Goal: Task Accomplishment & Management: Manage account settings

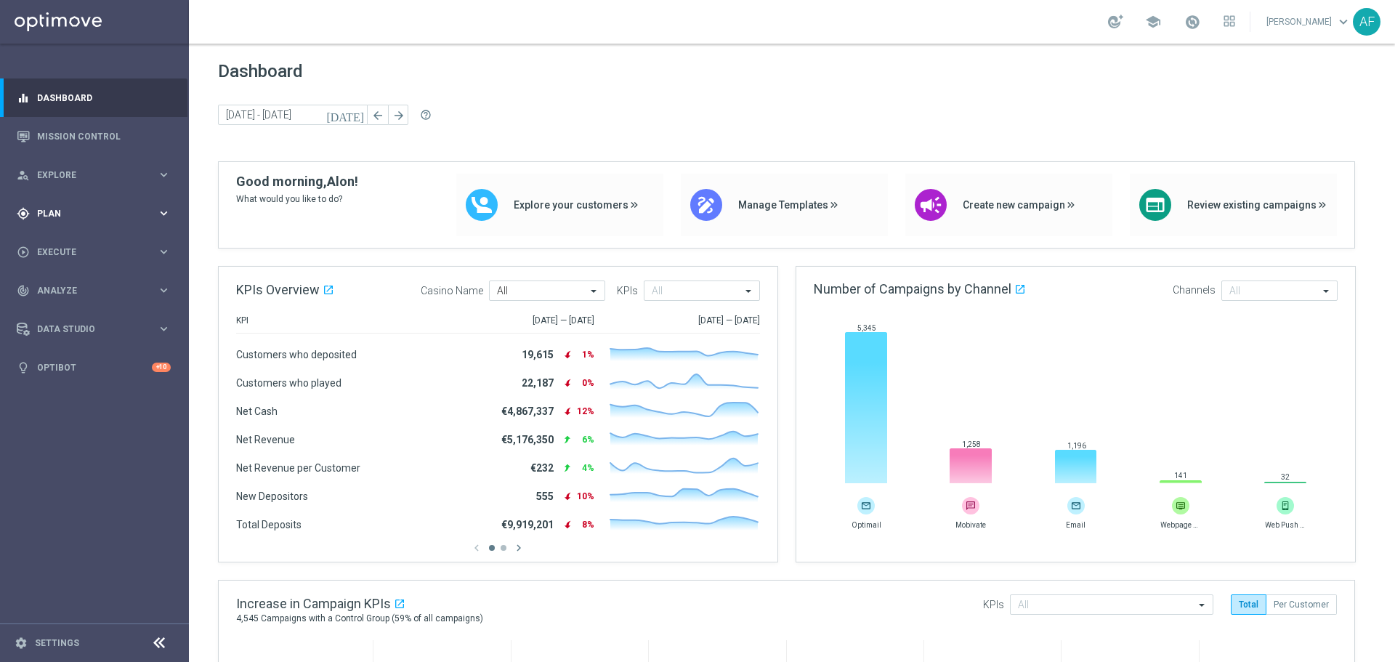
click at [100, 213] on span "Plan" at bounding box center [97, 213] width 120 height 9
click at [87, 243] on link "Target Groups" at bounding box center [94, 244] width 113 height 12
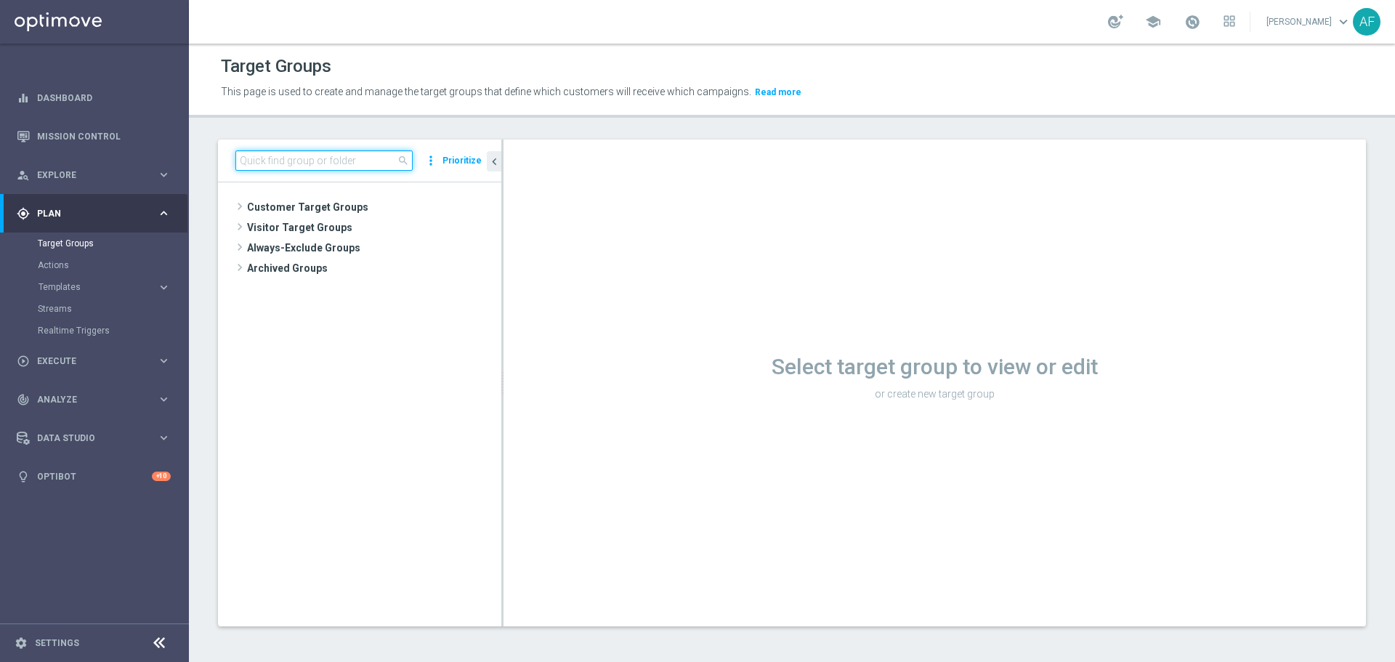
click at [357, 169] on input at bounding box center [323, 160] width 177 height 20
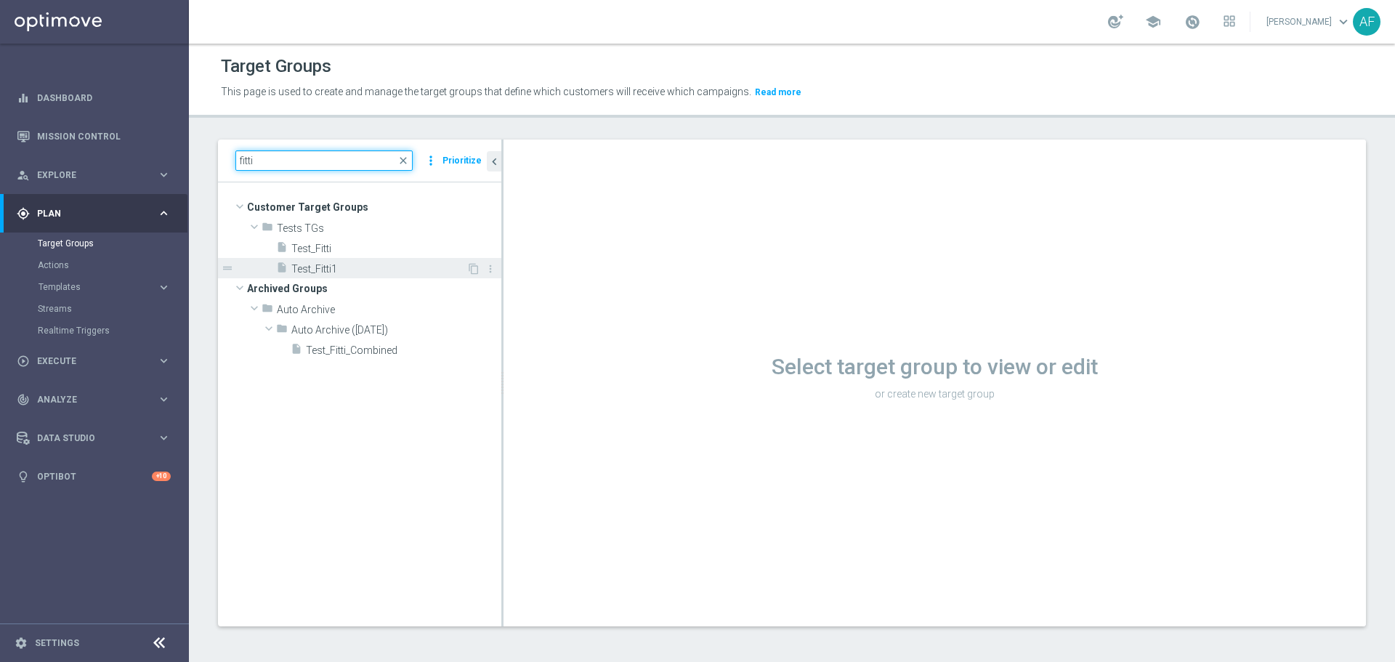
type input "fitti"
click at [353, 263] on span "Test_Fitti1" at bounding box center [378, 269] width 175 height 12
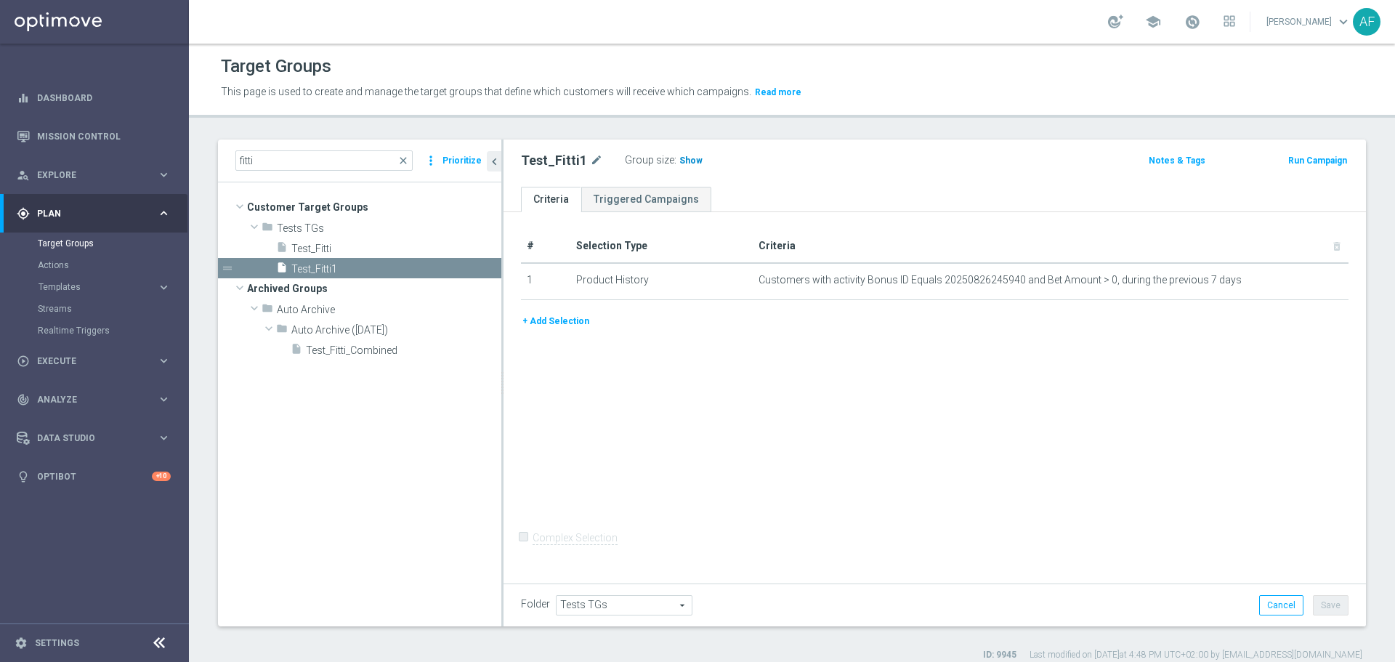
click at [688, 161] on span "Show" at bounding box center [690, 160] width 23 height 10
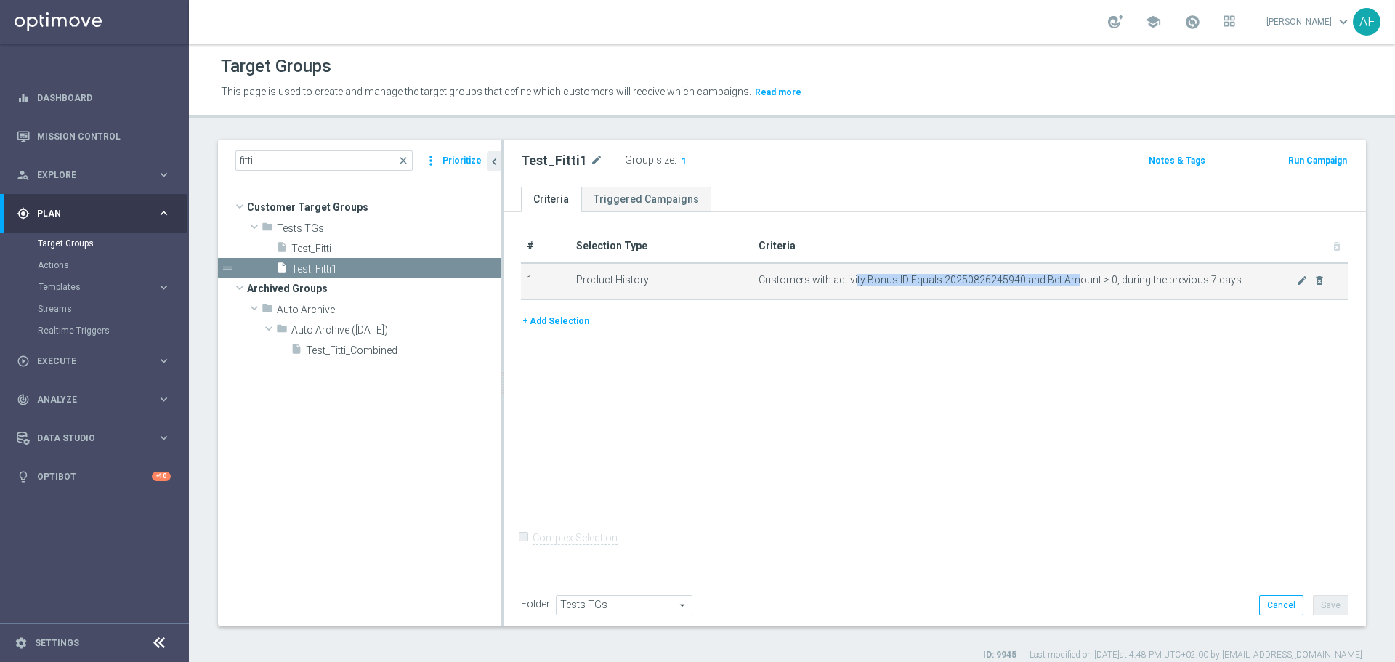
drag, startPoint x: 851, startPoint y: 282, endPoint x: 1074, endPoint y: 281, distance: 223.0
click at [1074, 277] on span "Customers with activity Bonus ID Equals 20250826245940 and Bet Amount > 0, duri…" at bounding box center [1027, 280] width 538 height 12
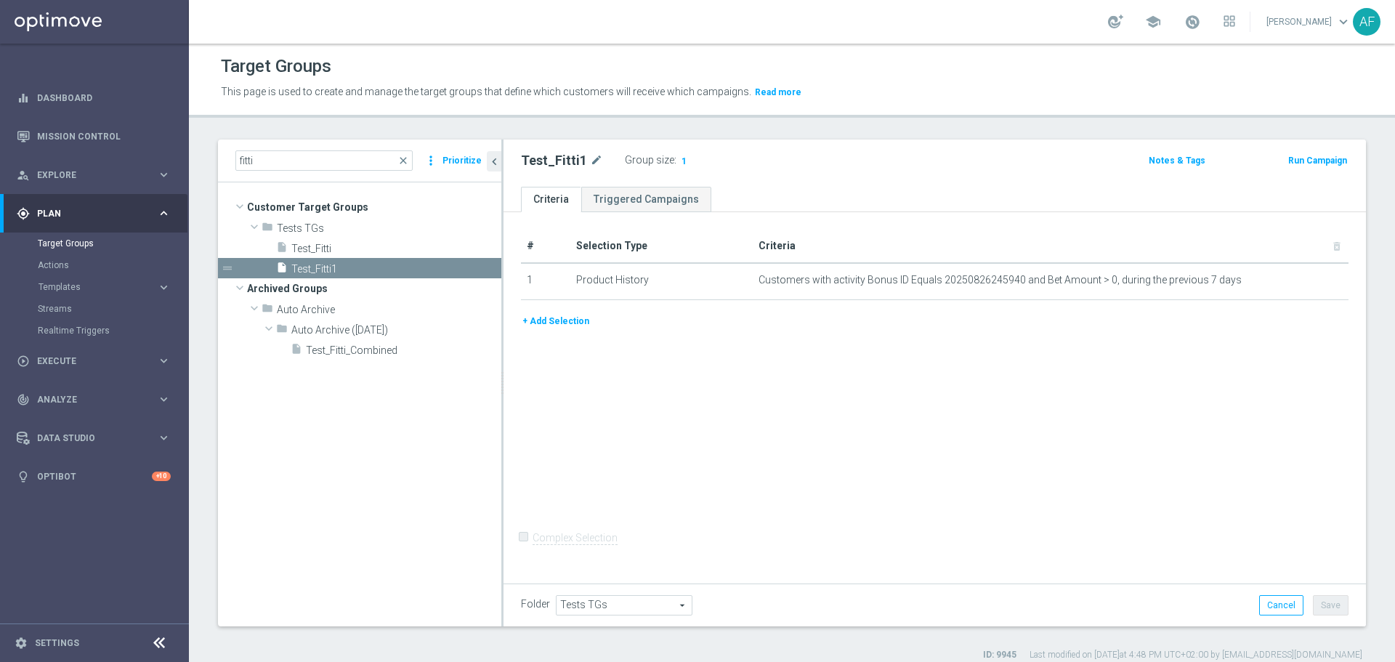
click at [1076, 313] on div "+ Add Selection" at bounding box center [934, 321] width 849 height 16
click at [1296, 281] on icon "mode_edit" at bounding box center [1302, 281] width 12 height 12
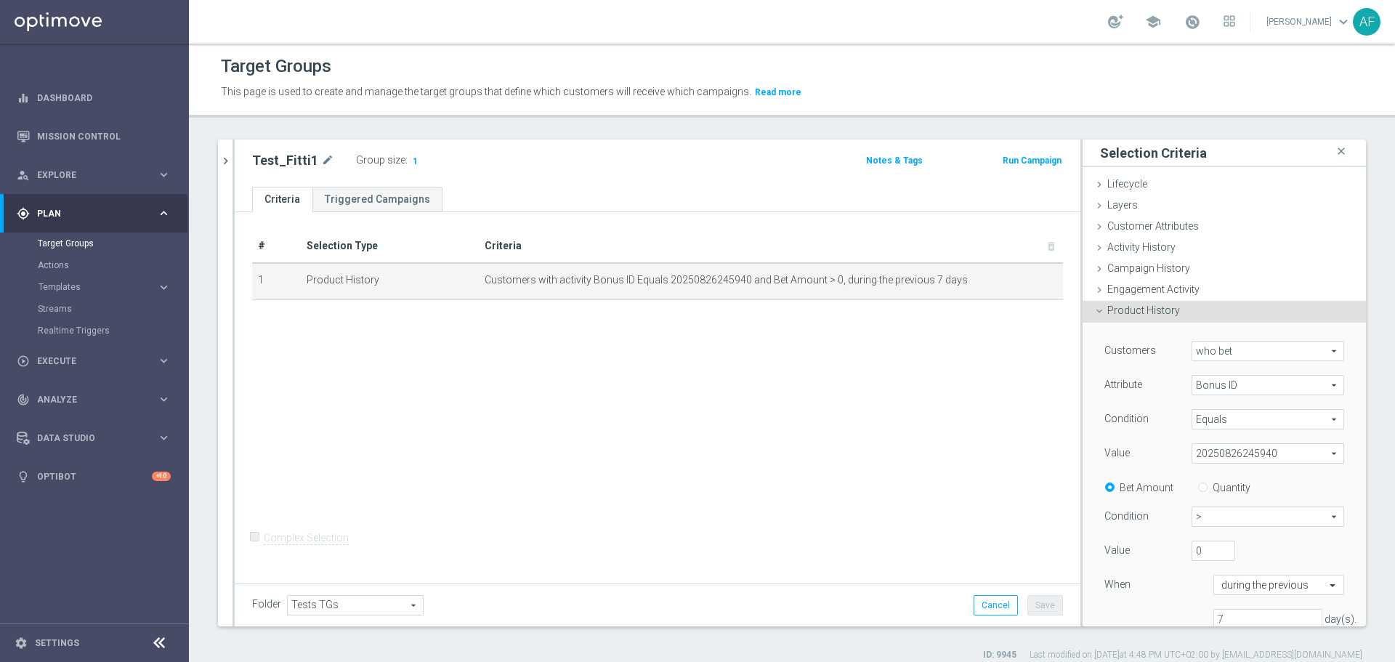
click at [1228, 351] on span "who bet" at bounding box center [1267, 350] width 151 height 19
click at [1225, 388] on span "who did not bet" at bounding box center [1267, 391] width 137 height 12
type input "who did not bet"
click at [1301, 576] on button "Update" at bounding box center [1322, 575] width 43 height 20
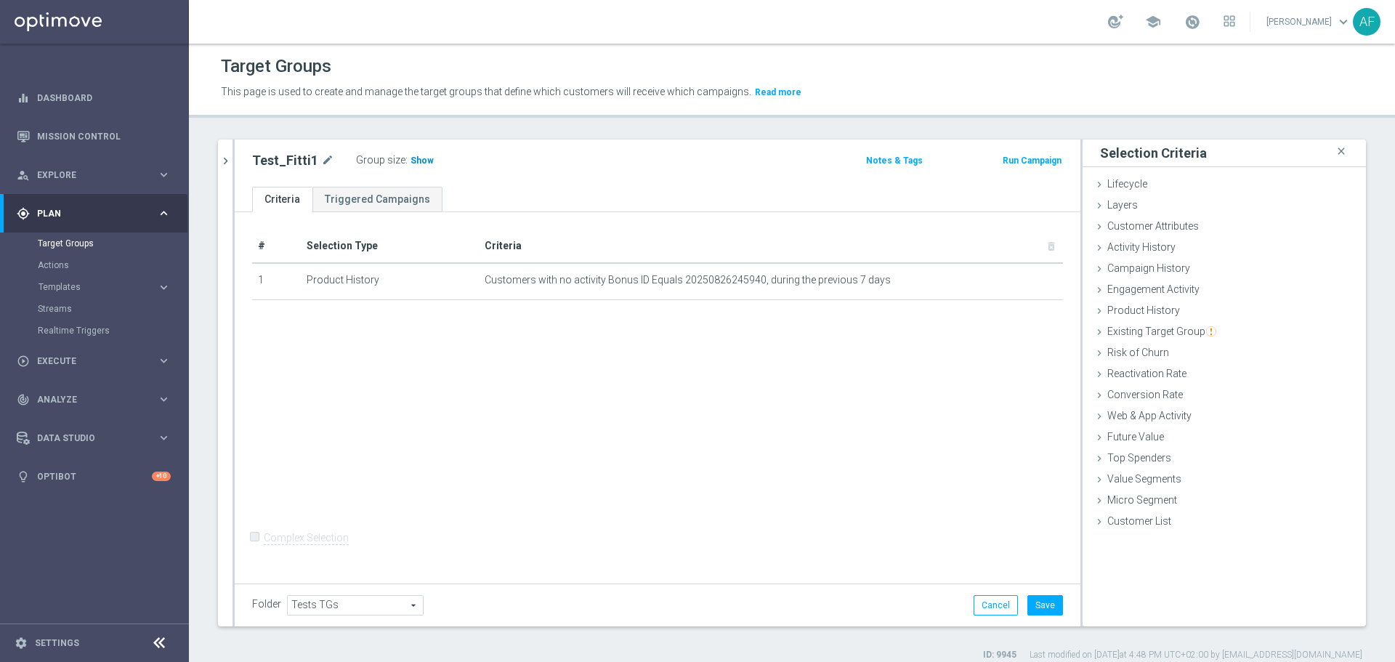
click at [420, 166] on span "Show" at bounding box center [421, 160] width 23 height 10
drag, startPoint x: 980, startPoint y: 602, endPoint x: 945, endPoint y: 553, distance: 60.5
click at [980, 603] on button "Cancel" at bounding box center [995, 605] width 44 height 20
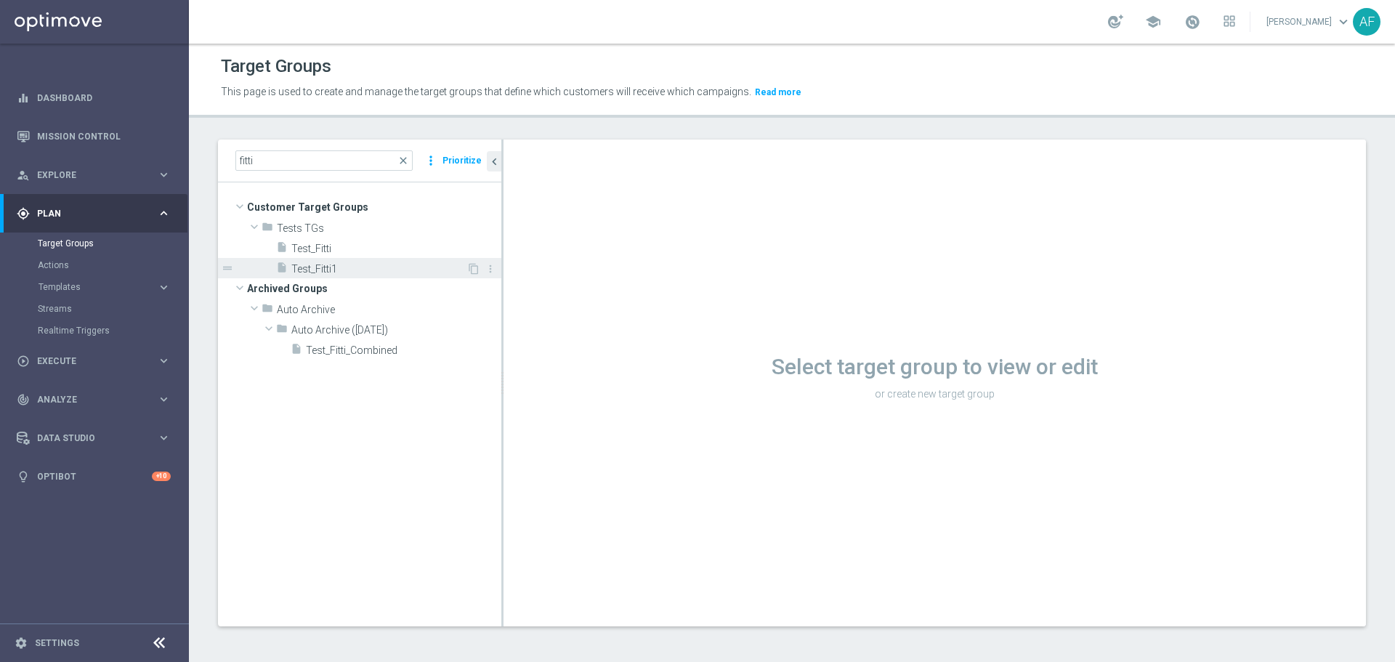
click at [377, 274] on span "Test_Fitti1" at bounding box center [378, 269] width 175 height 12
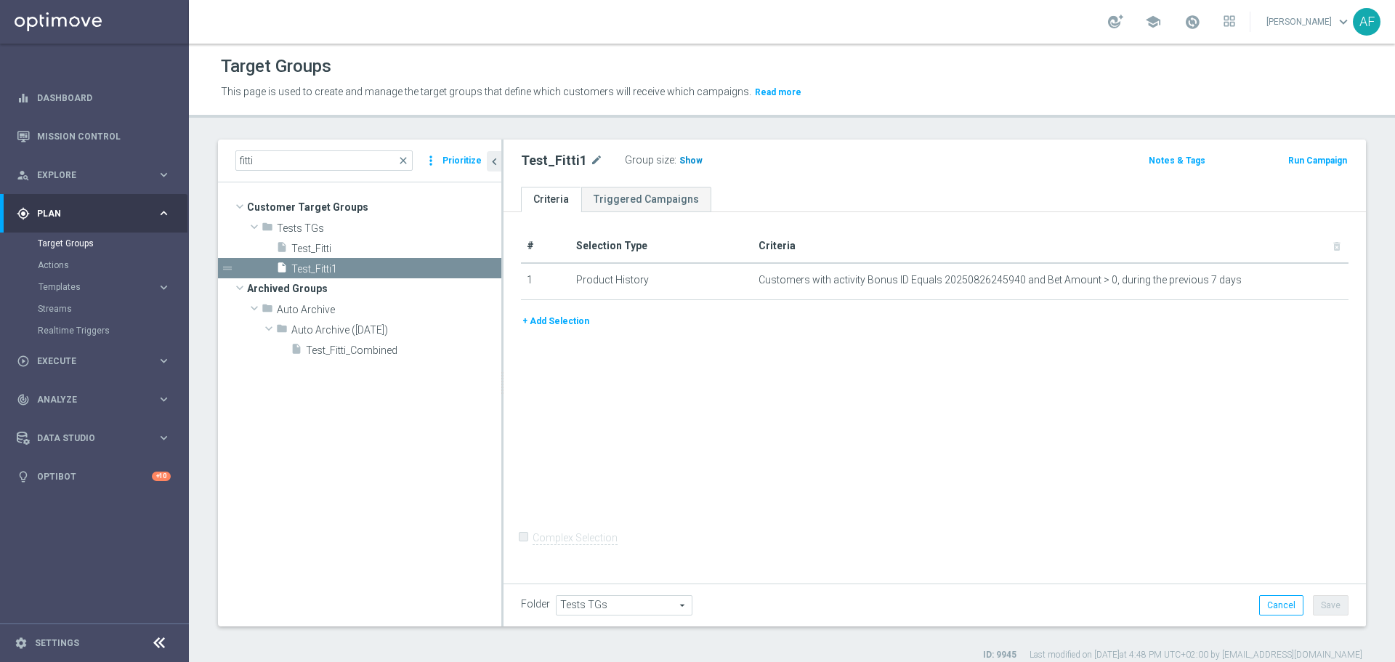
click at [682, 162] on span "Show" at bounding box center [690, 160] width 23 height 10
drag, startPoint x: 594, startPoint y: 279, endPoint x: 710, endPoint y: 282, distance: 116.3
click at [628, 282] on td "Product History" at bounding box center [661, 281] width 182 height 36
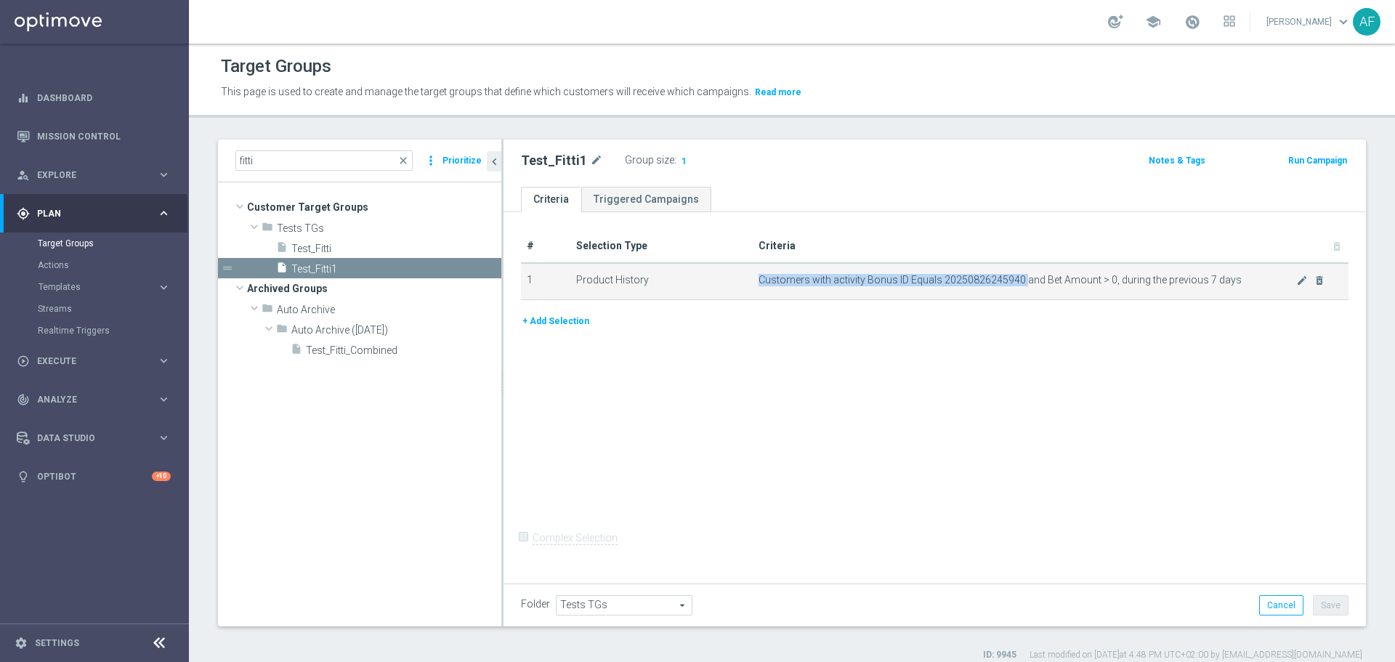
drag, startPoint x: 914, startPoint y: 279, endPoint x: 1021, endPoint y: 282, distance: 106.8
click at [1022, 279] on td "Customers with activity Bonus ID Equals 20250826245940 and Bet Amount > 0, duri…" at bounding box center [1051, 281] width 596 height 36
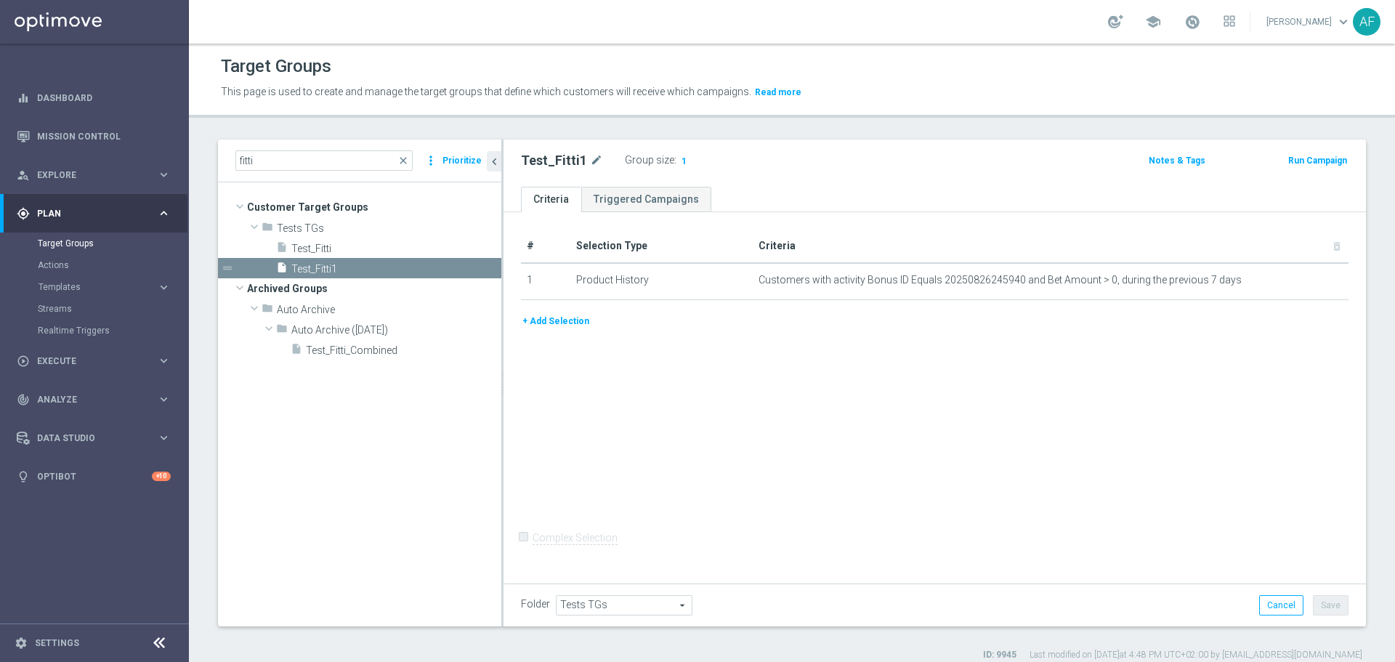
click at [1010, 341] on div "# Selection Type Criteria delete_forever 1 Product History Customers with activ…" at bounding box center [934, 395] width 862 height 367
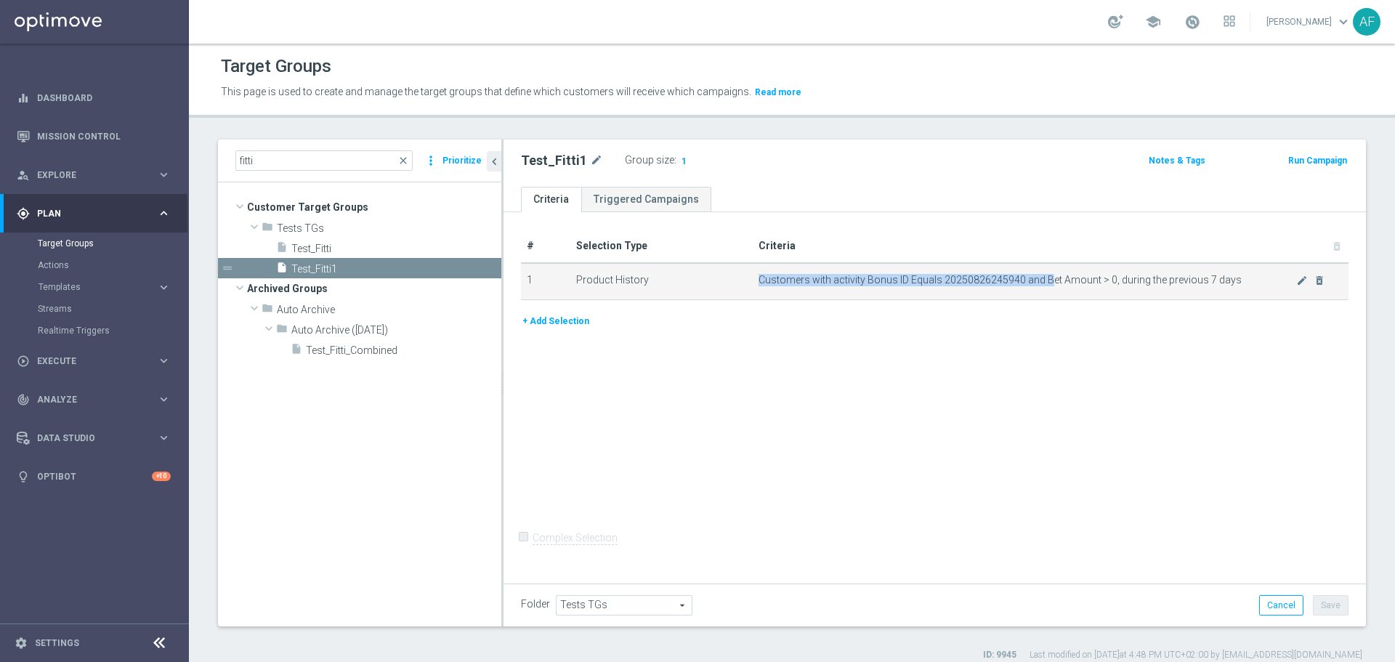
drag, startPoint x: 1039, startPoint y: 280, endPoint x: 889, endPoint y: 268, distance: 150.8
click at [889, 268] on td "Customers with activity Bonus ID Equals 20250826245940 and Bet Amount > 0, duri…" at bounding box center [1051, 281] width 596 height 36
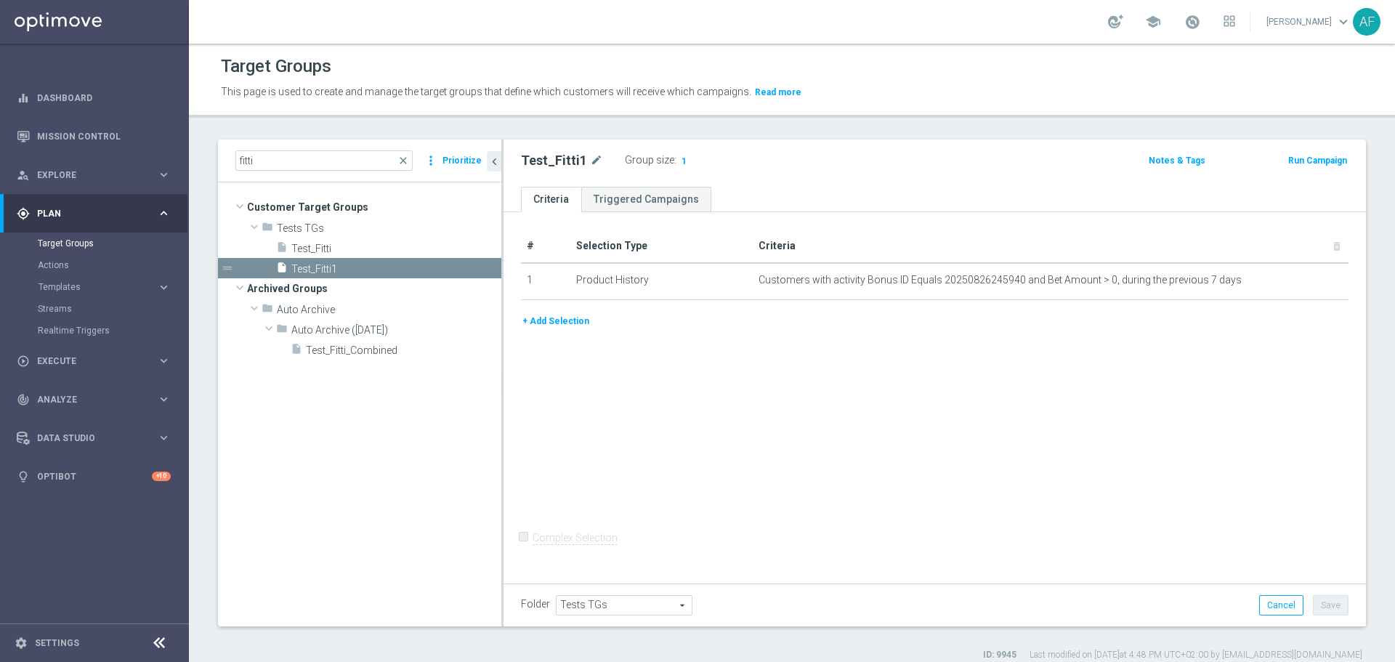
click at [890, 322] on div "+ Add Selection" at bounding box center [934, 321] width 849 height 16
click at [279, 161] on input "fitti" at bounding box center [323, 160] width 177 height 20
type input "f"
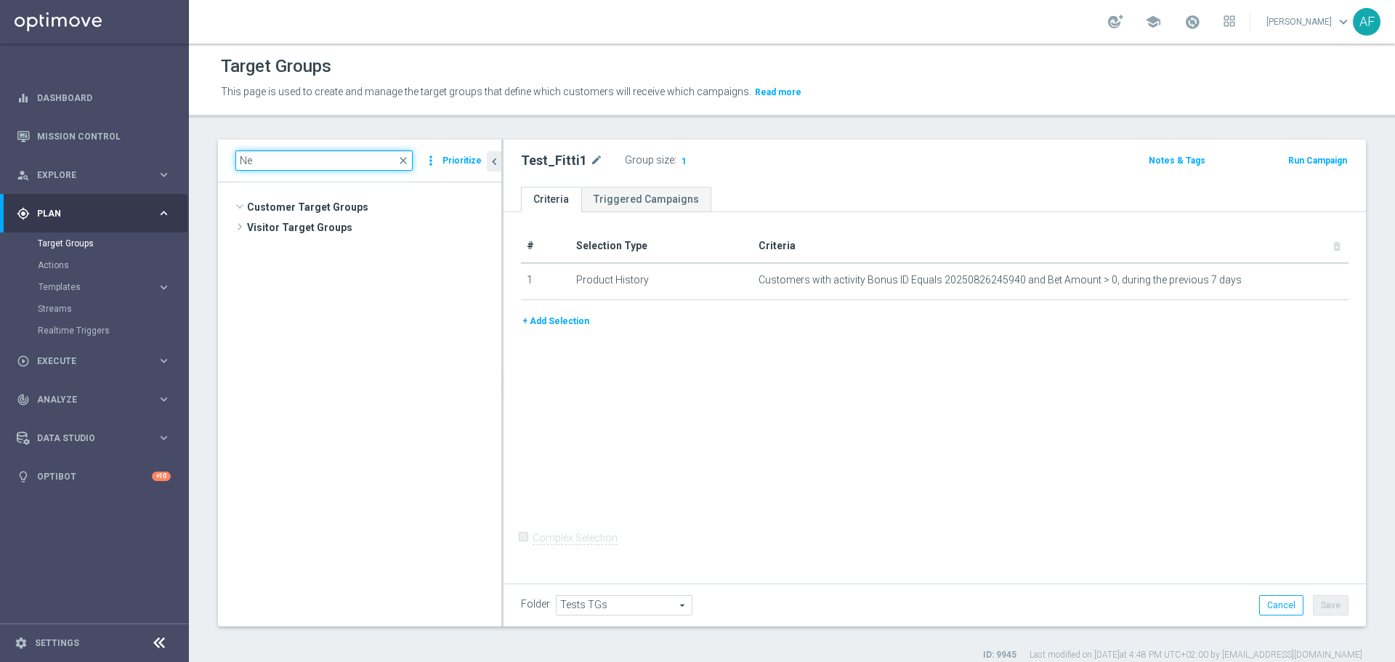
scroll to position [1006, 0]
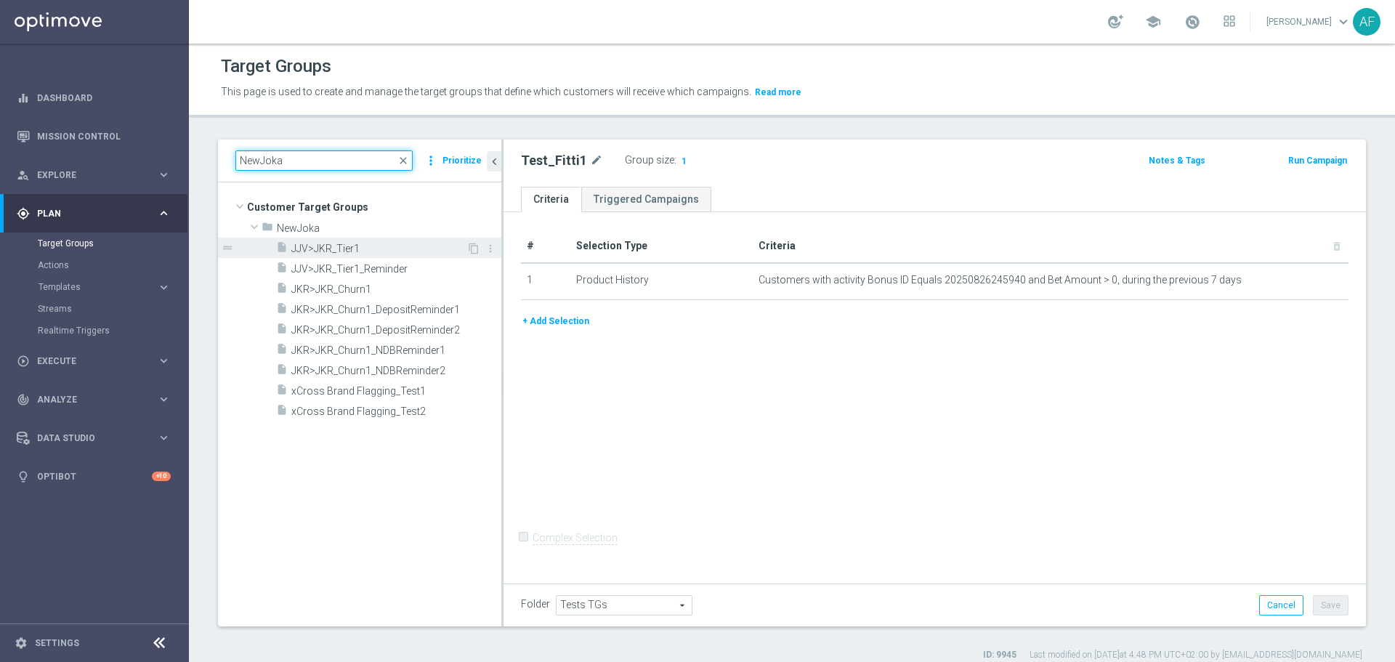
type input "NewJoka"
click at [373, 245] on span "JJV>JKR_Tier1" at bounding box center [378, 249] width 175 height 12
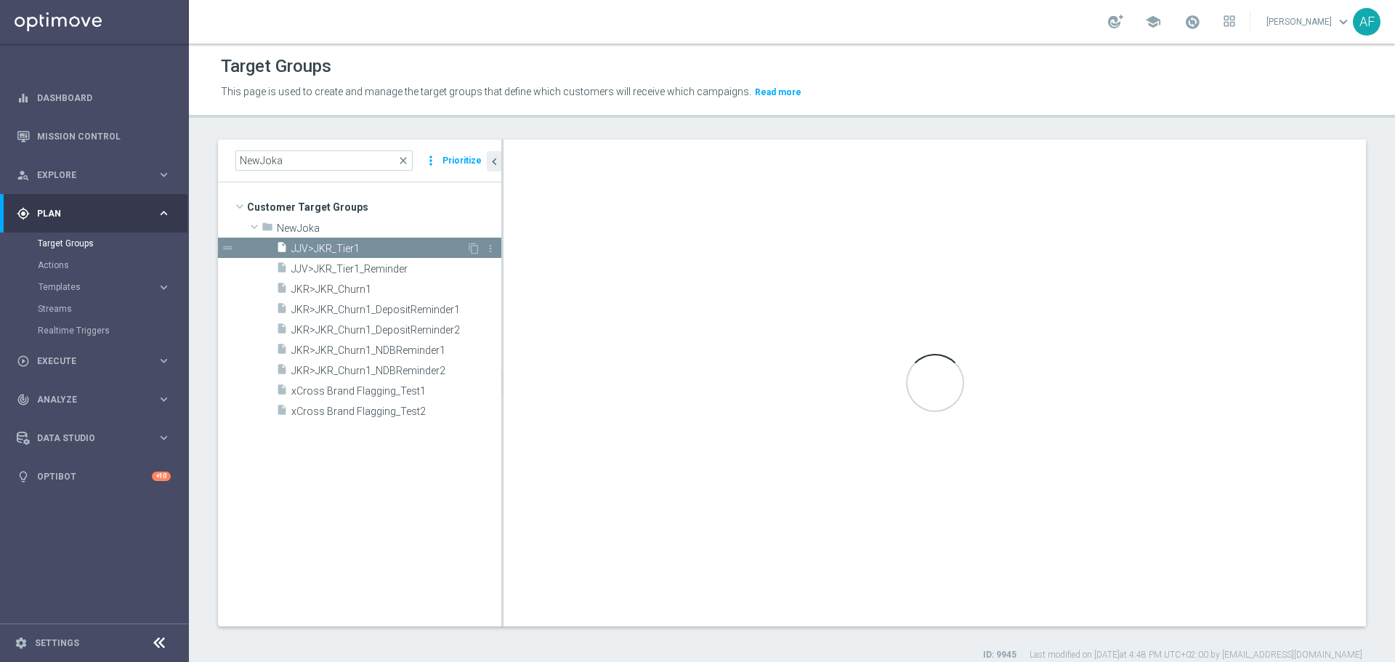
type input "NewJoka"
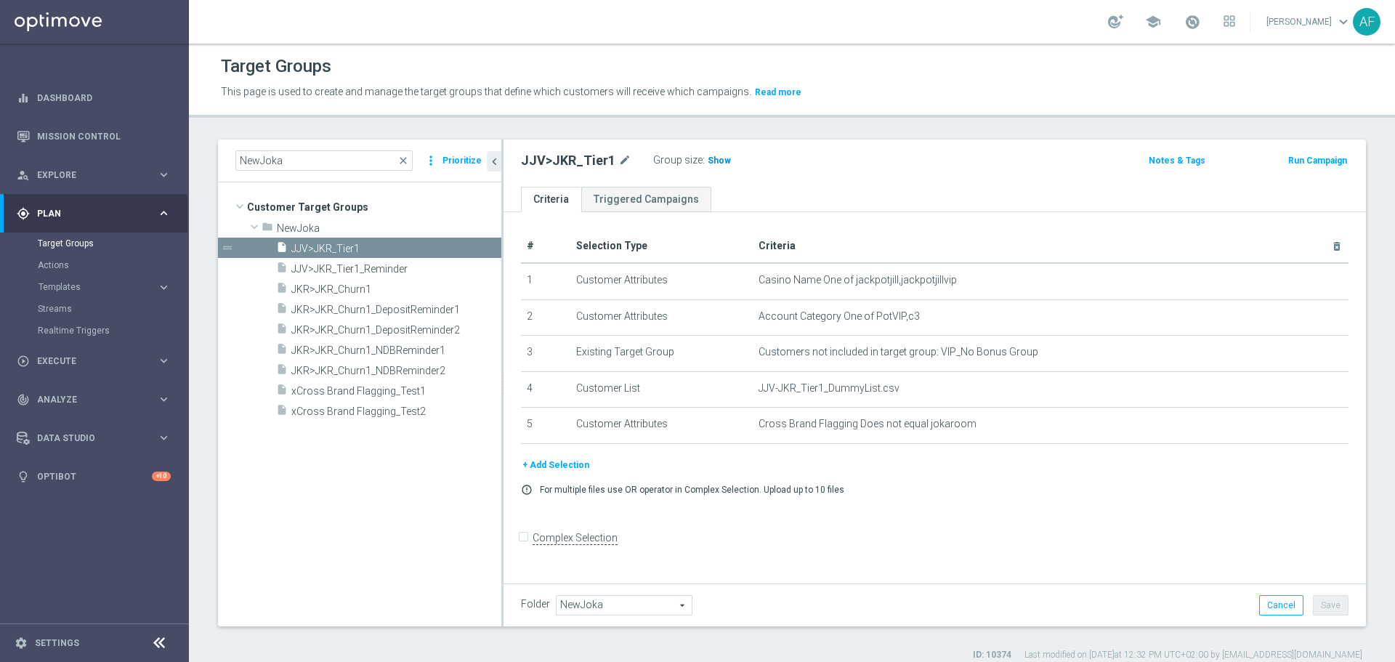
click at [721, 163] on span "Show" at bounding box center [719, 160] width 23 height 10
click at [413, 271] on span "JJV>JKR_Tier1_Reminder" at bounding box center [378, 269] width 175 height 12
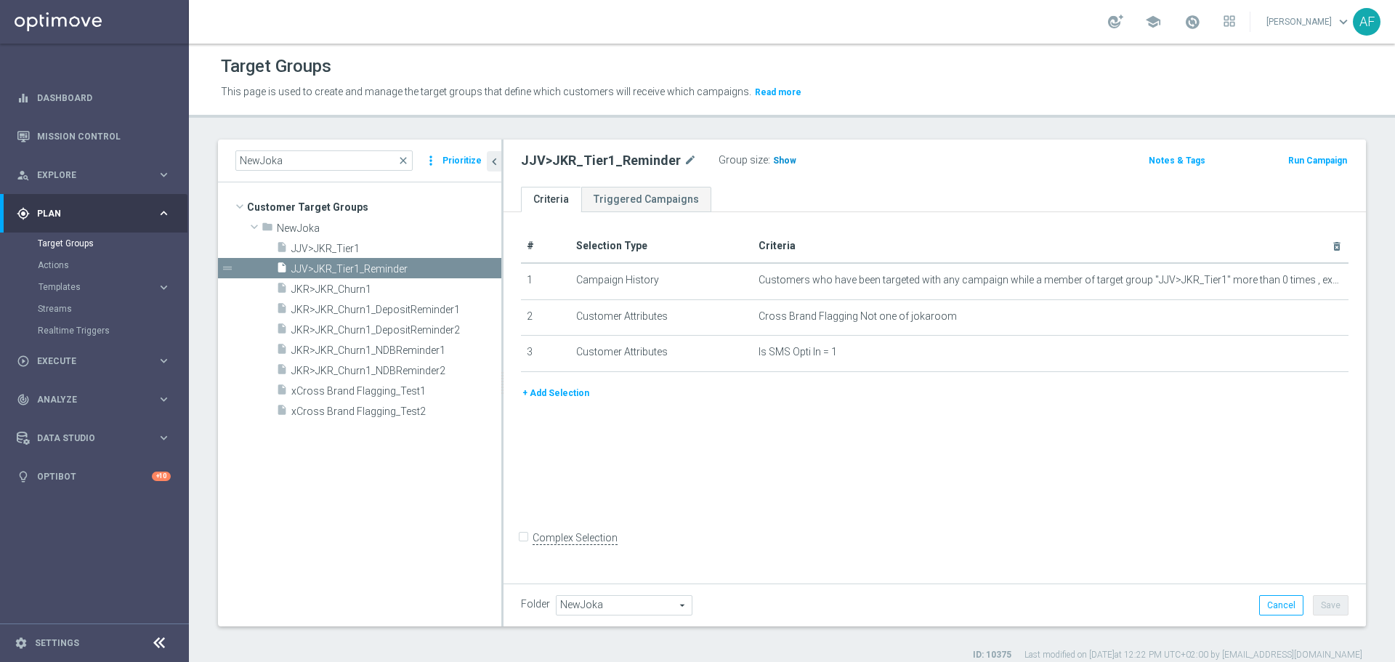
click at [783, 162] on span "Show" at bounding box center [784, 160] width 23 height 10
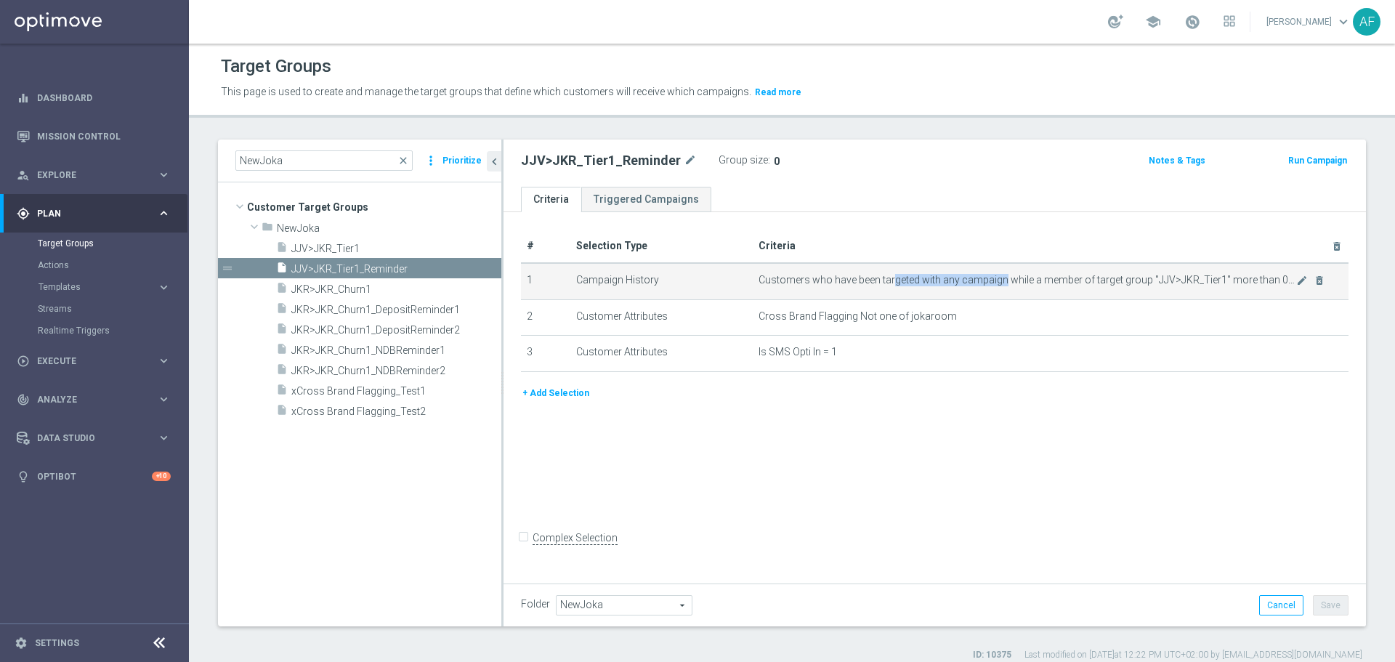
drag, startPoint x: 889, startPoint y: 275, endPoint x: 999, endPoint y: 280, distance: 109.8
click at [999, 280] on span "Customers who have been targeted with any campaign while a member of target gro…" at bounding box center [1027, 280] width 538 height 12
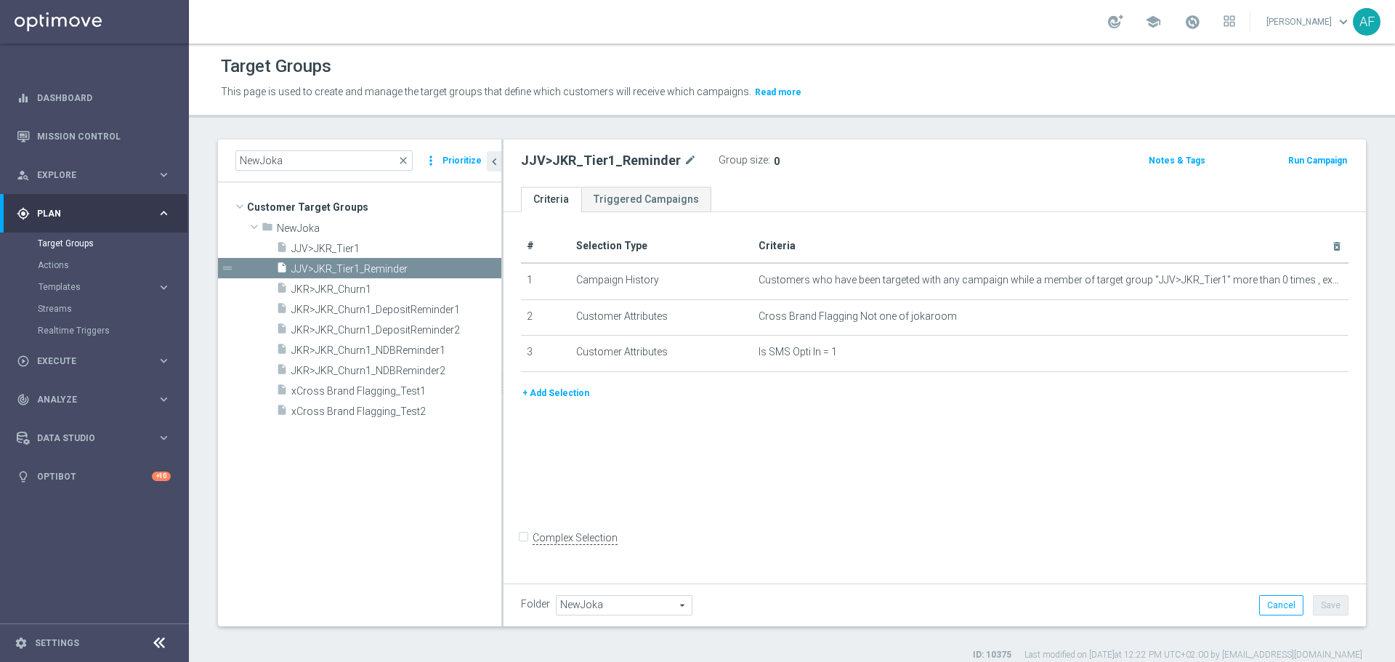
click at [1012, 219] on div "# Selection Type Criteria delete_forever 1 Campaign History Customers who have …" at bounding box center [934, 395] width 862 height 367
click at [394, 286] on span "JKR>JKR_Churn1" at bounding box center [378, 289] width 175 height 12
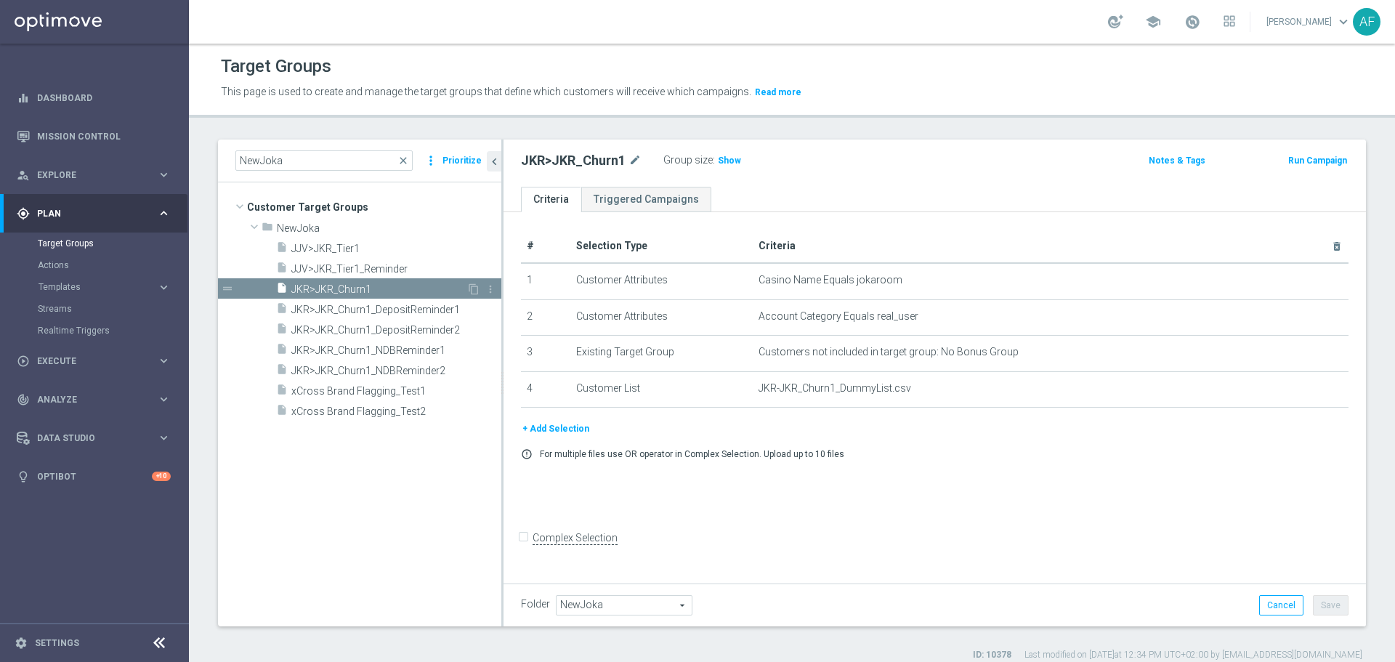
click at [428, 291] on span "JKR>JKR_Churn1" at bounding box center [378, 289] width 175 height 12
click at [426, 308] on span "JKR>JKR_Churn1_DepositReminder1" at bounding box center [378, 310] width 175 height 12
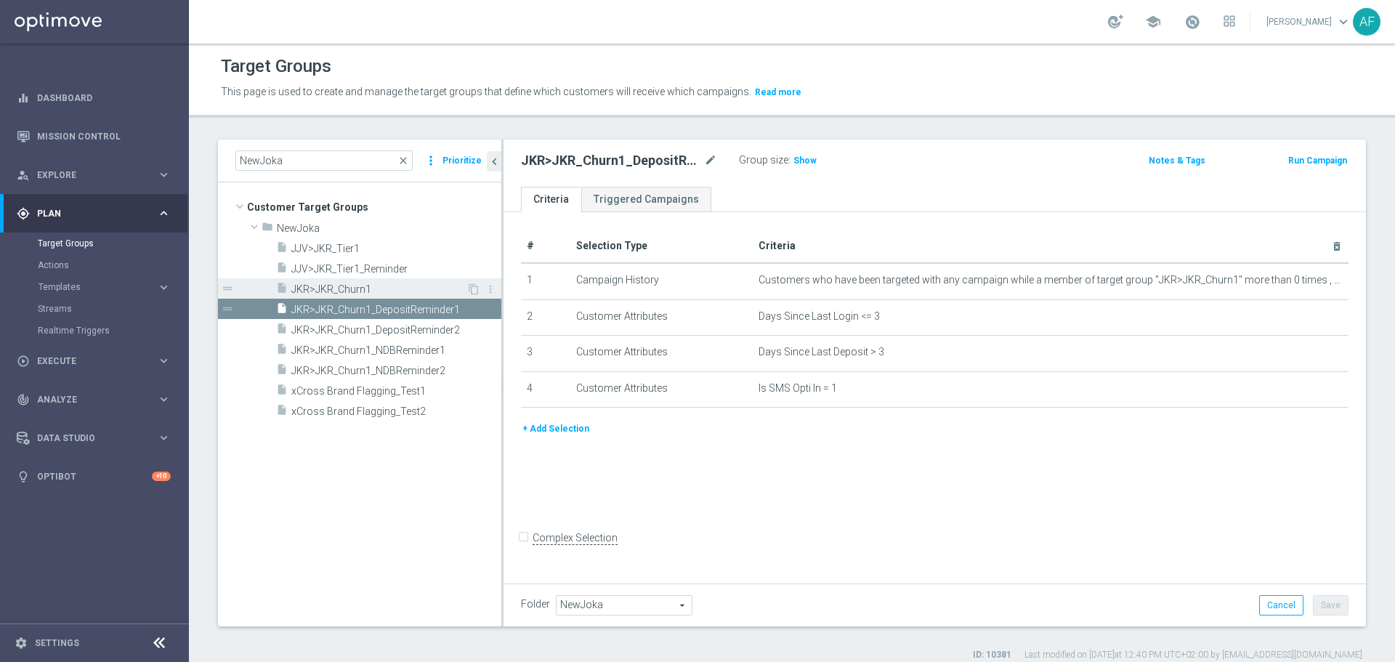
click at [394, 286] on span "JKR>JKR_Churn1" at bounding box center [378, 289] width 175 height 12
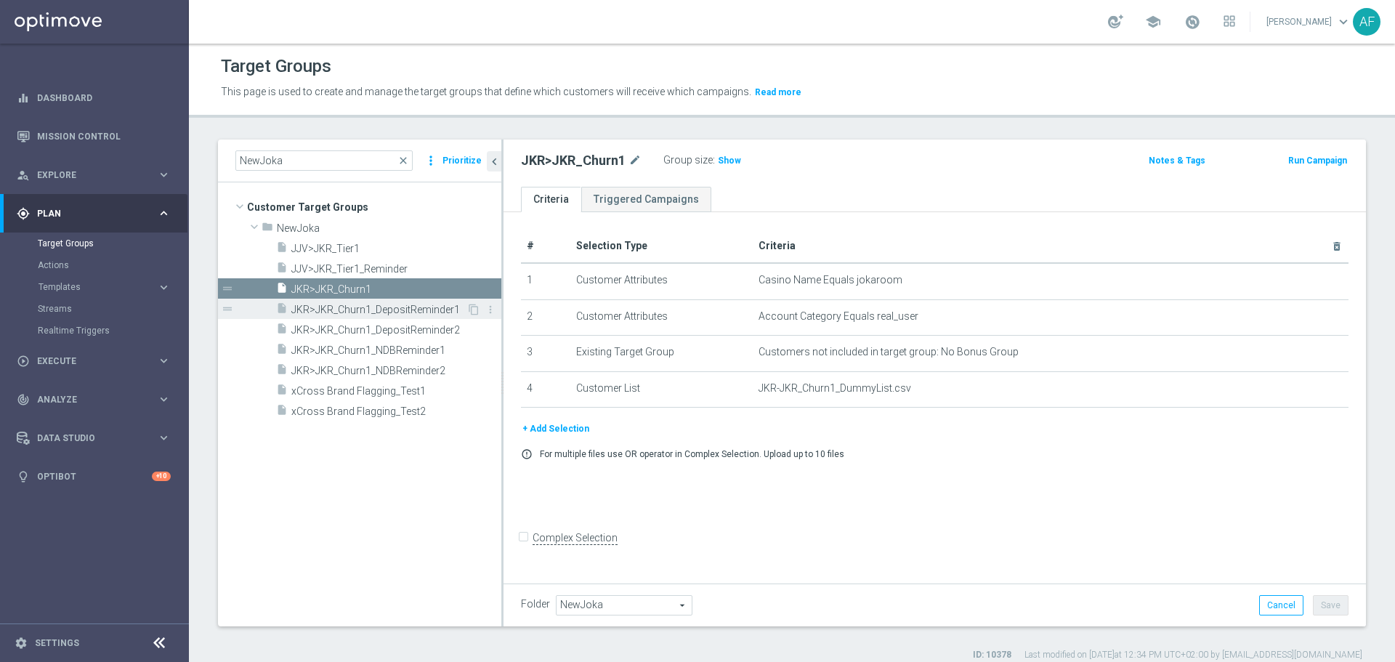
click at [427, 311] on span "JKR>JKR_Churn1_DepositReminder1" at bounding box center [378, 310] width 175 height 12
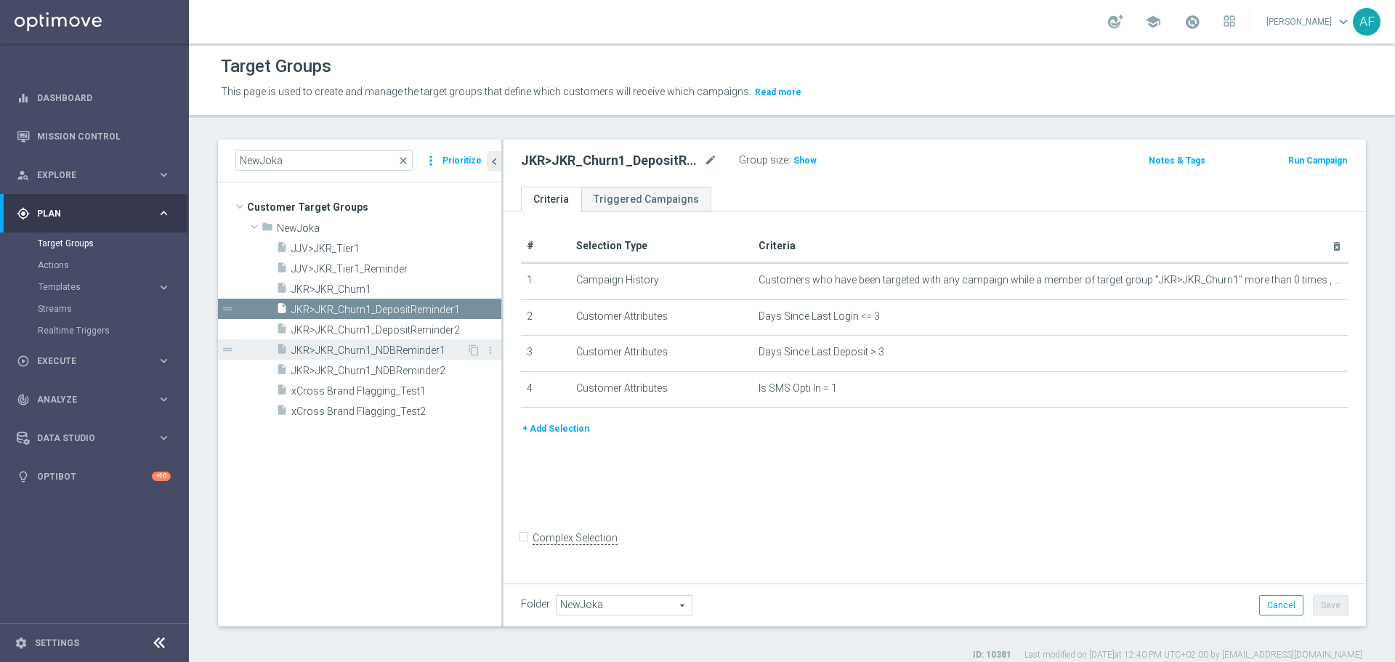
click at [404, 346] on span "JKR>JKR_Churn1_NDBReminder1" at bounding box center [378, 350] width 175 height 12
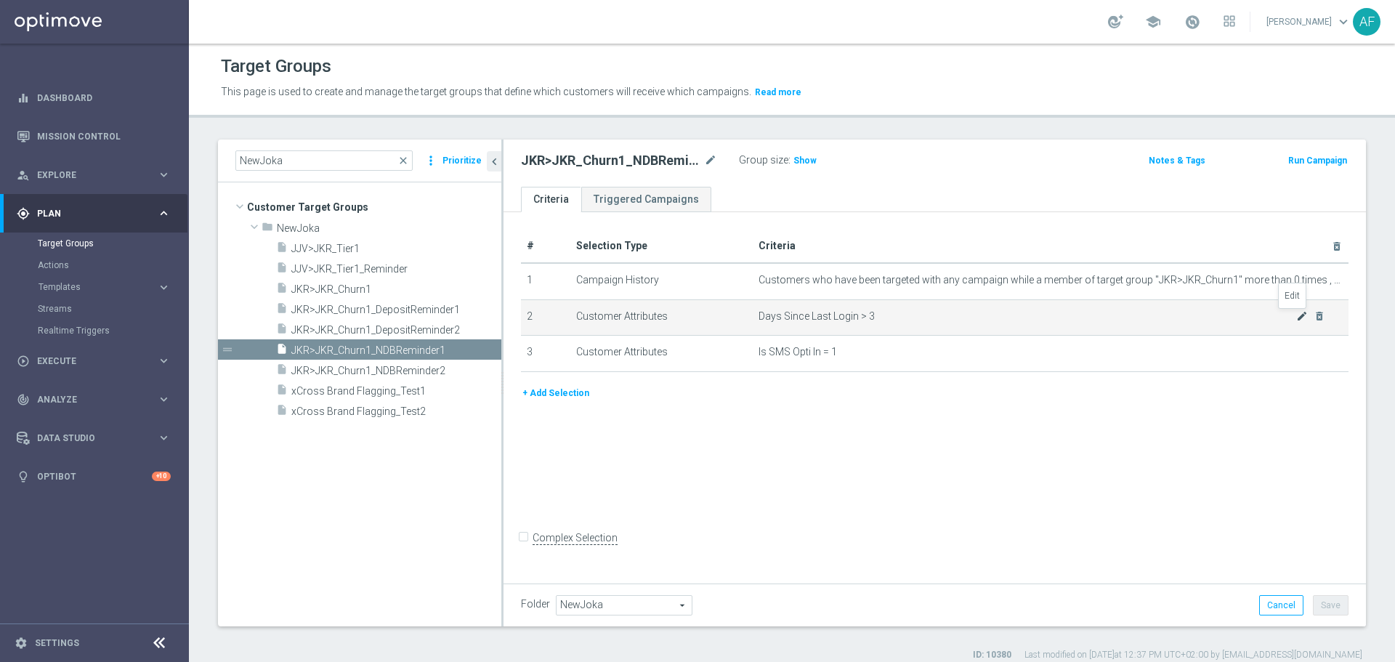
click at [1296, 319] on icon "mode_edit" at bounding box center [1302, 316] width 12 height 12
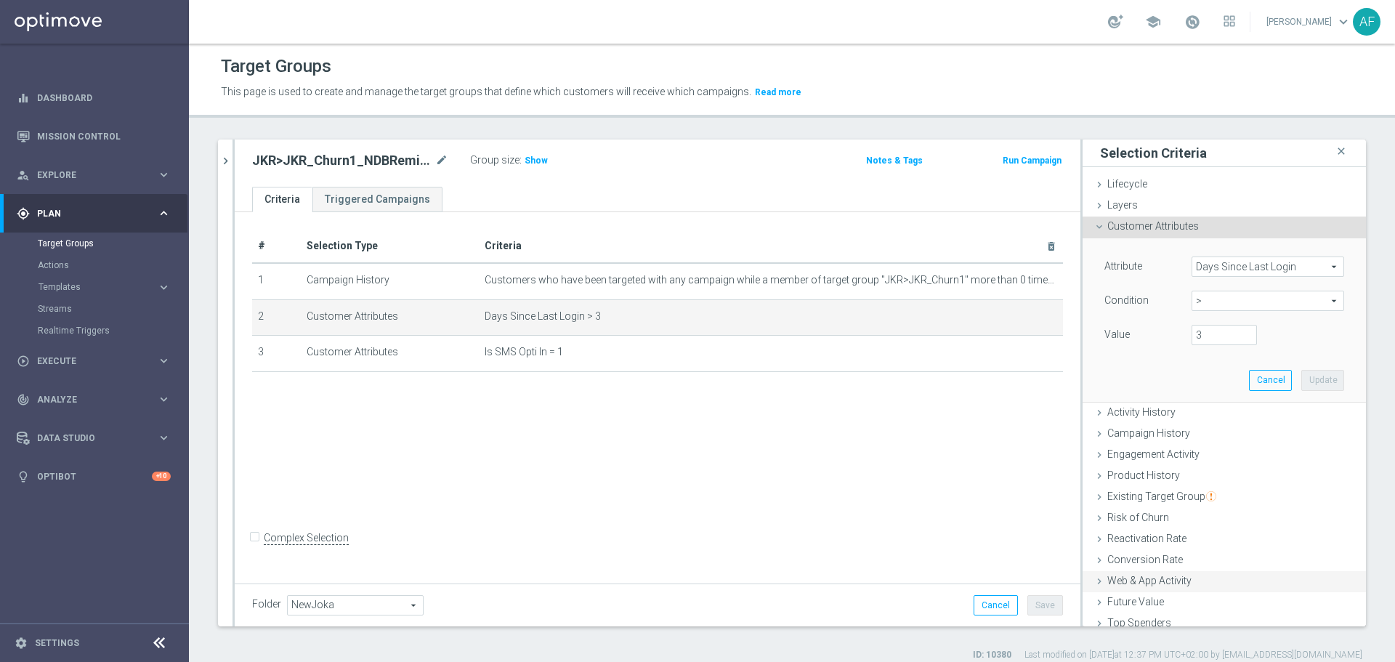
click at [1131, 472] on span "Product History" at bounding box center [1143, 475] width 73 height 12
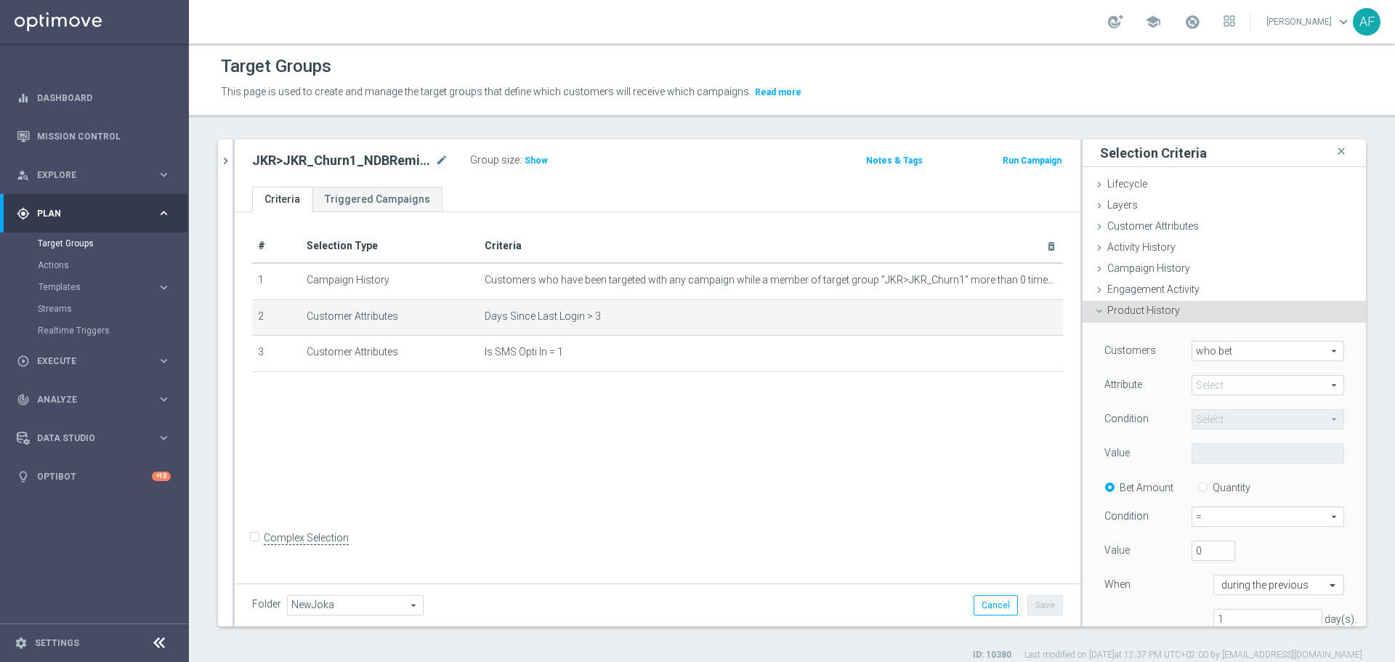
click at [1207, 352] on span "who bet" at bounding box center [1267, 350] width 151 height 19
click at [1214, 392] on span "who did not bet" at bounding box center [1267, 391] width 137 height 12
type input "who did not bet"
click at [1216, 387] on span at bounding box center [1267, 385] width 151 height 19
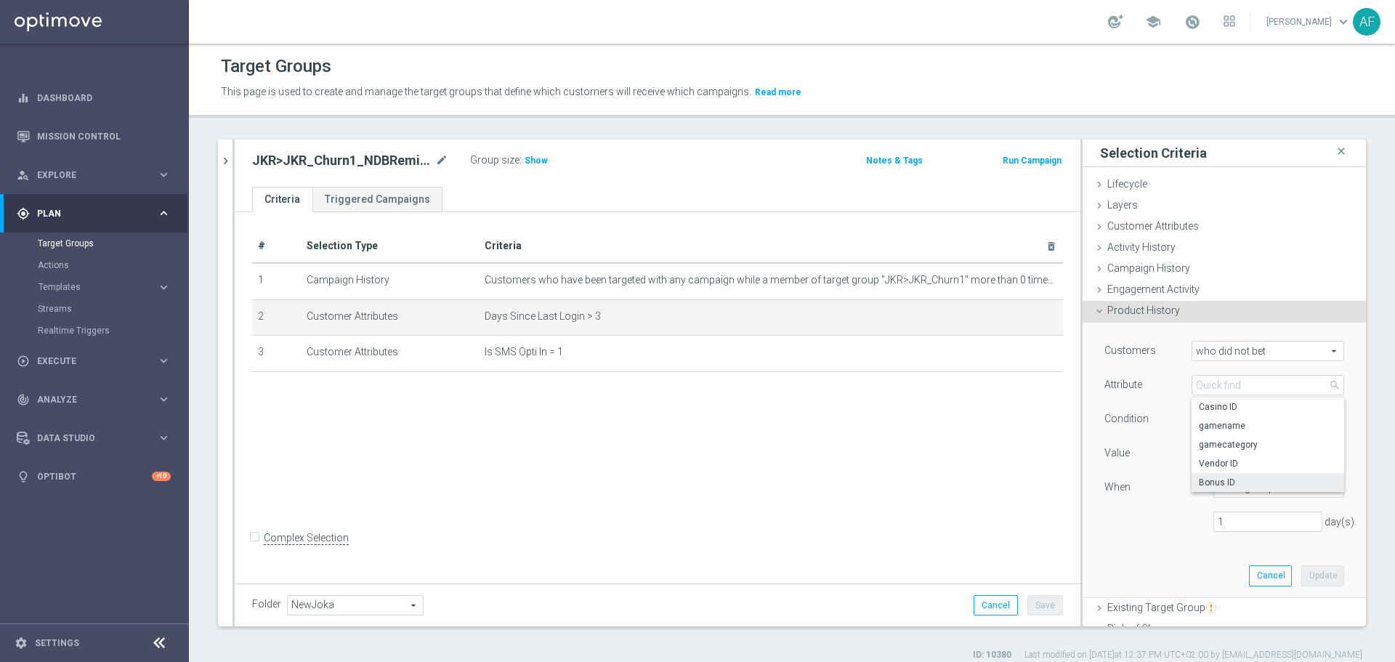
click at [1208, 479] on span "Bonus ID" at bounding box center [1268, 483] width 138 height 12
type input "Bonus ID"
type input "Equals"
click at [1232, 451] on span at bounding box center [1267, 453] width 151 height 19
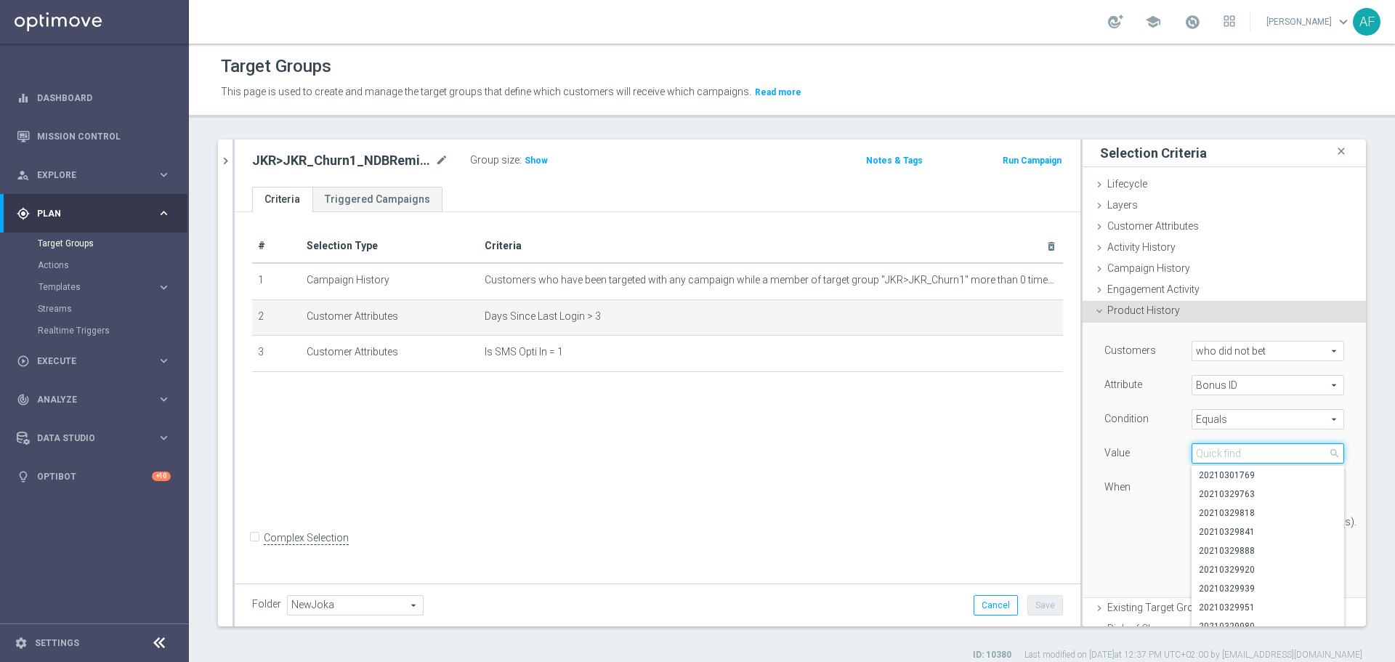
click at [1232, 451] on input "search" at bounding box center [1267, 453] width 153 height 20
click at [1234, 471] on span "20210301769" at bounding box center [1268, 475] width 138 height 12
type input "20210301769"
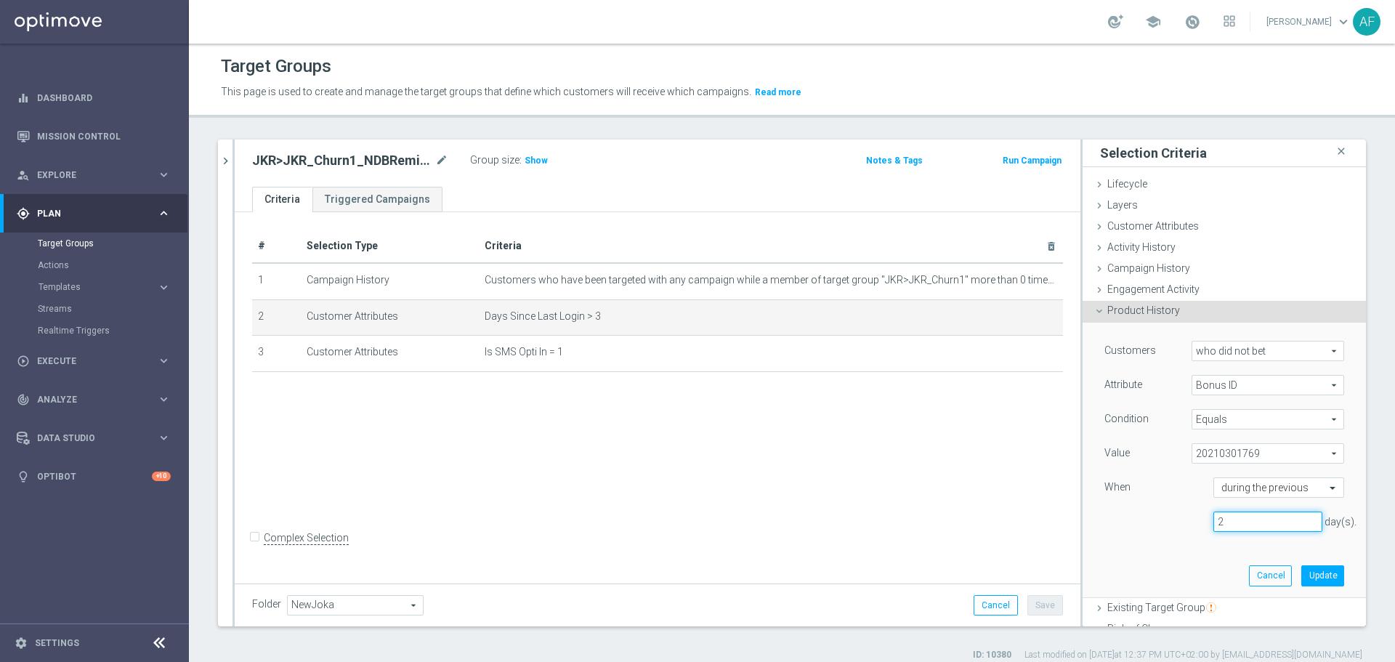
click at [1291, 516] on input "2" at bounding box center [1267, 521] width 109 height 20
type input "3"
click at [1291, 516] on input "3" at bounding box center [1267, 521] width 109 height 20
click at [1301, 575] on button "Update" at bounding box center [1322, 575] width 43 height 20
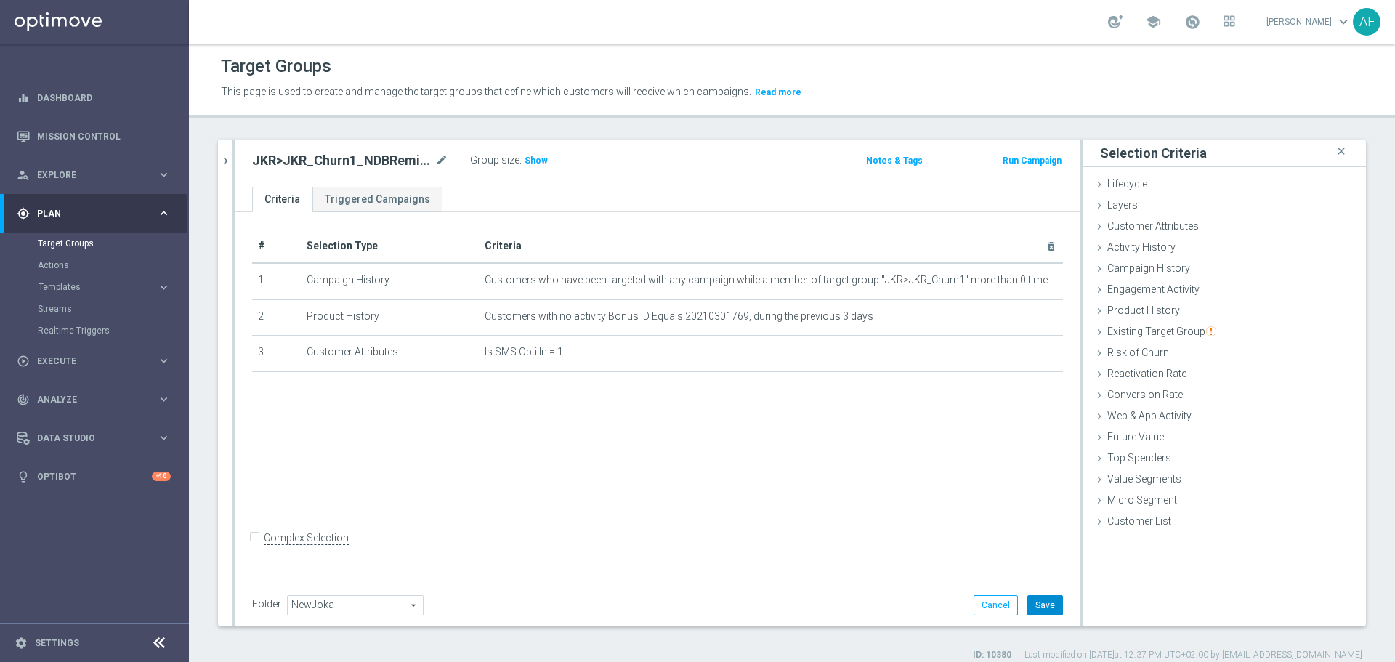
drag, startPoint x: 1039, startPoint y: 602, endPoint x: 1032, endPoint y: 587, distance: 16.6
click at [1039, 603] on button "Save" at bounding box center [1045, 605] width 36 height 20
click at [535, 160] on span "Show" at bounding box center [535, 160] width 23 height 10
click at [227, 169] on button "chevron_right" at bounding box center [225, 160] width 15 height 43
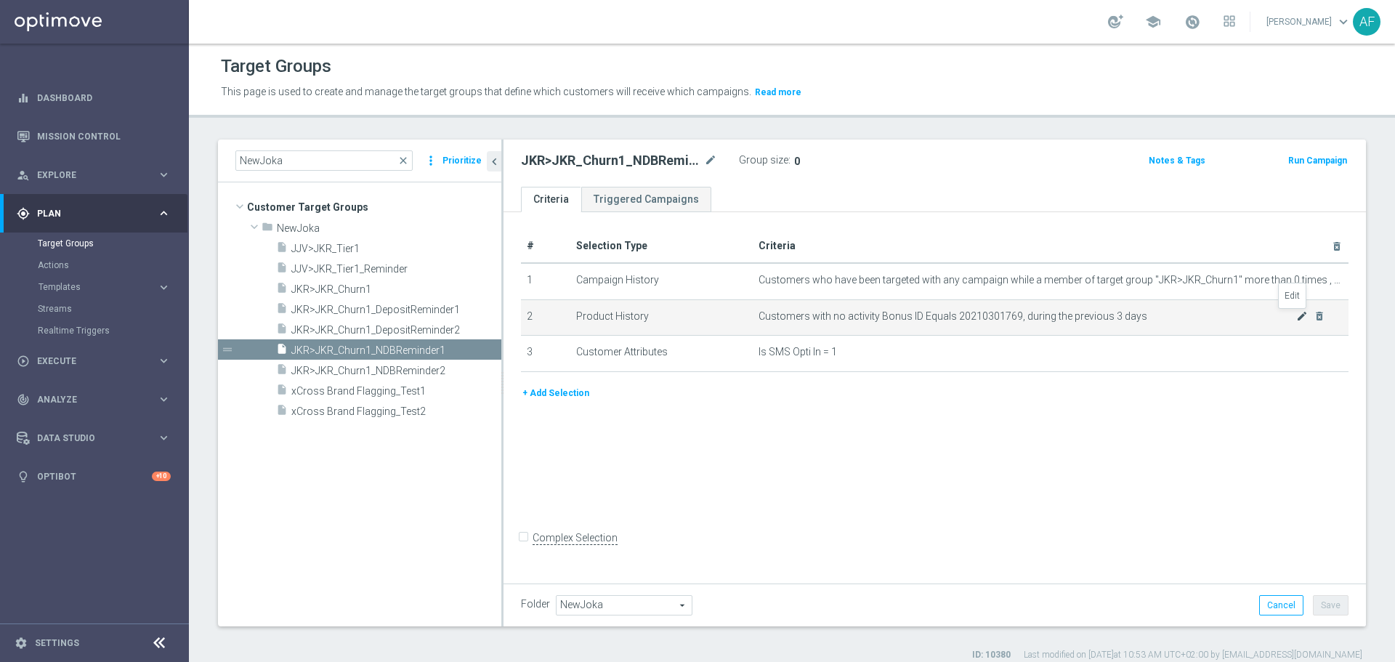
click at [1296, 317] on icon "mode_edit" at bounding box center [1302, 316] width 12 height 12
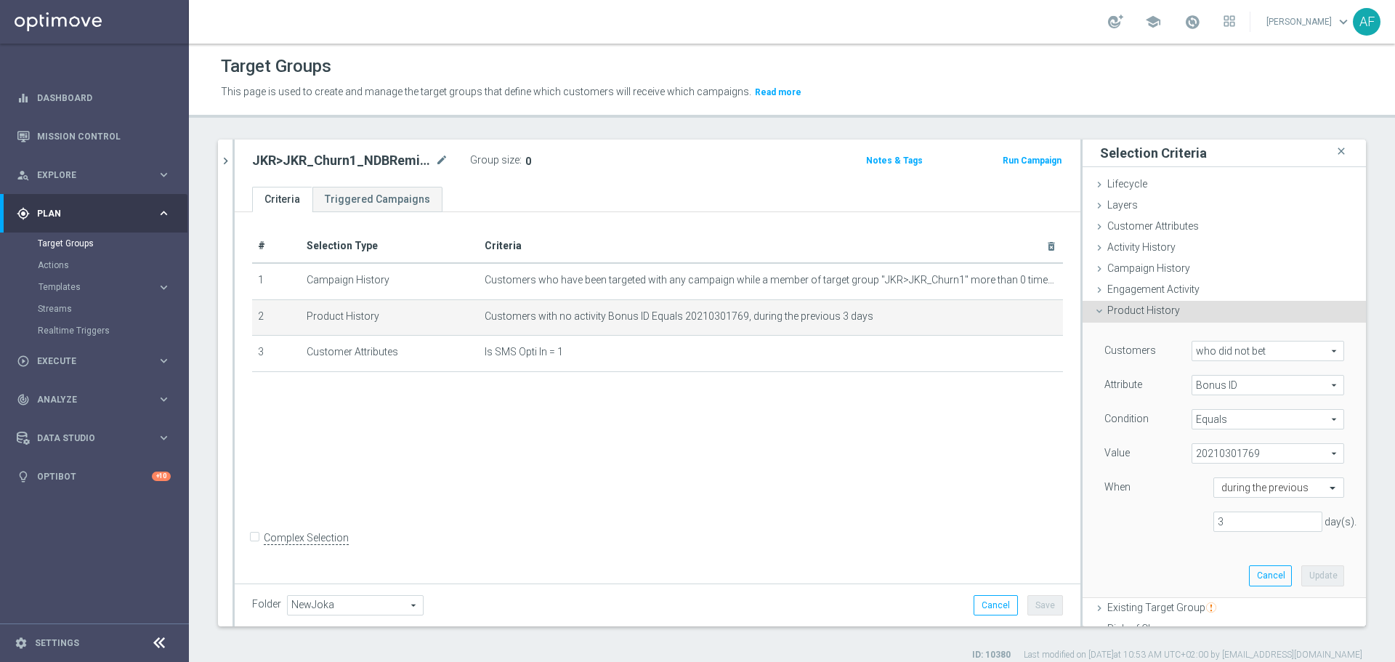
click at [1258, 458] on span "20210301769" at bounding box center [1267, 453] width 151 height 19
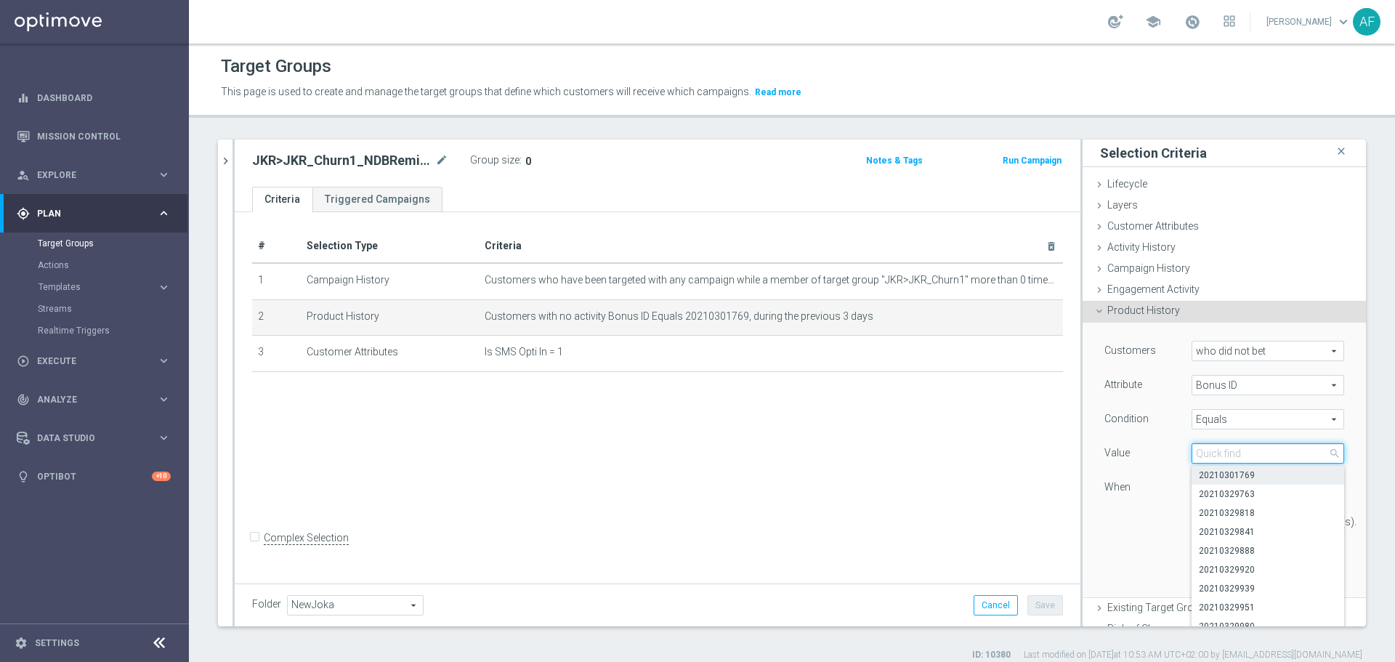
click at [1255, 450] on input "search" at bounding box center [1267, 453] width 153 height 20
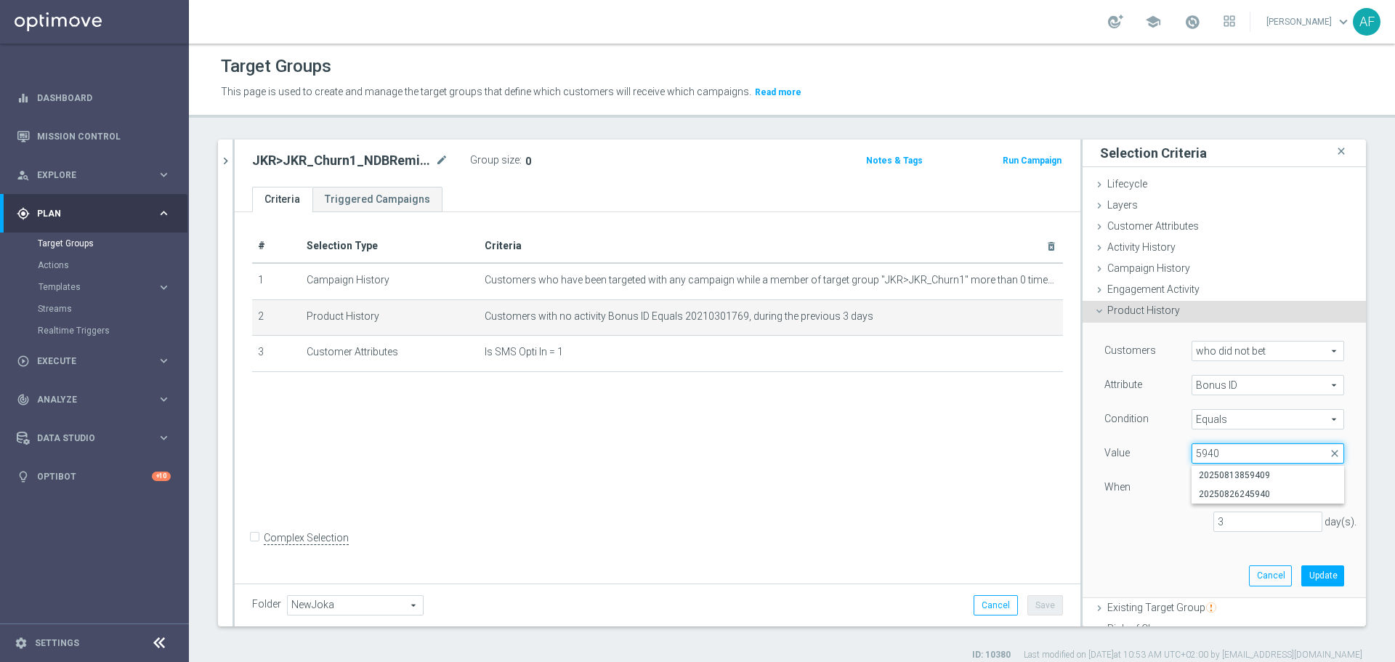
click at [1191, 453] on input "5940" at bounding box center [1267, 453] width 153 height 20
type input "45940"
click at [1234, 477] on span "20250826245940" at bounding box center [1268, 475] width 138 height 12
type input "20250826245940"
click at [1301, 572] on button "Update" at bounding box center [1322, 575] width 43 height 20
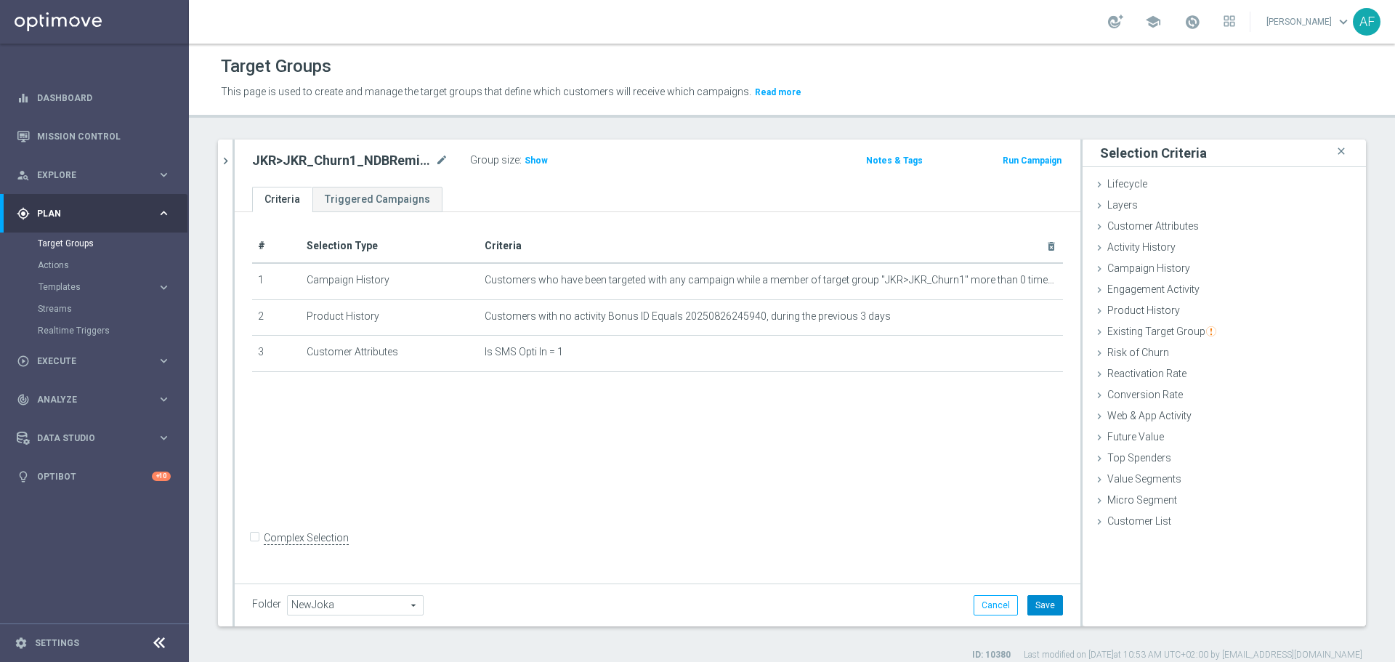
drag, startPoint x: 1050, startPoint y: 607, endPoint x: 1040, endPoint y: 604, distance: 10.6
click at [1049, 607] on button "Save" at bounding box center [1045, 605] width 36 height 20
click at [224, 161] on icon "chevron_right" at bounding box center [226, 161] width 14 height 14
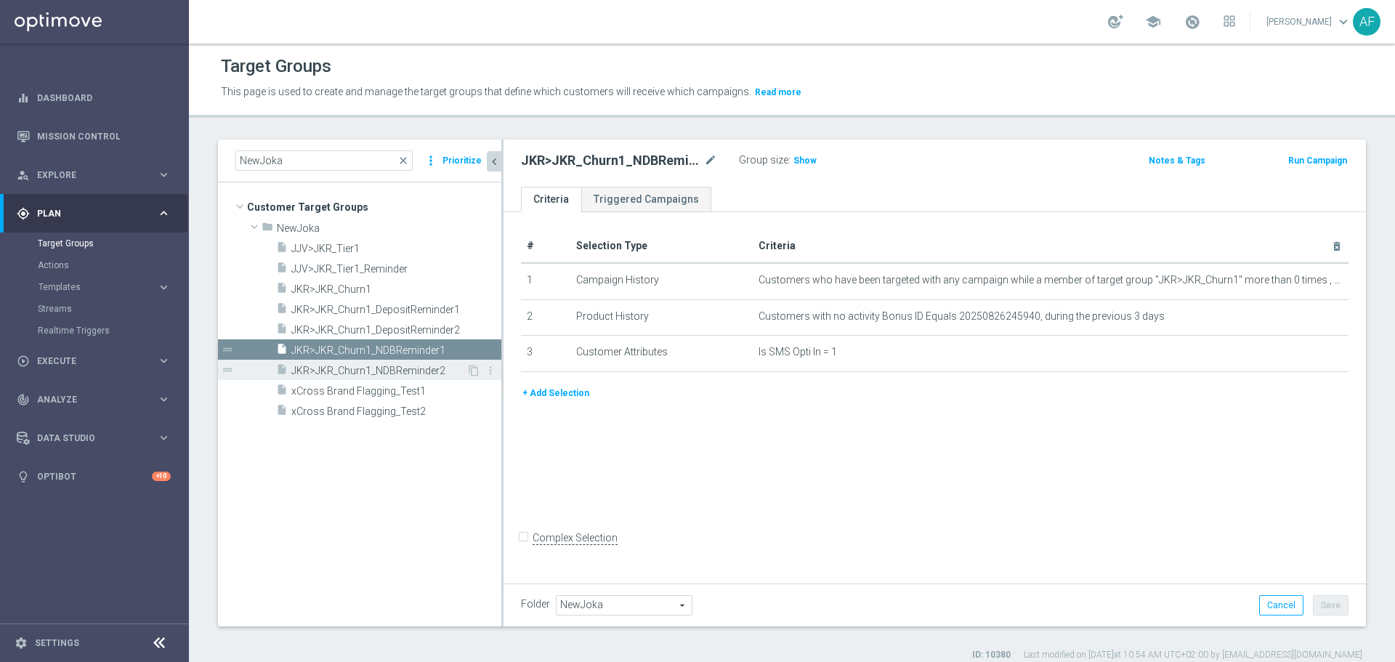
click at [421, 369] on span "JKR>JKR_Churn1_NDBReminder2" at bounding box center [378, 371] width 175 height 12
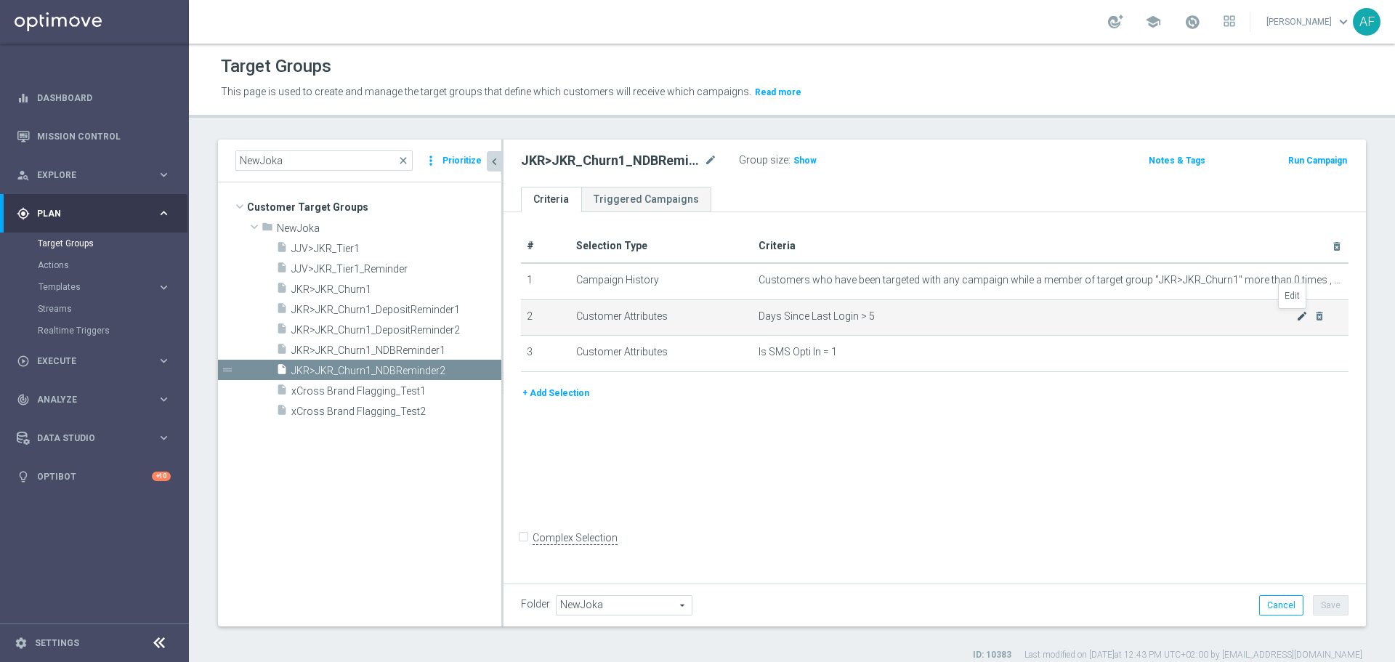
click at [1296, 317] on icon "mode_edit" at bounding box center [1302, 316] width 12 height 12
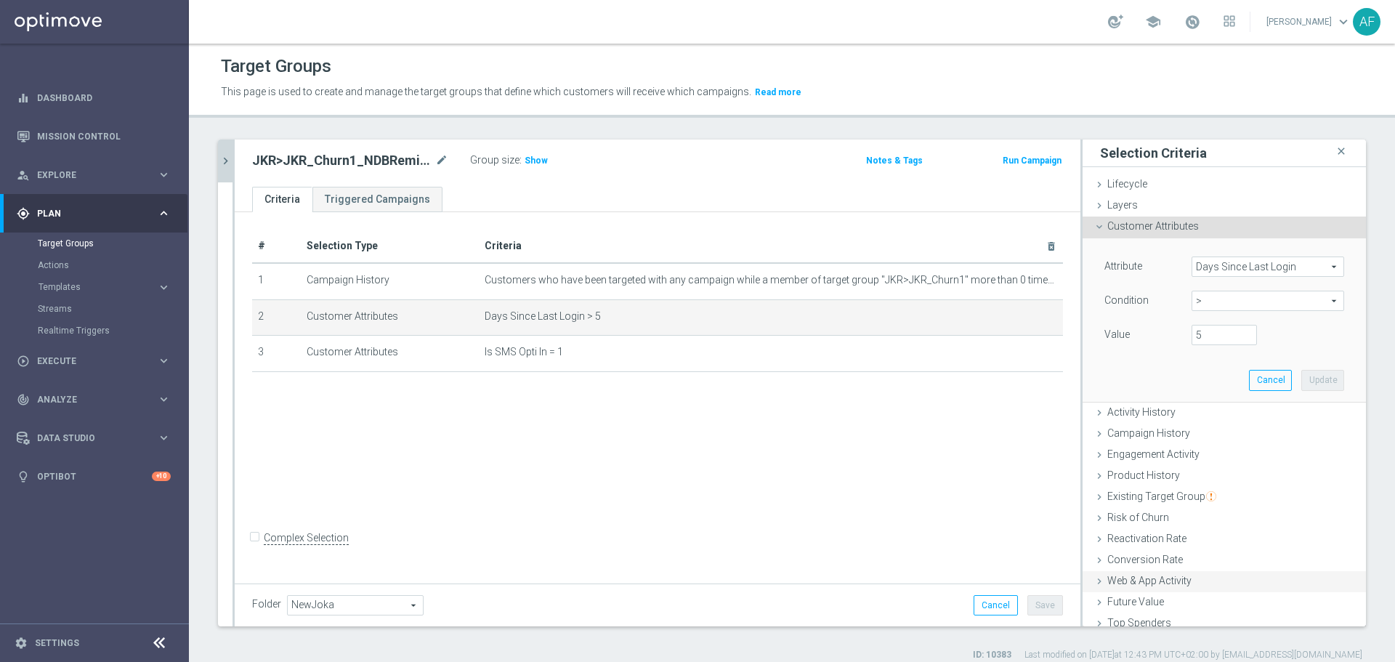
click at [1143, 475] on span "Product History" at bounding box center [1143, 475] width 73 height 12
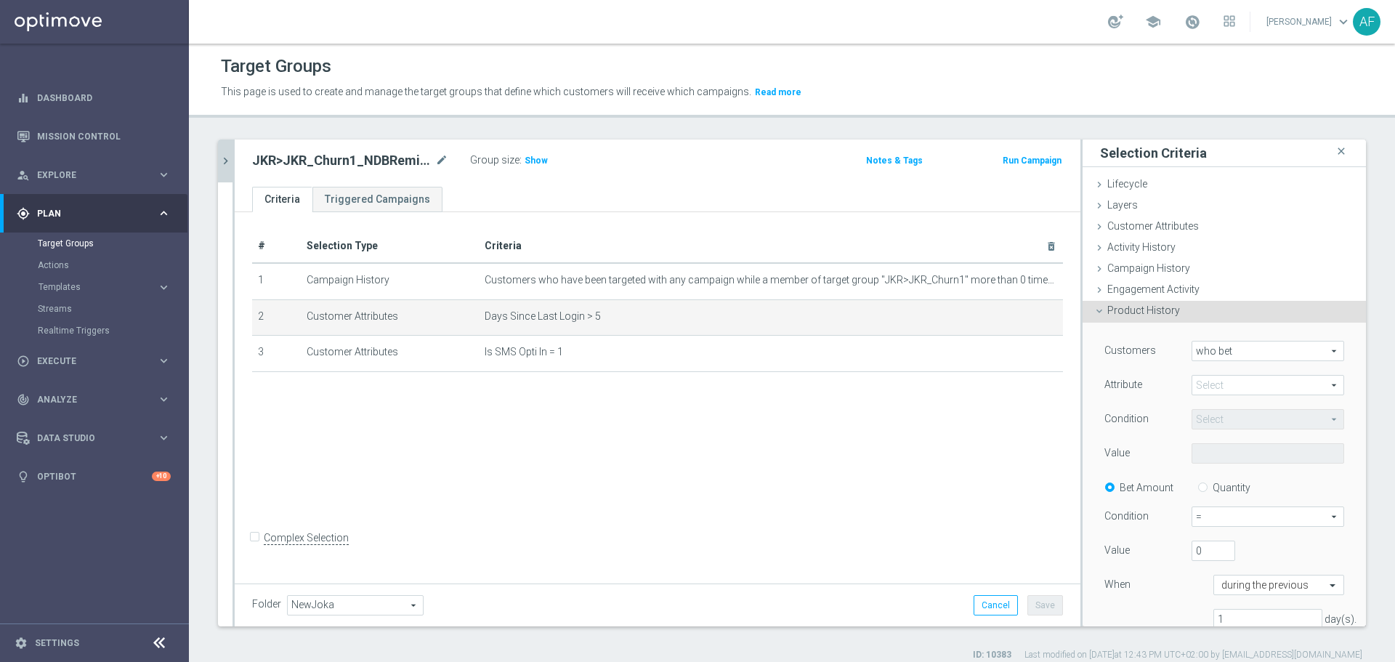
click at [1215, 354] on span "who bet" at bounding box center [1267, 350] width 151 height 19
click at [1225, 390] on span "who did not bet" at bounding box center [1267, 391] width 137 height 12
type input "who did not bet"
click at [1225, 384] on span at bounding box center [1267, 385] width 151 height 19
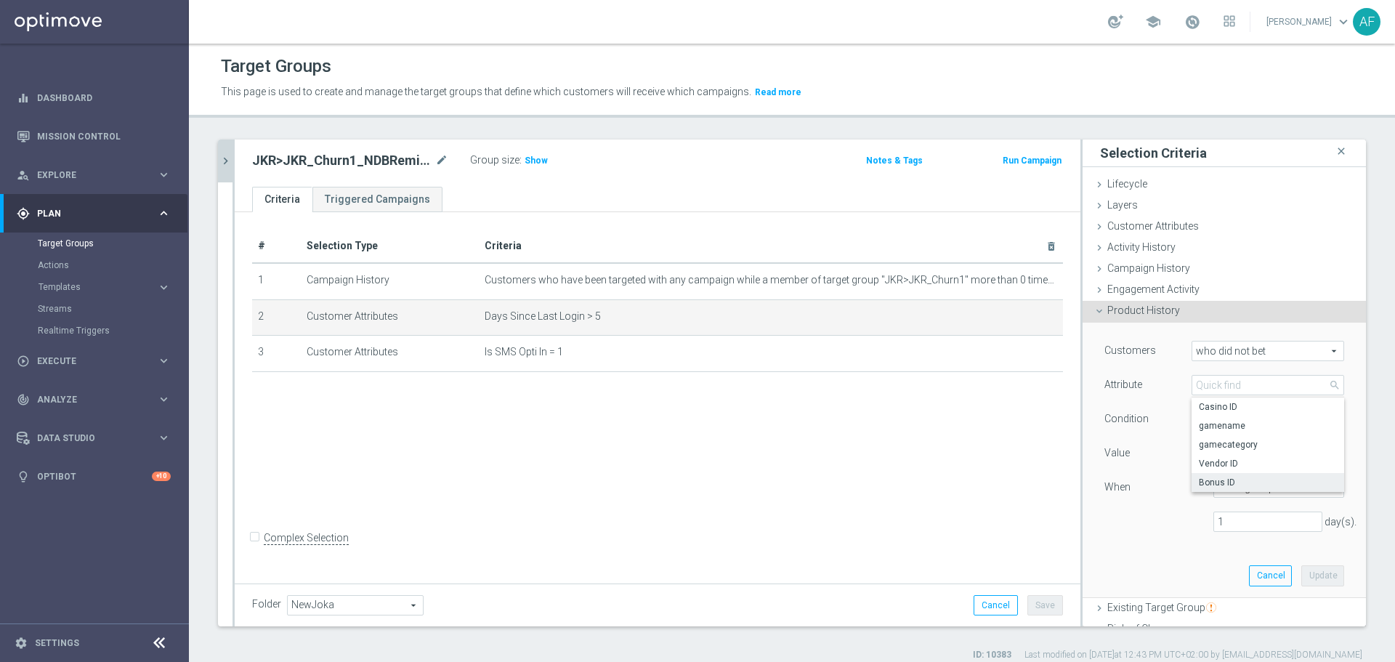
click at [1227, 479] on span "Bonus ID" at bounding box center [1268, 483] width 138 height 12
type input "Bonus ID"
type input "Equals"
click at [1222, 455] on span at bounding box center [1267, 453] width 151 height 19
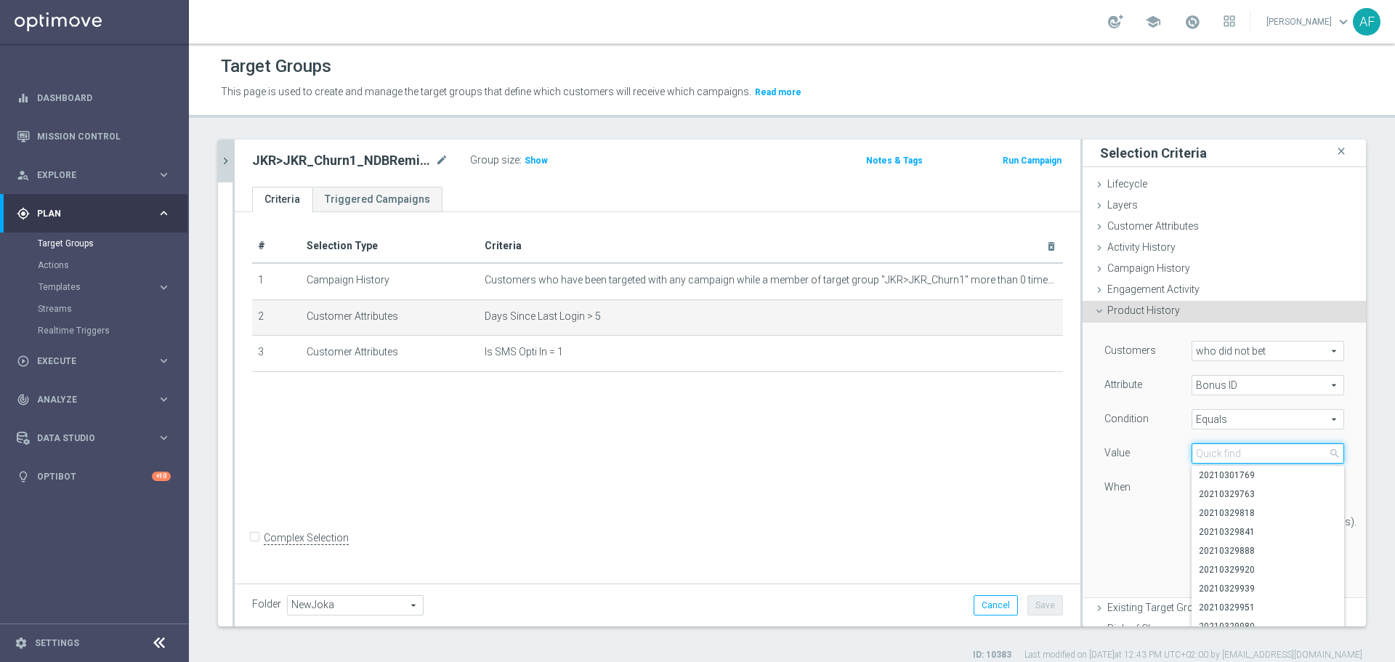
click at [1220, 452] on input "search" at bounding box center [1267, 453] width 153 height 20
click at [1197, 455] on input "4590" at bounding box center [1267, 453] width 153 height 20
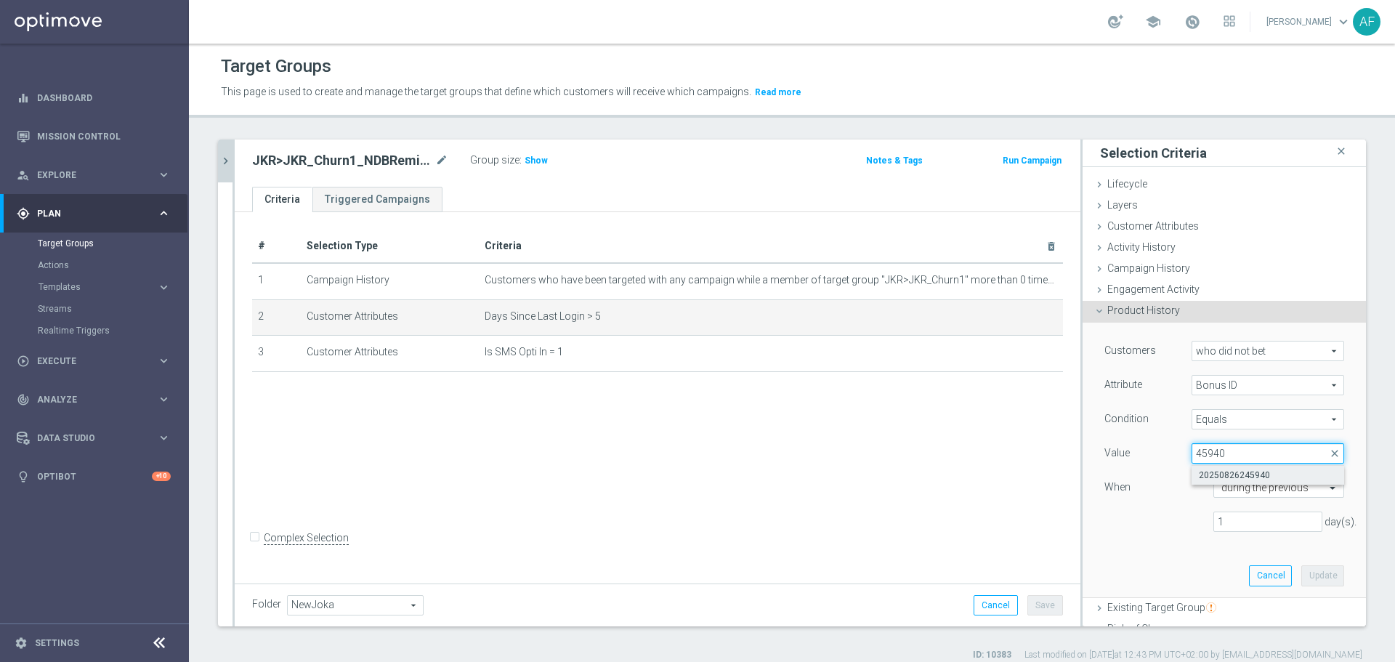
type input "45940"
click at [1232, 472] on span "20250826245940" at bounding box center [1268, 475] width 138 height 12
type input "20250826245940"
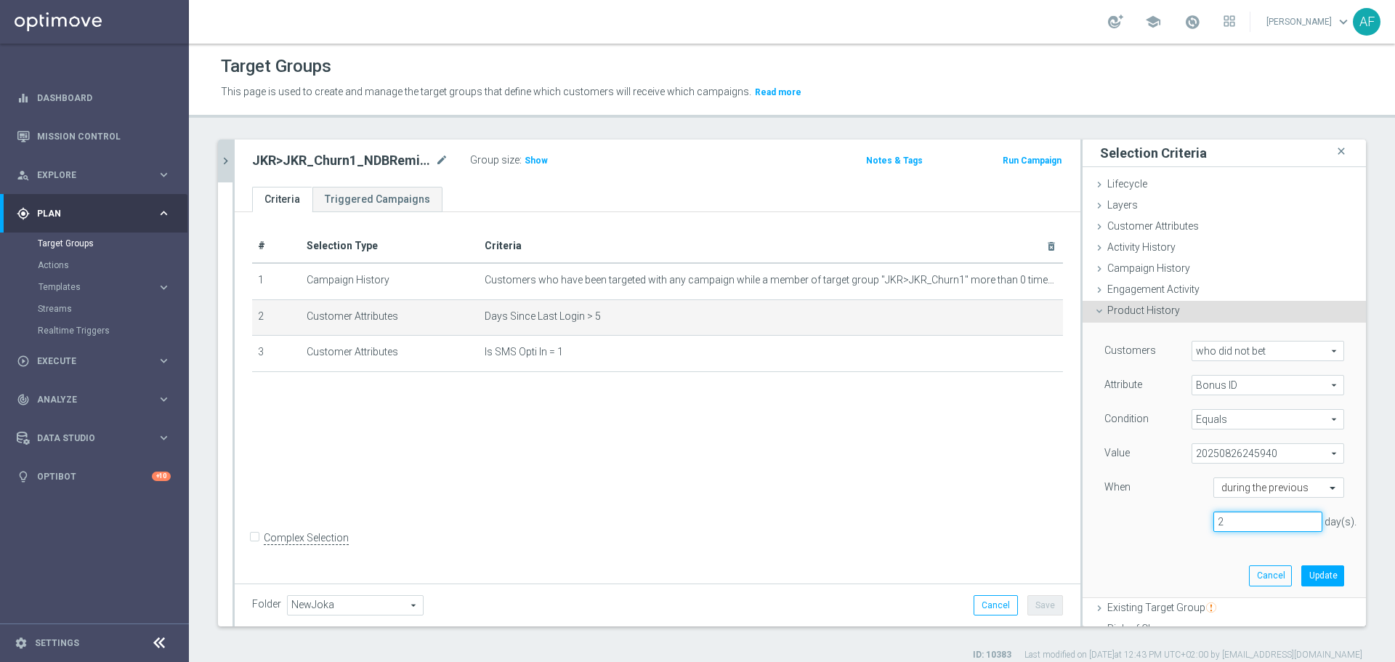
click at [1290, 519] on input "2" at bounding box center [1267, 521] width 109 height 20
click at [1289, 519] on input "3" at bounding box center [1267, 521] width 109 height 20
click at [1288, 519] on input "4" at bounding box center [1267, 521] width 109 height 20
type input "5"
click at [1288, 521] on input "5" at bounding box center [1267, 521] width 109 height 20
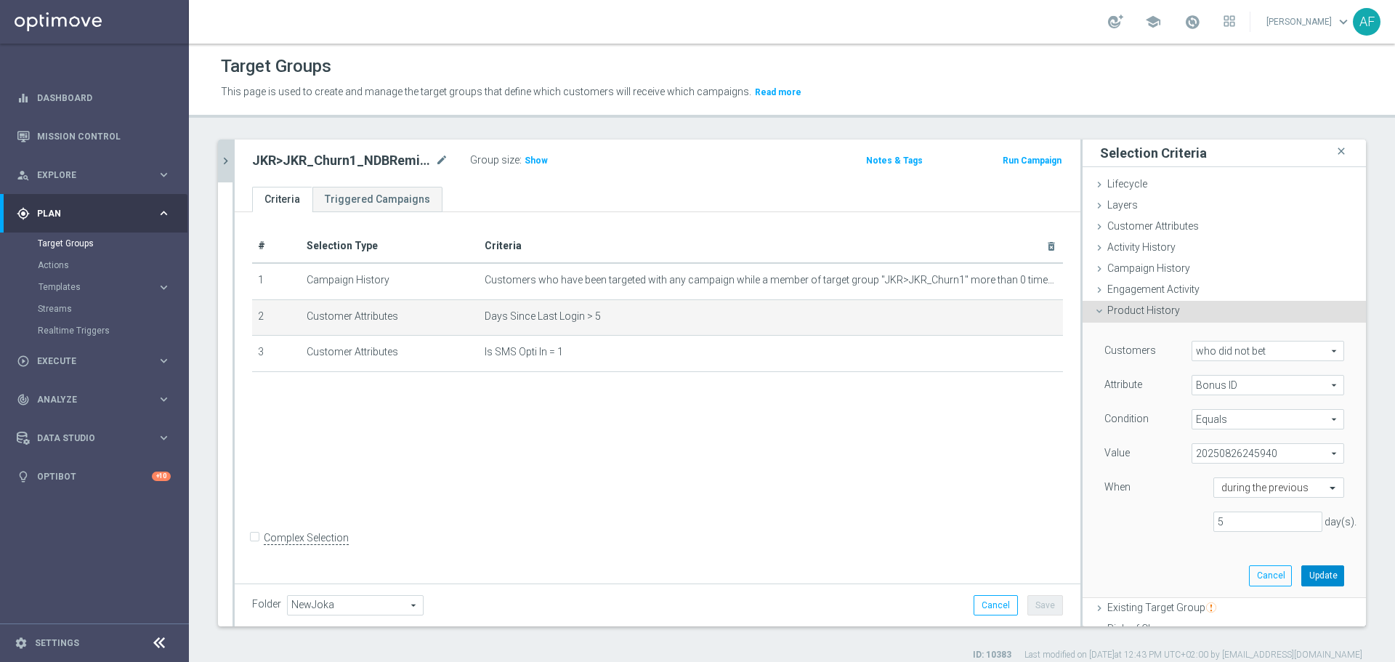
click at [1301, 569] on button "Update" at bounding box center [1322, 575] width 43 height 20
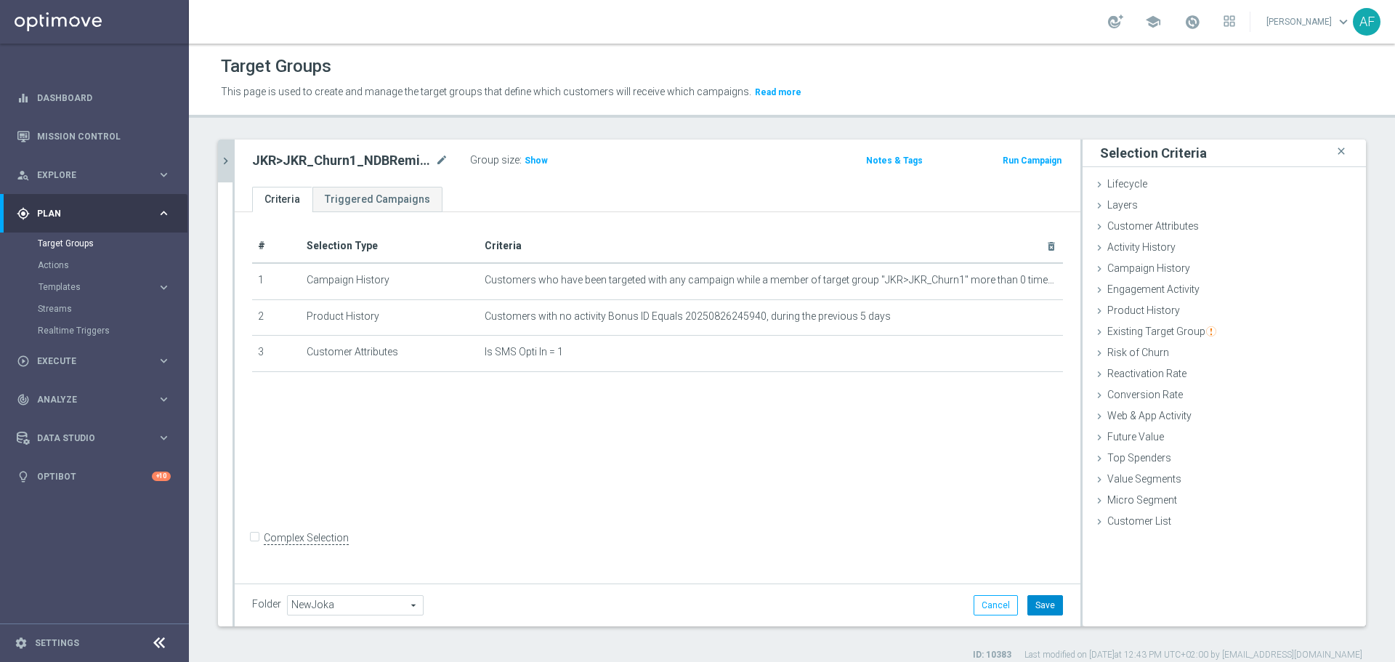
drag, startPoint x: 1032, startPoint y: 603, endPoint x: 944, endPoint y: 532, distance: 112.7
click at [1032, 604] on button "Save" at bounding box center [1045, 605] width 36 height 20
click at [226, 161] on icon "chevron_right" at bounding box center [226, 161] width 14 height 14
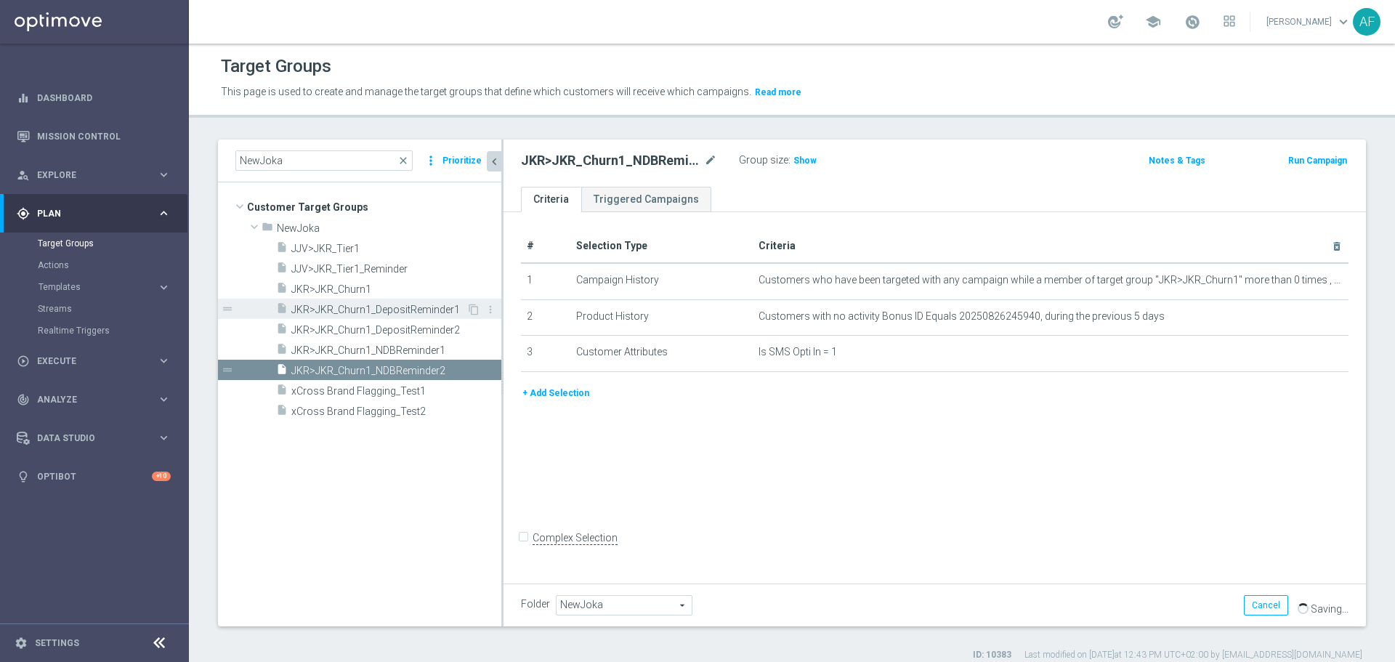
click at [400, 308] on span "JKR>JKR_Churn1_DepositReminder1" at bounding box center [378, 310] width 175 height 12
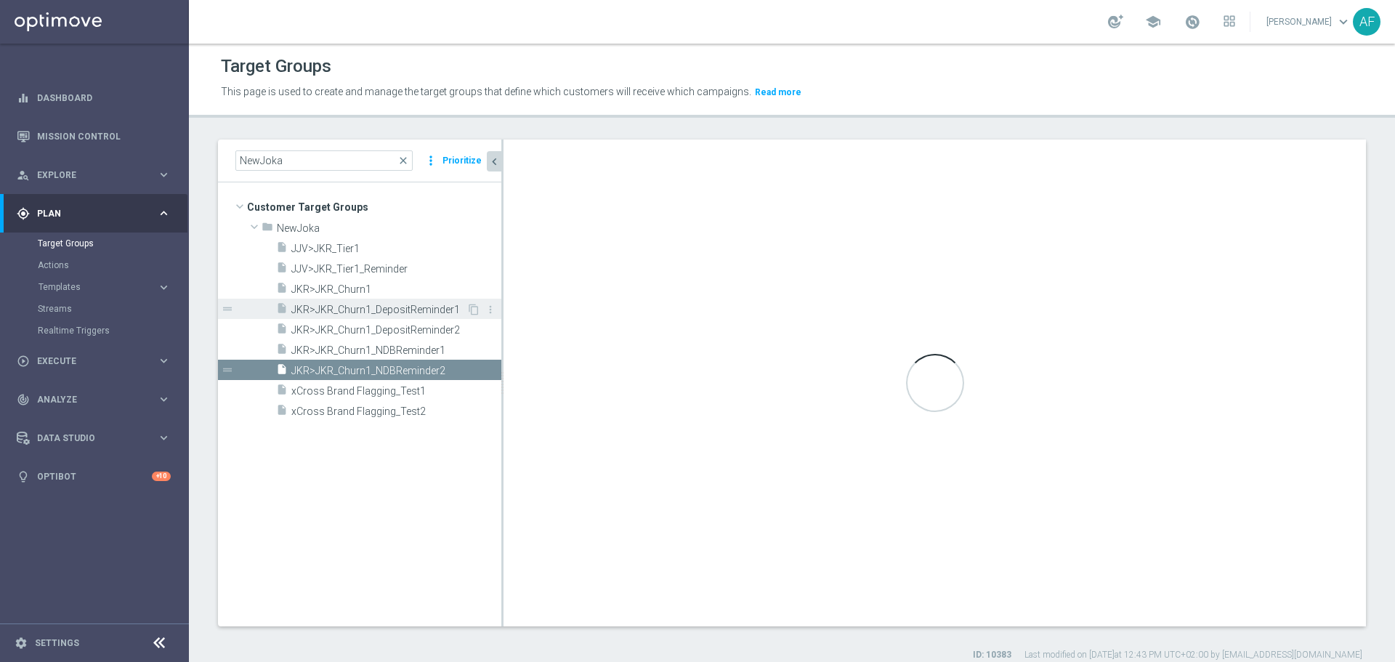
click at [406, 304] on span "JKR>JKR_Churn1_DepositReminder1" at bounding box center [378, 310] width 175 height 12
click at [432, 310] on span "JKR>JKR_Churn1_DepositReminder1" at bounding box center [378, 310] width 175 height 12
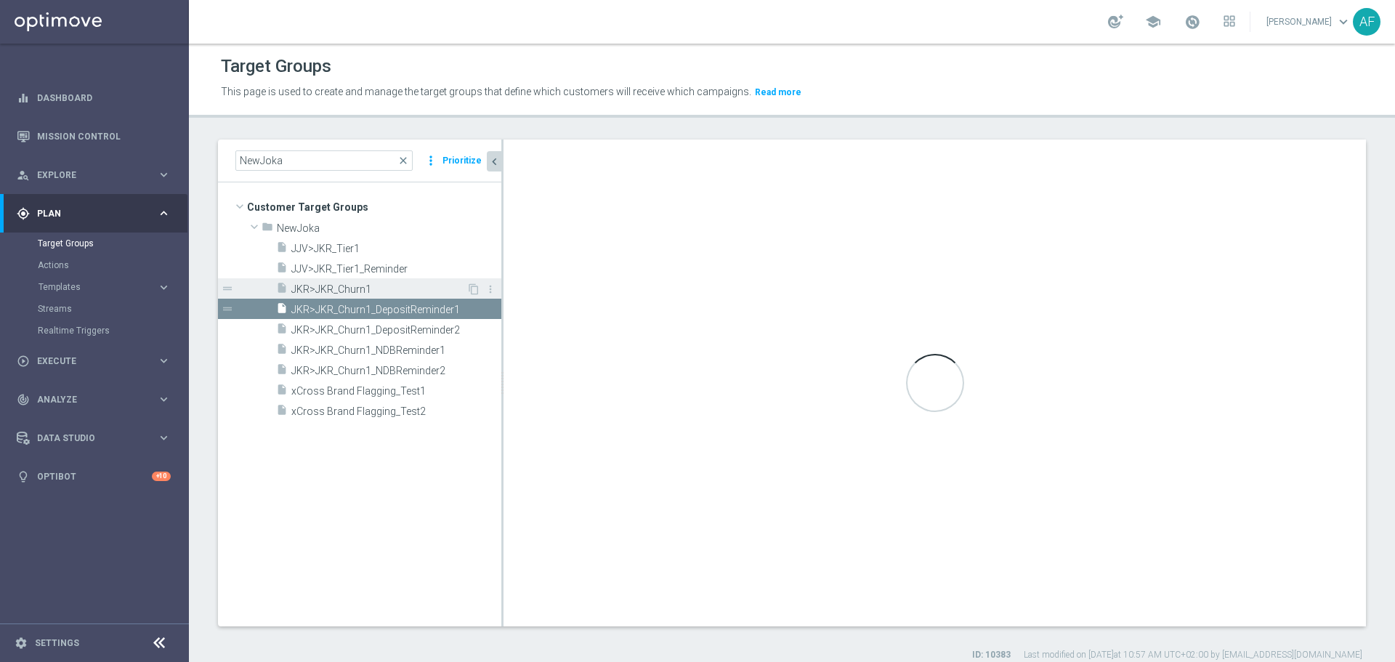
click at [401, 288] on span "JKR>JKR_Churn1" at bounding box center [378, 289] width 175 height 12
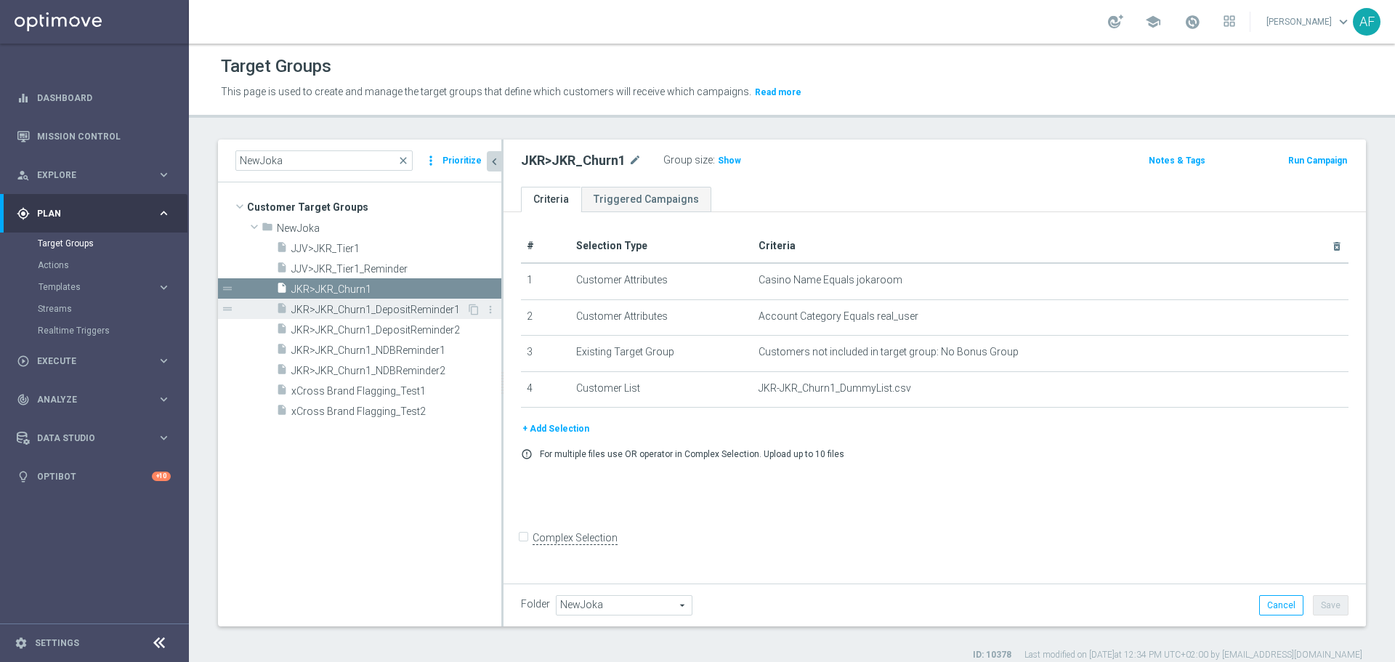
click at [400, 310] on span "JKR>JKR_Churn1_DepositReminder1" at bounding box center [378, 310] width 175 height 12
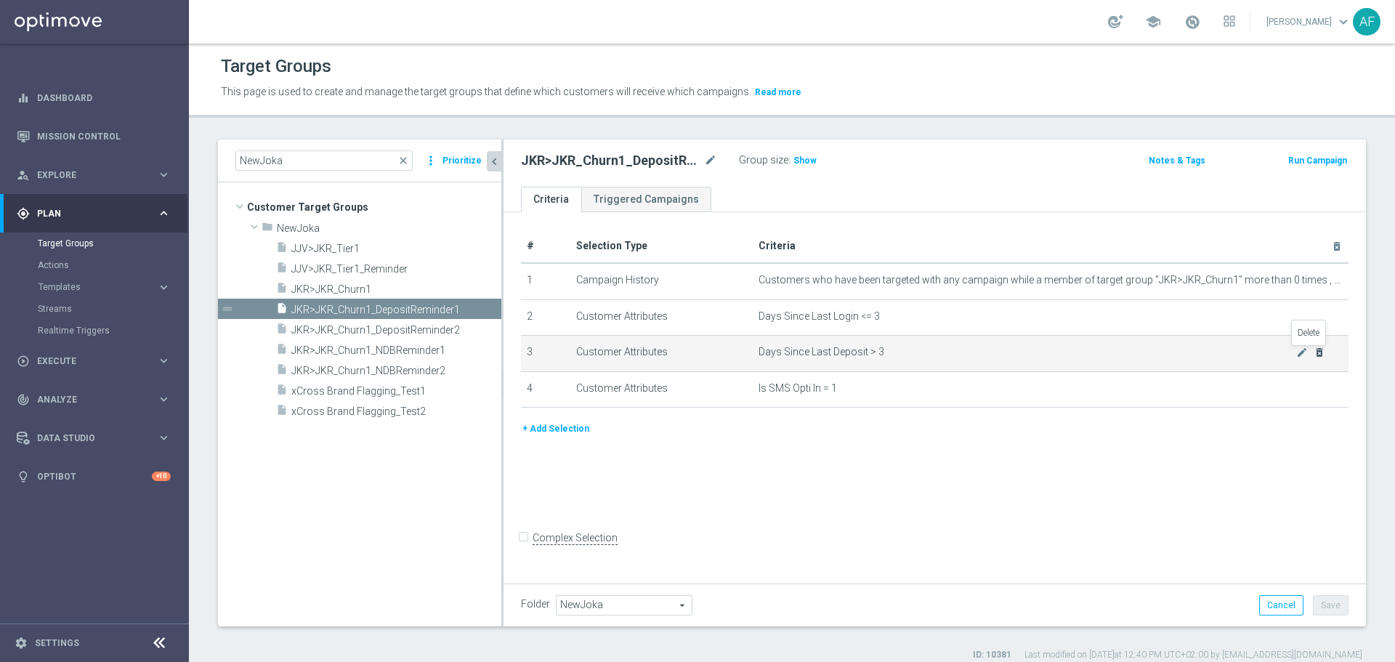
click at [1313, 357] on icon "delete_forever" at bounding box center [1319, 352] width 12 height 12
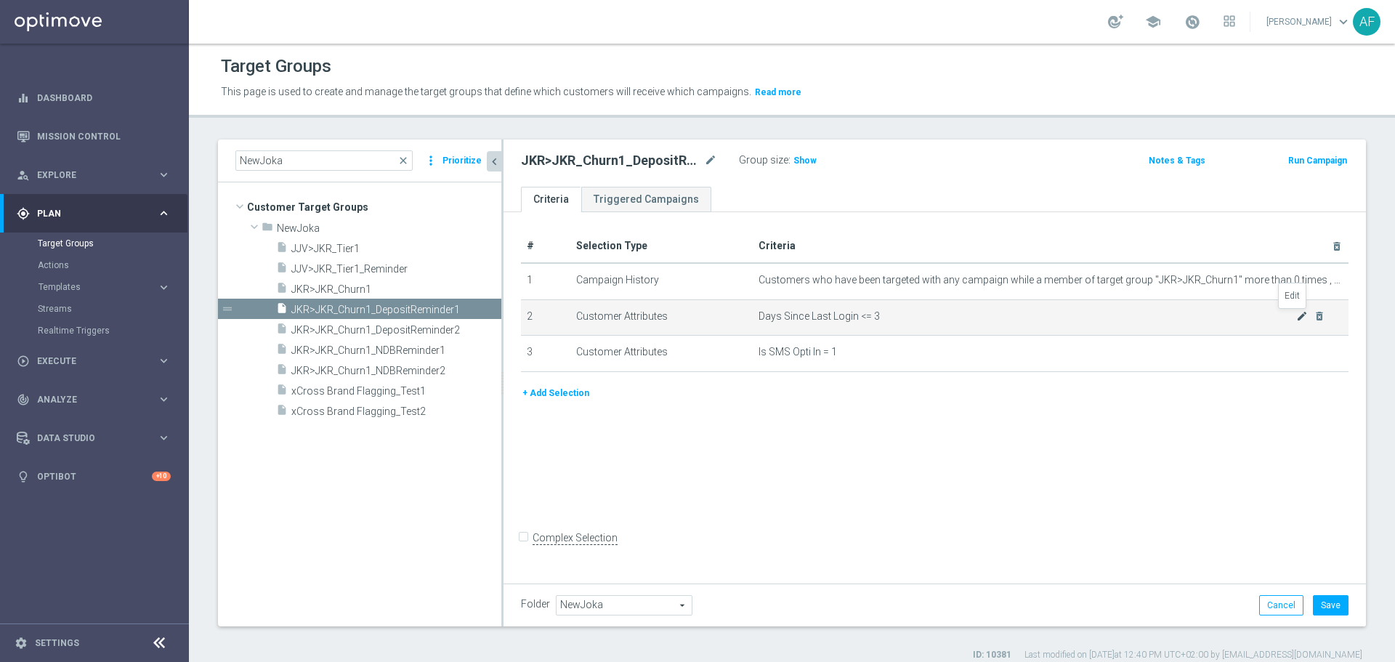
click at [1296, 319] on icon "mode_edit" at bounding box center [1302, 316] width 12 height 12
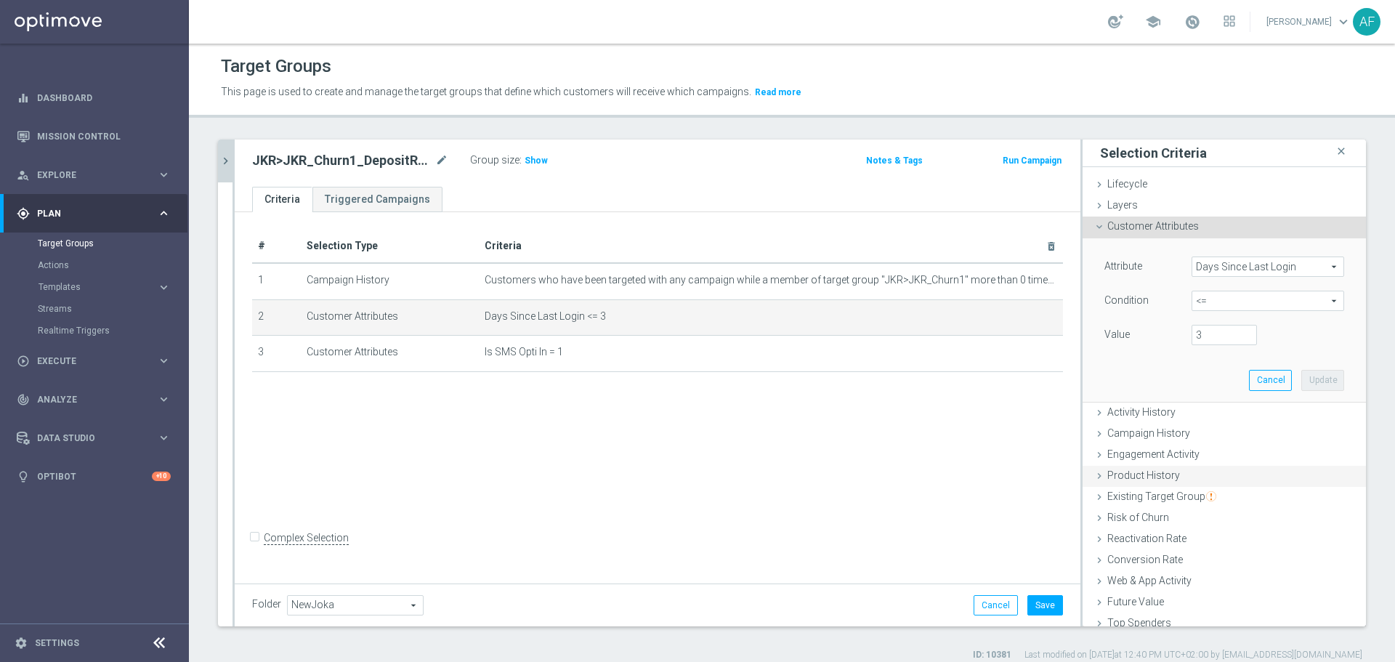
click at [1129, 472] on span "Product History" at bounding box center [1143, 475] width 73 height 12
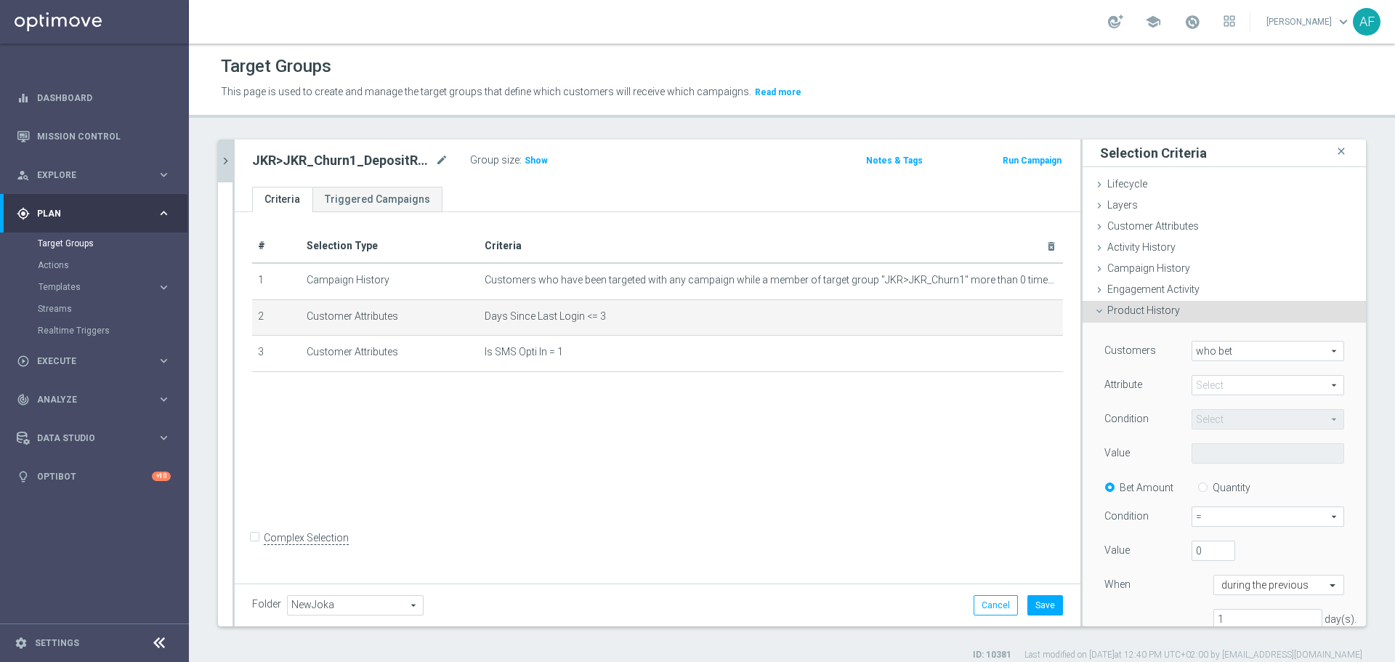
click at [1220, 352] on span "who bet" at bounding box center [1267, 350] width 151 height 19
click at [1219, 391] on span "who did not bet" at bounding box center [1267, 391] width 137 height 12
type input "who did not bet"
click at [1219, 384] on span at bounding box center [1267, 385] width 151 height 19
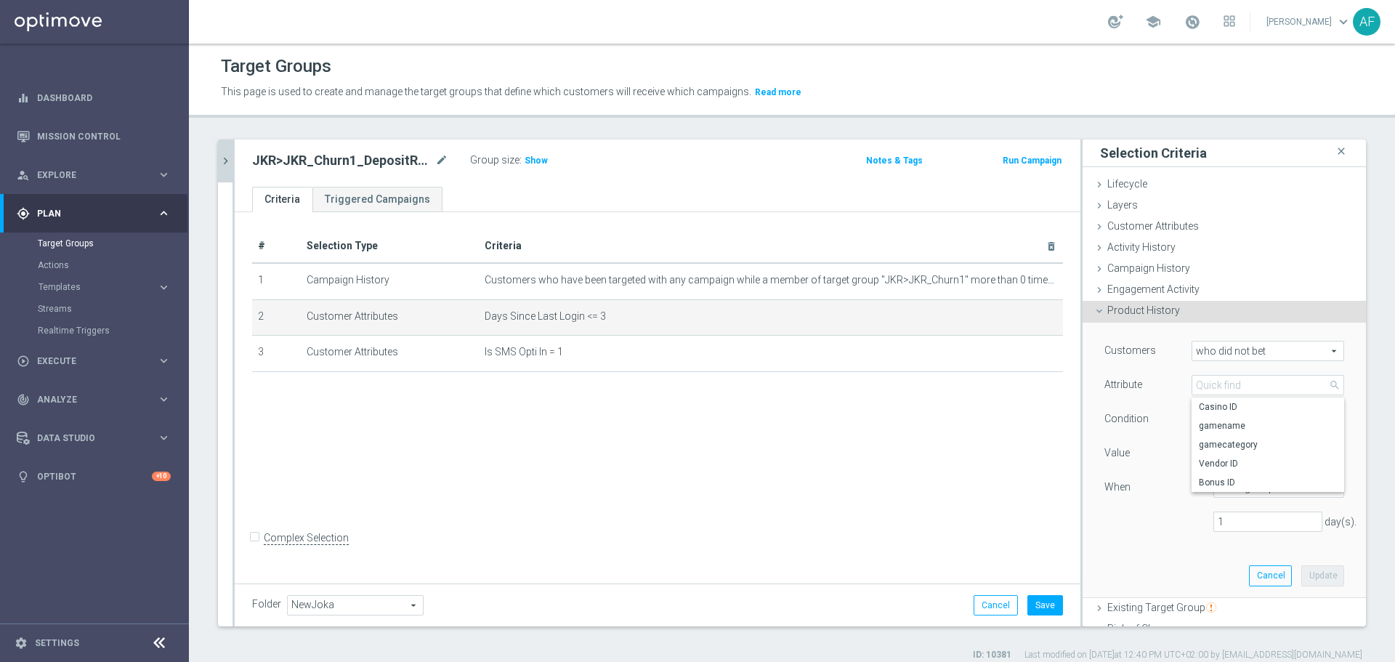
drag, startPoint x: 1207, startPoint y: 479, endPoint x: 1210, endPoint y: 469, distance: 9.9
click at [1207, 479] on span "Bonus ID" at bounding box center [1268, 483] width 138 height 12
type input "Bonus ID"
type input "Equals"
click at [1219, 457] on span at bounding box center [1267, 453] width 151 height 19
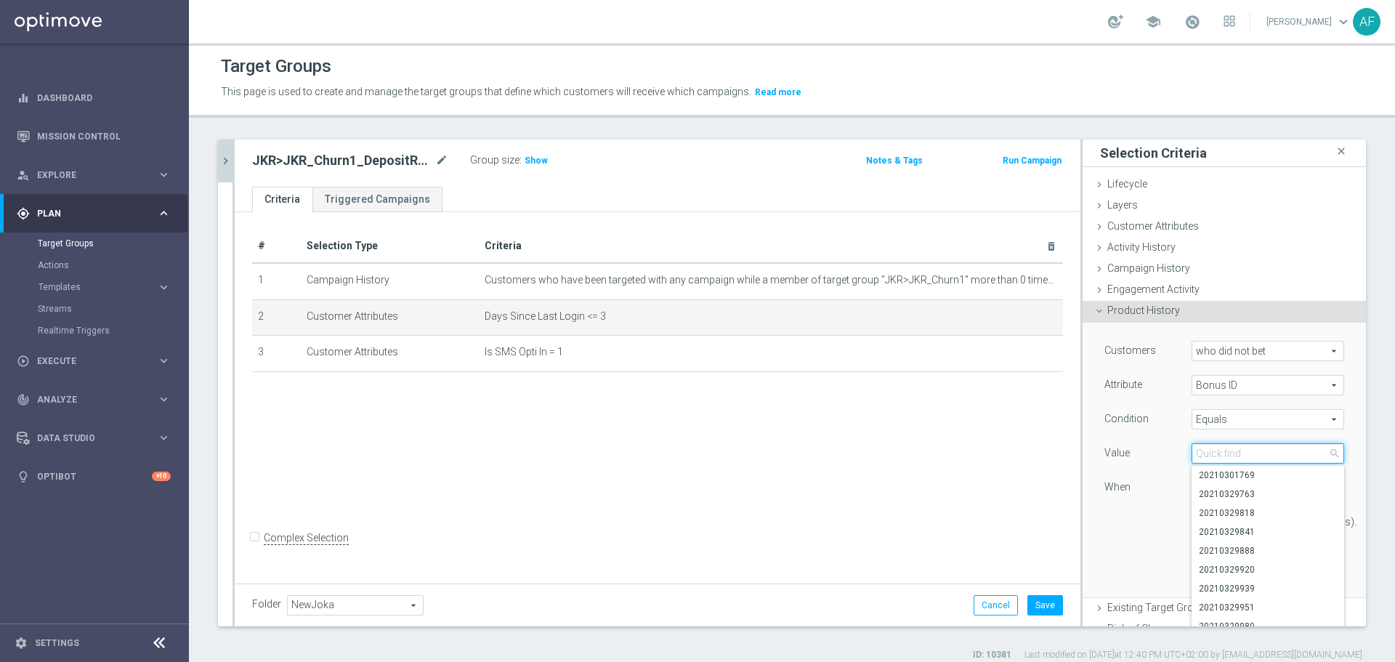
click at [1220, 451] on input "search" at bounding box center [1267, 453] width 153 height 20
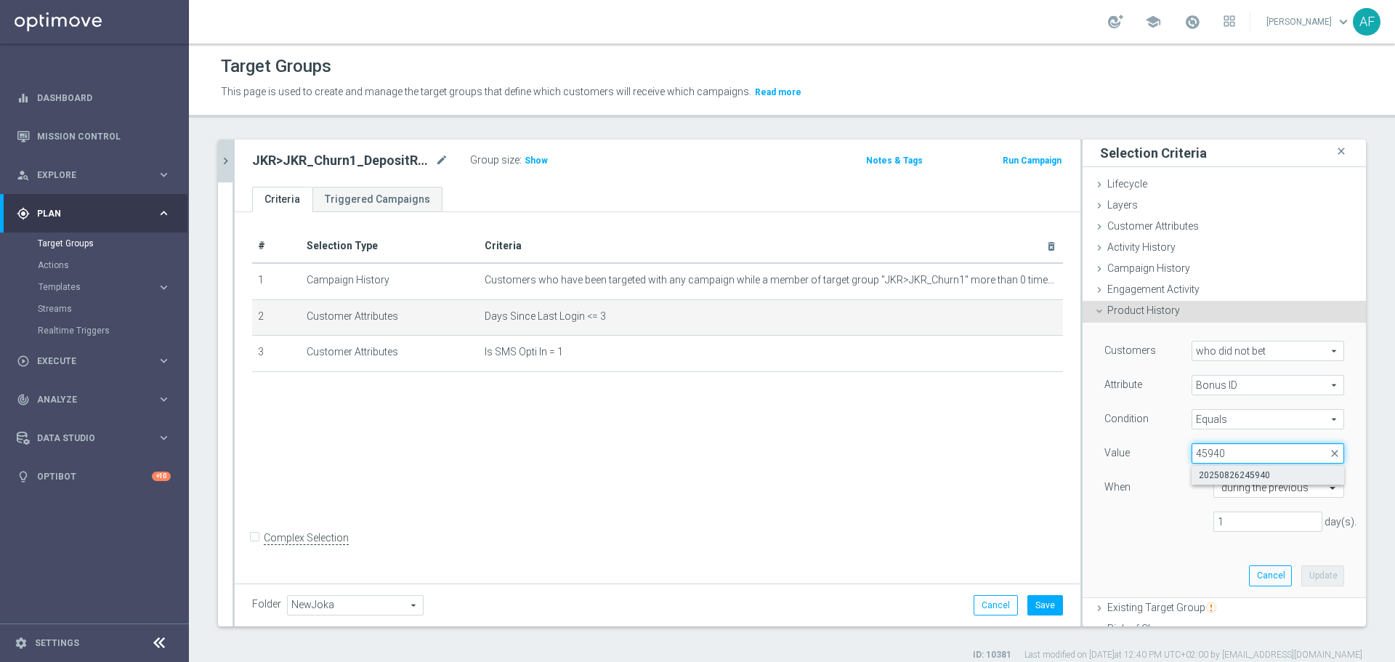
type input "45940"
click at [1239, 474] on span "20250826245940" at bounding box center [1268, 475] width 138 height 12
type input "20250826245940"
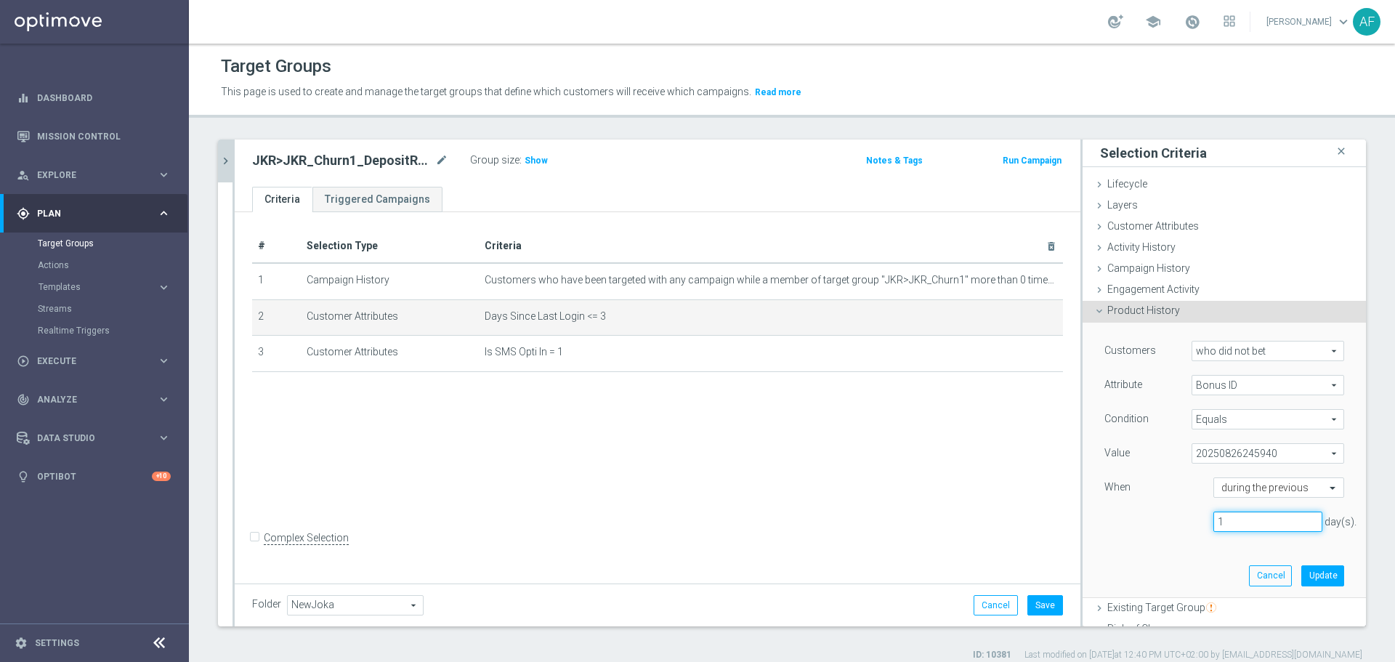
click at [1242, 523] on input "1" at bounding box center [1267, 521] width 109 height 20
type input "3"
click at [1301, 577] on button "Update" at bounding box center [1322, 575] width 43 height 20
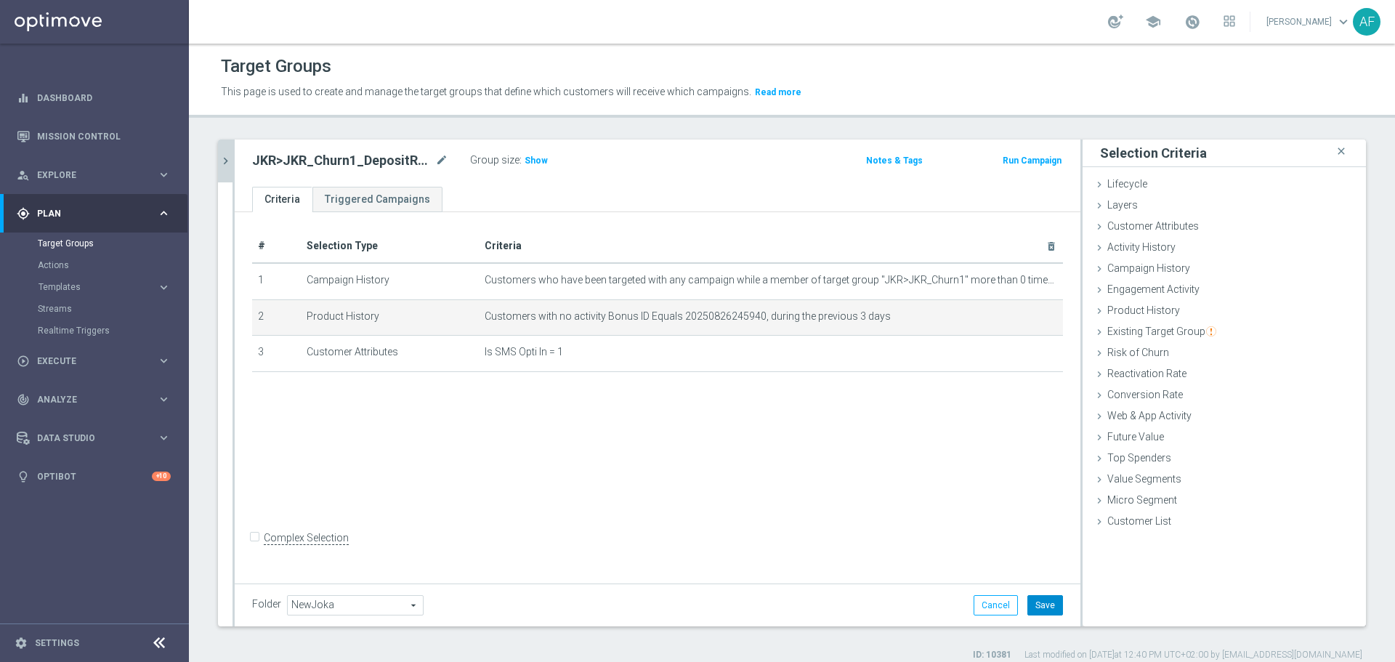
click at [1042, 603] on button "Save" at bounding box center [1045, 605] width 36 height 20
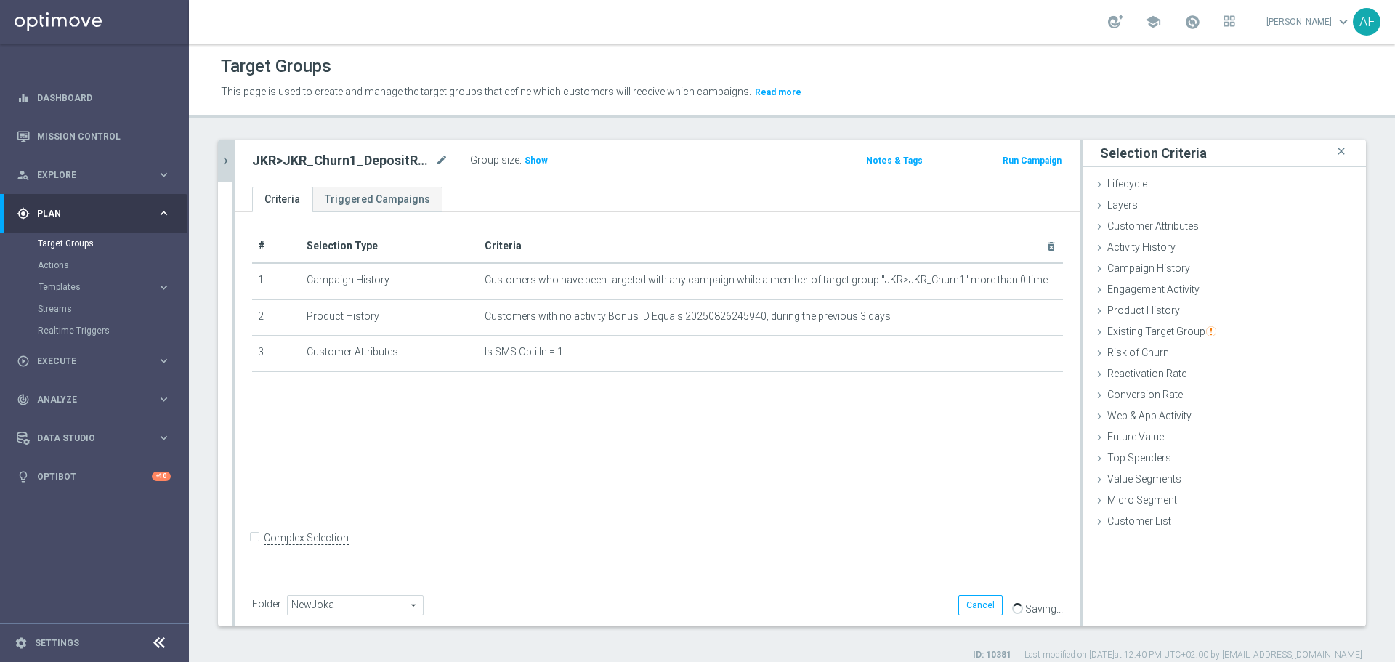
click at [229, 164] on icon "chevron_right" at bounding box center [226, 161] width 14 height 14
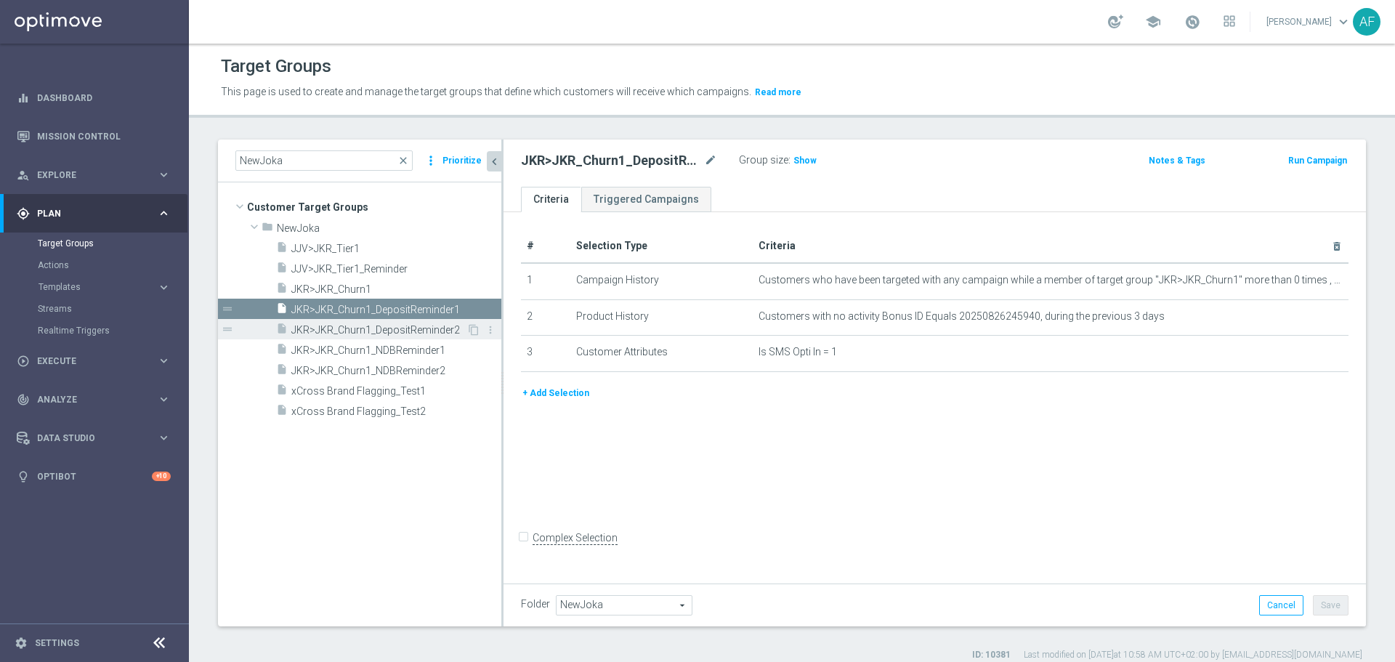
click at [438, 326] on span "JKR>JKR_Churn1_DepositReminder2" at bounding box center [378, 330] width 175 height 12
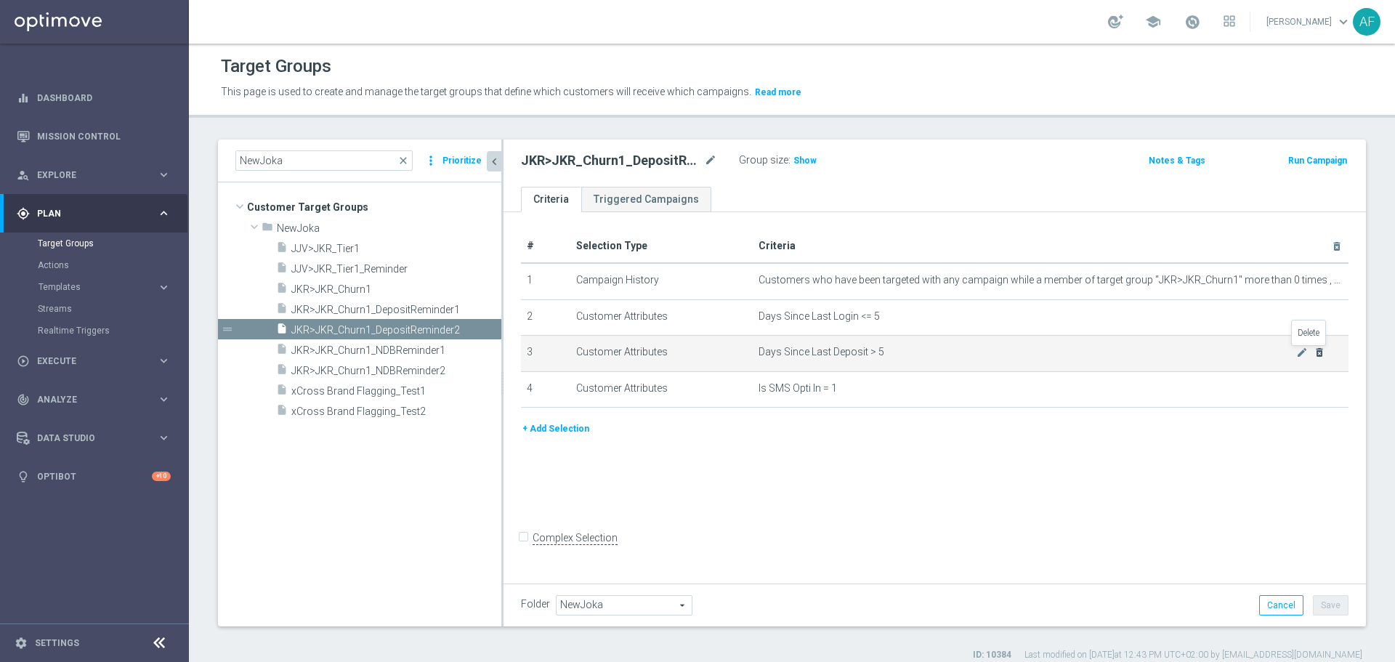
click at [1313, 354] on icon "delete_forever" at bounding box center [1319, 352] width 12 height 12
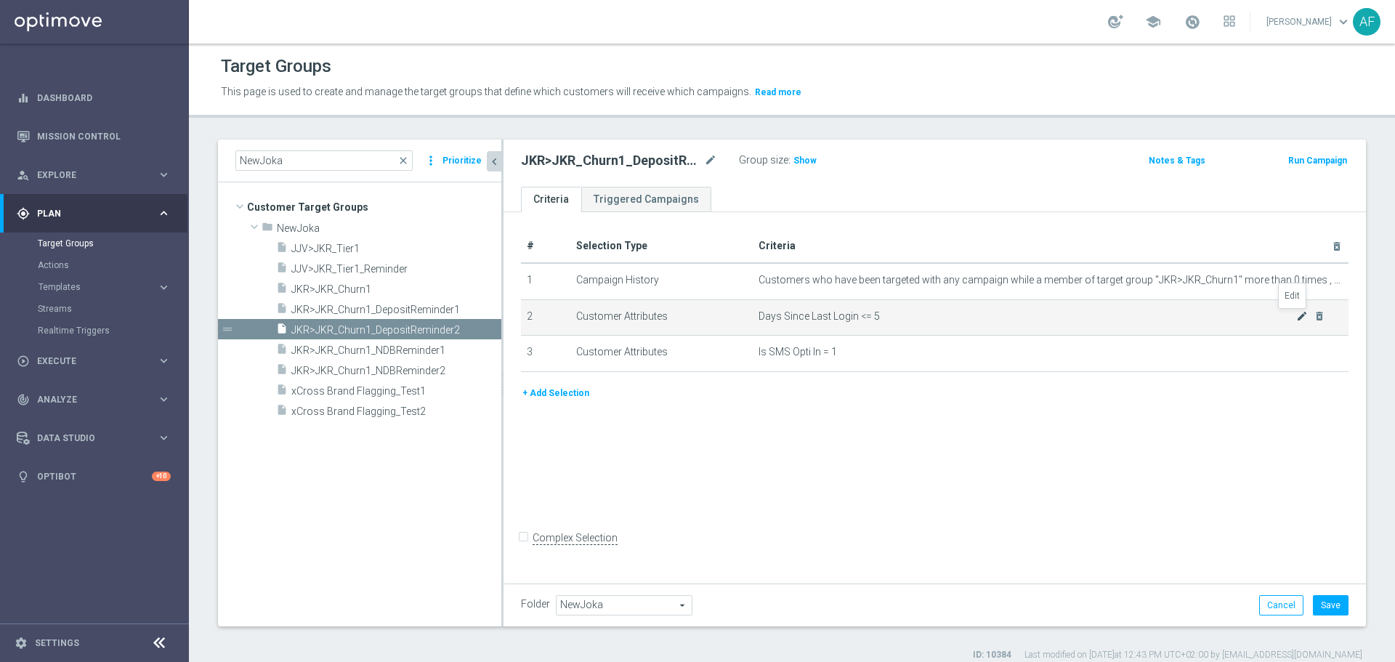
click at [1296, 314] on icon "mode_edit" at bounding box center [1302, 316] width 12 height 12
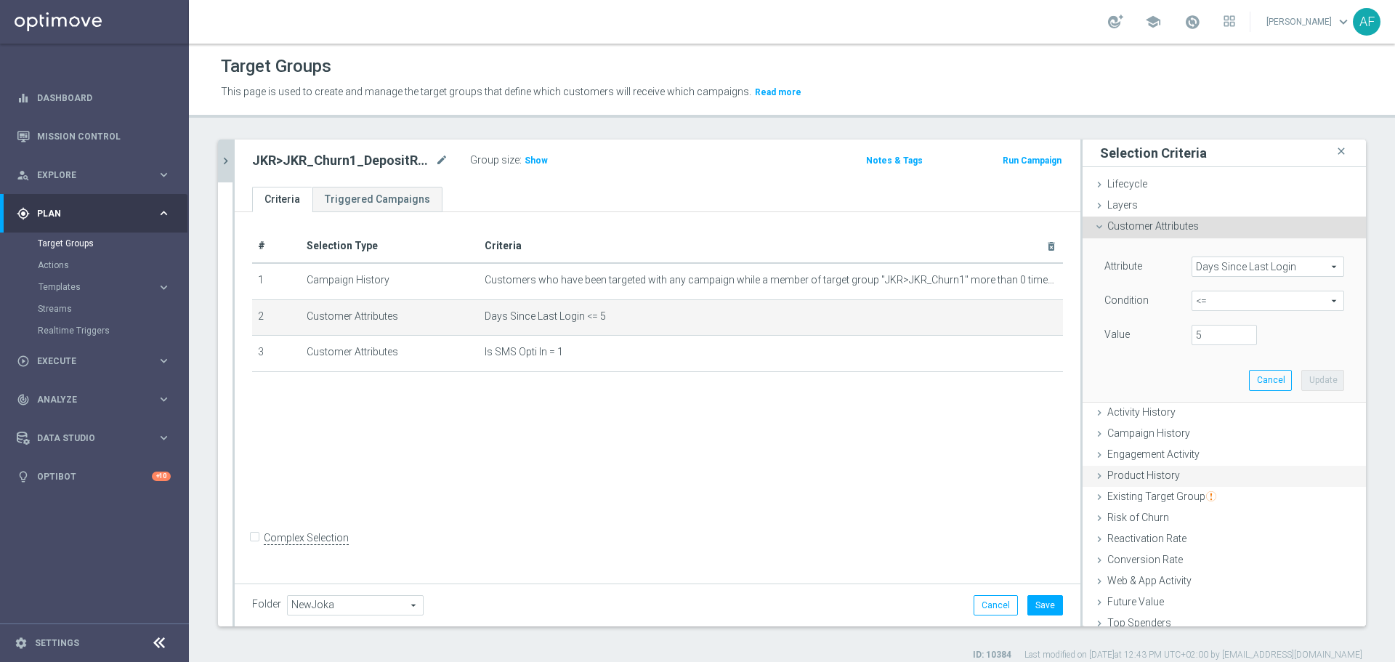
click at [1187, 472] on div "Product History done selection updated" at bounding box center [1223, 477] width 283 height 22
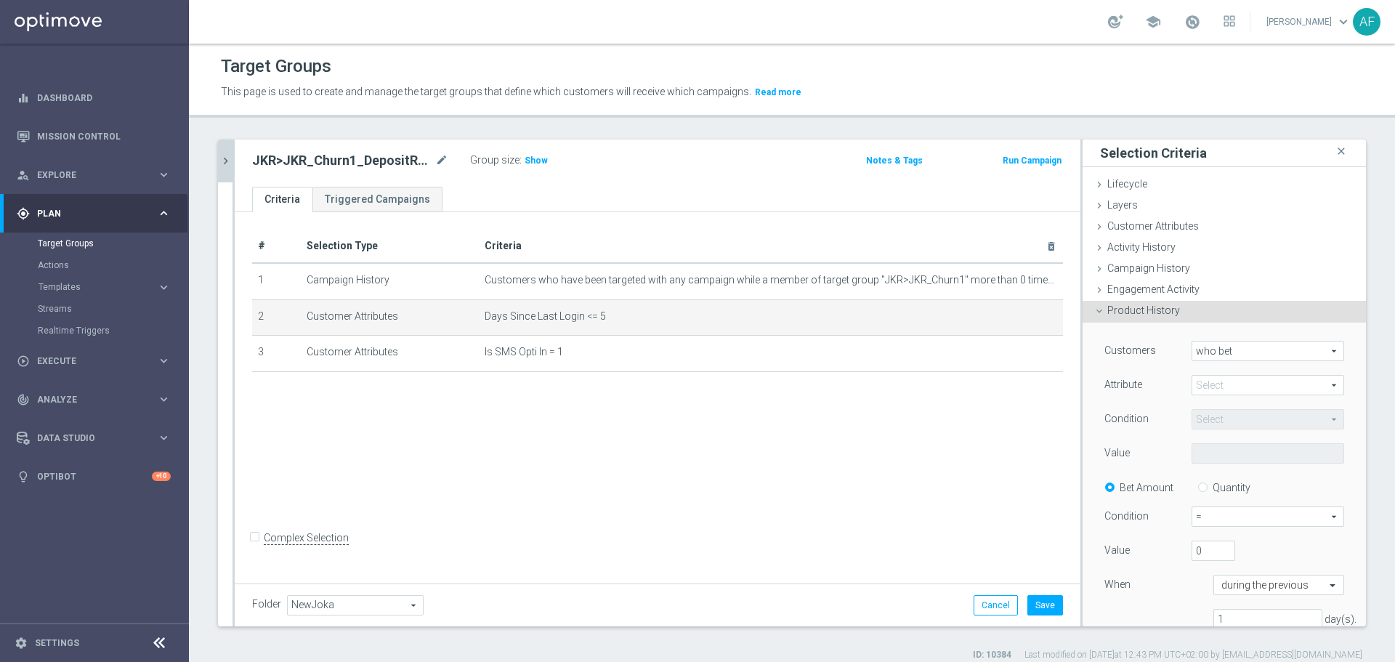
click at [1218, 351] on span "who bet" at bounding box center [1267, 350] width 151 height 19
click at [1225, 386] on span "who did not bet" at bounding box center [1267, 391] width 137 height 12
type input "who did not bet"
click at [1227, 388] on span at bounding box center [1267, 385] width 151 height 19
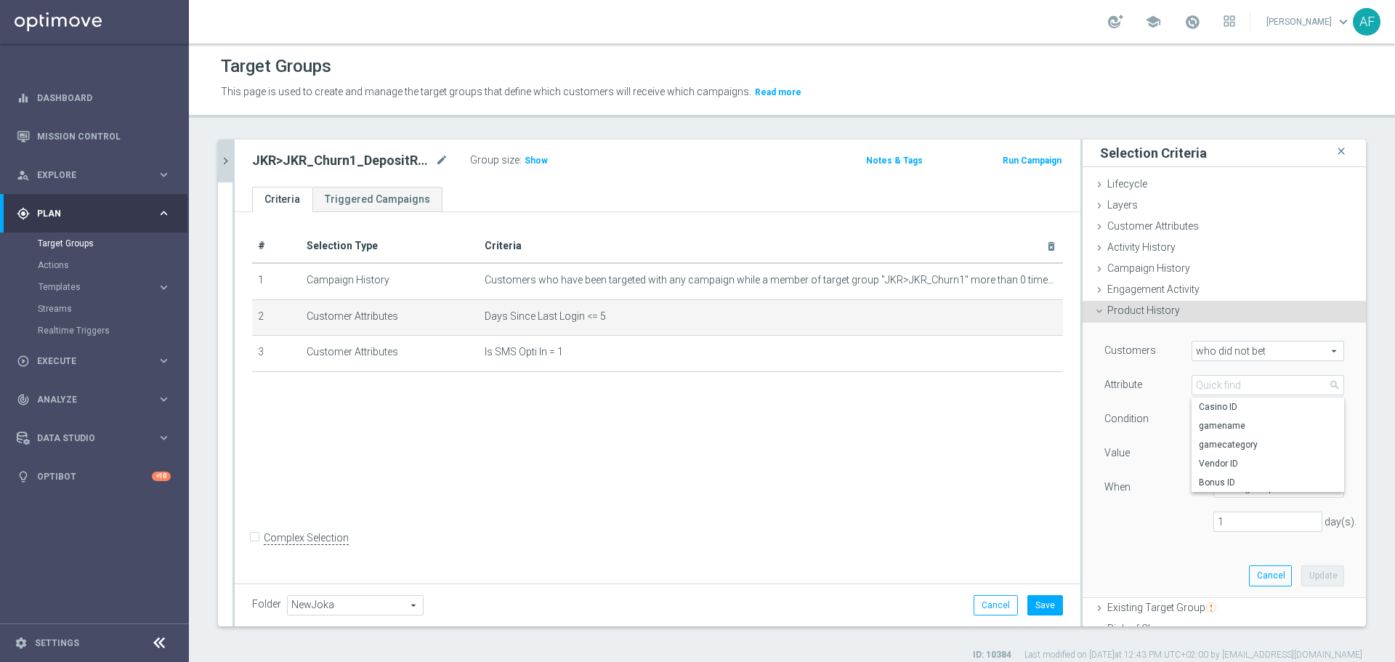
drag, startPoint x: 1220, startPoint y: 478, endPoint x: 1223, endPoint y: 469, distance: 9.9
click at [1220, 478] on span "Bonus ID" at bounding box center [1268, 483] width 138 height 12
type input "Bonus ID"
type input "Equals"
click at [1223, 449] on span at bounding box center [1267, 453] width 151 height 19
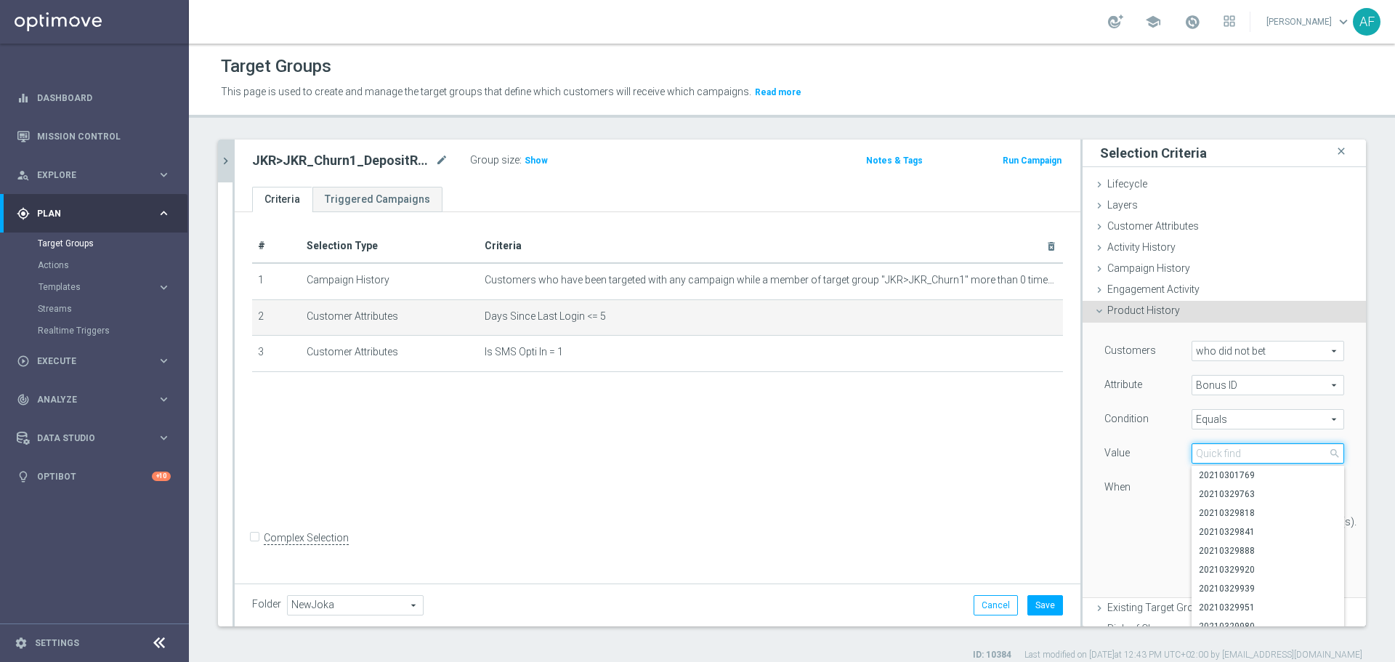
click at [1223, 450] on input "search" at bounding box center [1267, 453] width 153 height 20
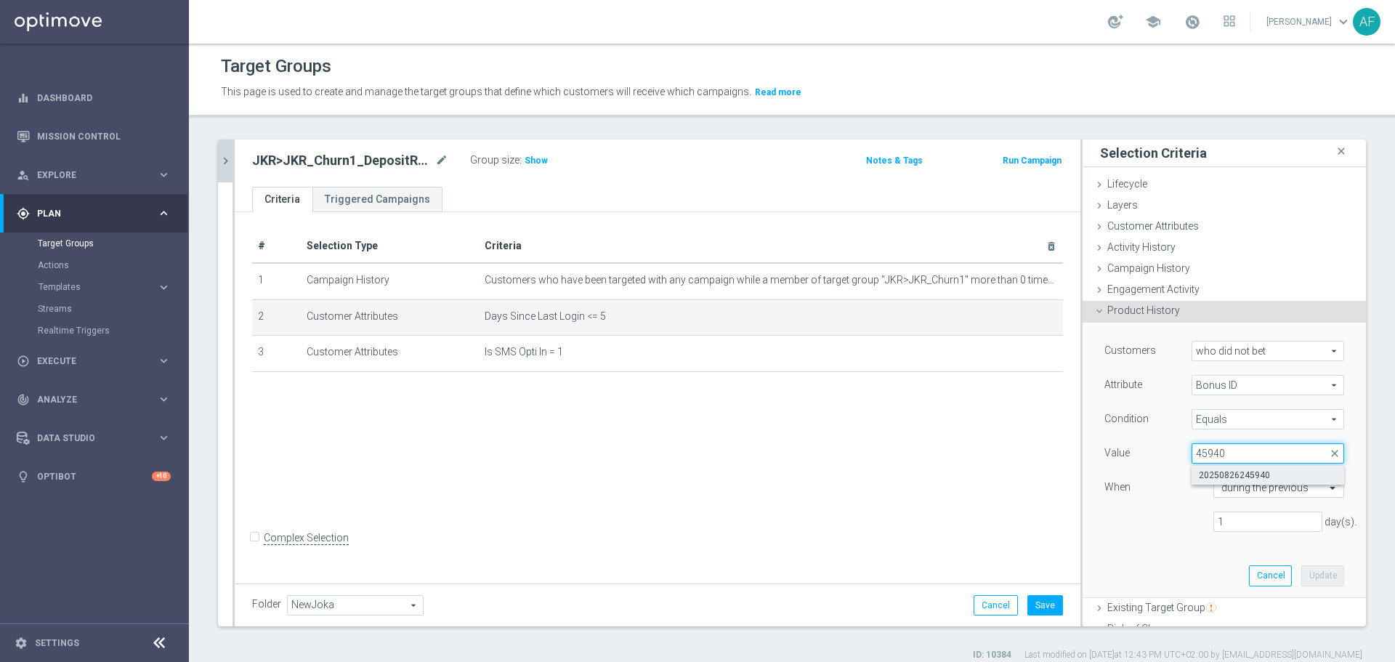
type input "45940"
click at [1232, 476] on span "20250826245940" at bounding box center [1268, 475] width 138 height 12
type input "20250826245940"
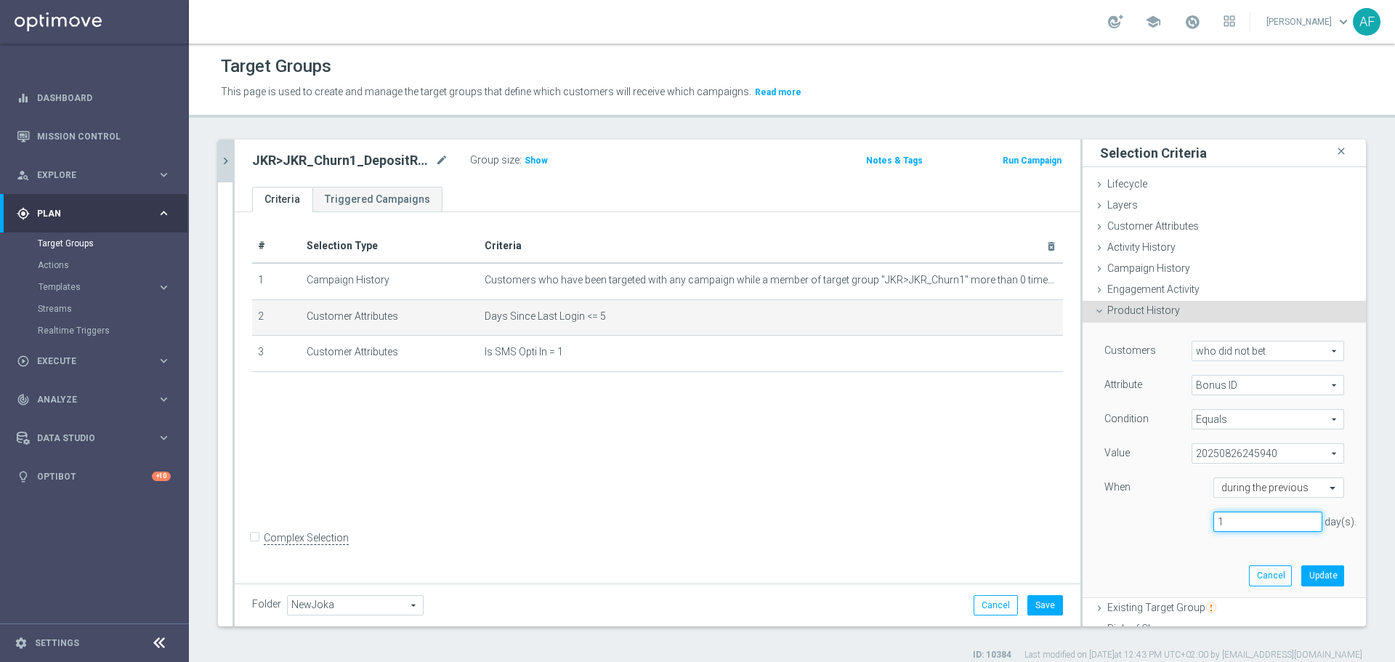
click at [1235, 519] on input "1" at bounding box center [1267, 521] width 109 height 20
type input "5"
click at [1305, 575] on button "Update" at bounding box center [1322, 575] width 43 height 20
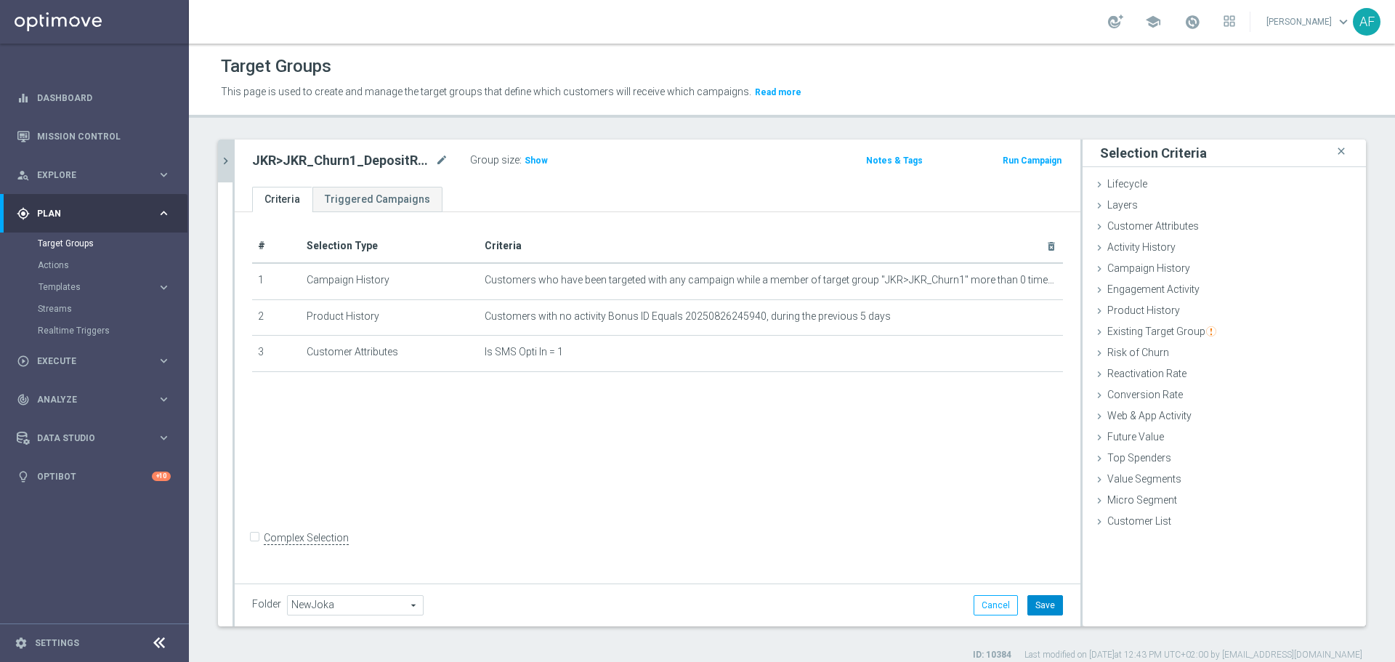
click at [1034, 603] on button "Save" at bounding box center [1045, 605] width 36 height 20
click at [534, 159] on span "Show" at bounding box center [535, 160] width 23 height 10
click at [227, 159] on icon "chevron_right" at bounding box center [226, 161] width 14 height 14
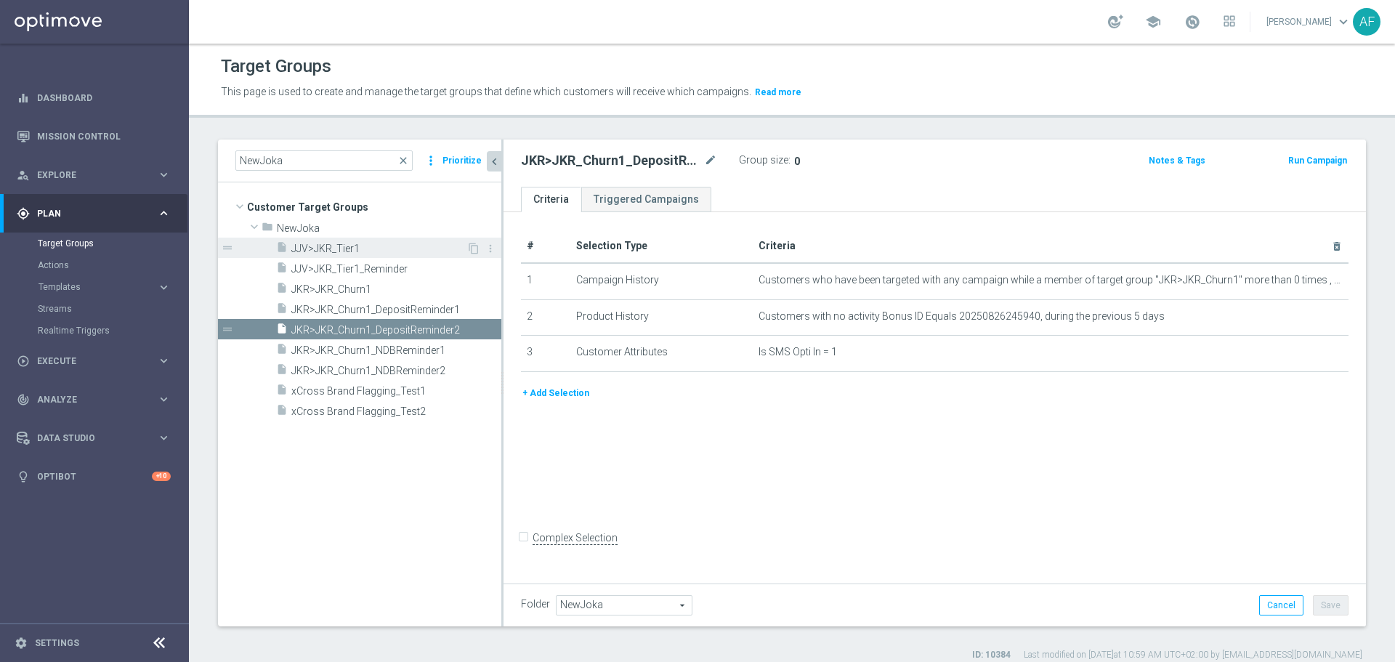
click at [398, 250] on span "JJV>JKR_Tier1" at bounding box center [378, 249] width 175 height 12
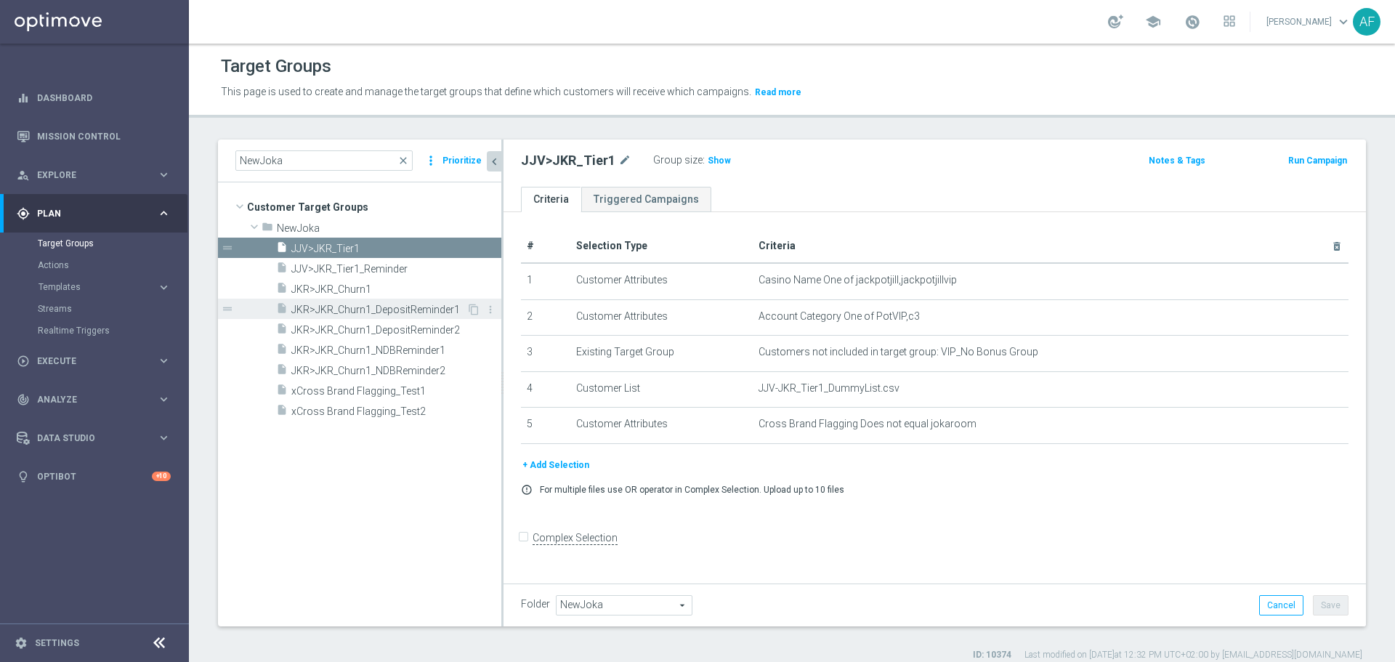
click at [362, 300] on div "insert_drive_file JKR>JKR_Churn1_DepositReminder1" at bounding box center [371, 309] width 190 height 20
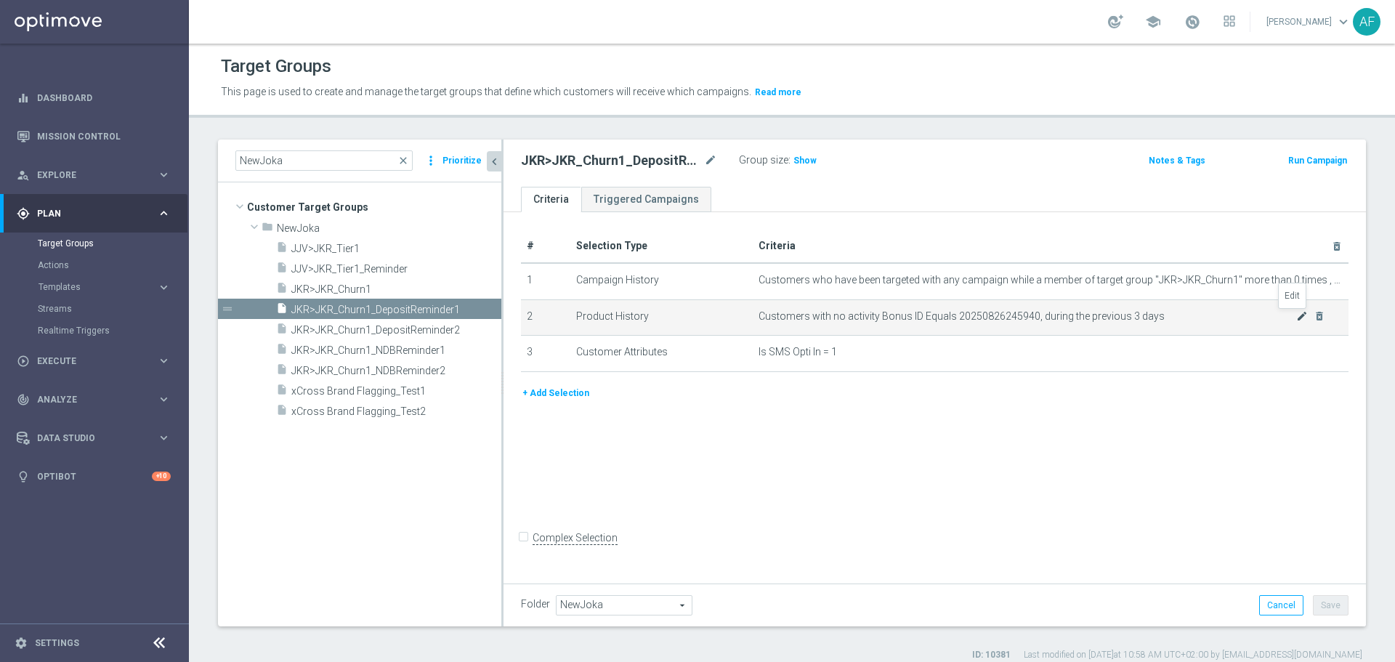
click at [1296, 315] on icon "mode_edit" at bounding box center [1302, 316] width 12 height 12
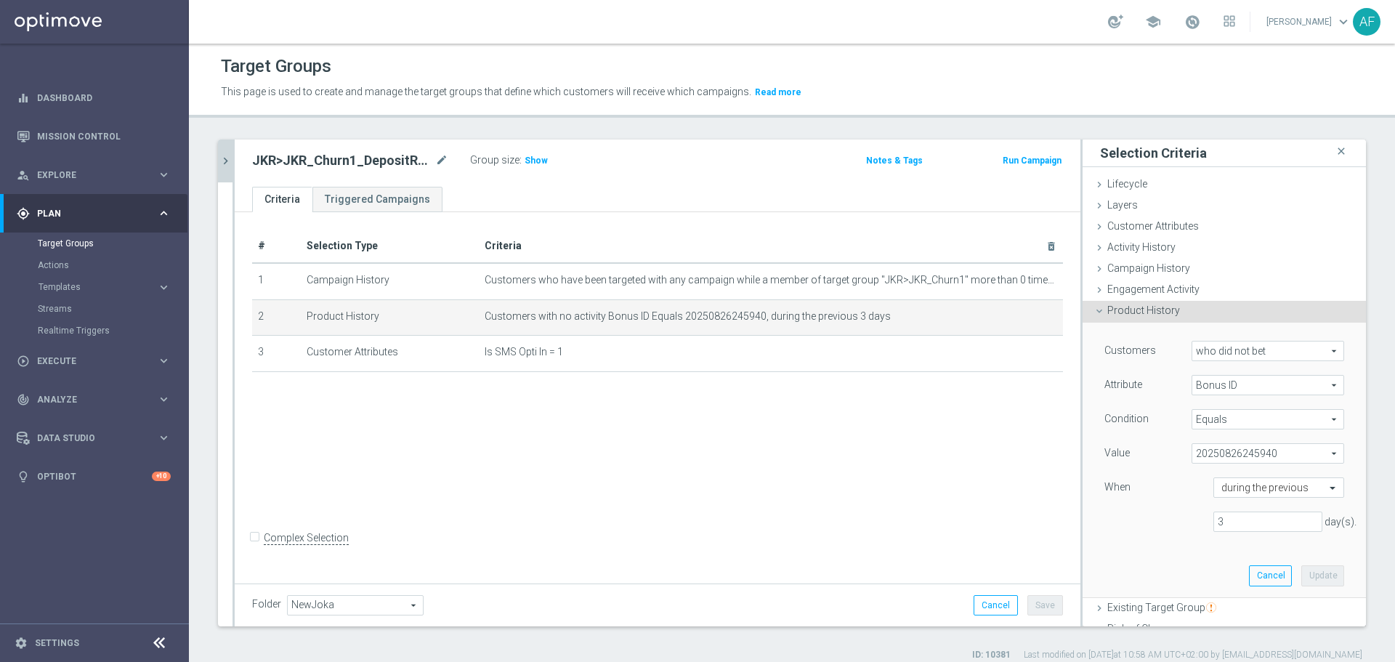
click at [142, 212] on span "Plan" at bounding box center [97, 213] width 120 height 9
click at [105, 140] on link "Mission Control" at bounding box center [104, 136] width 134 height 38
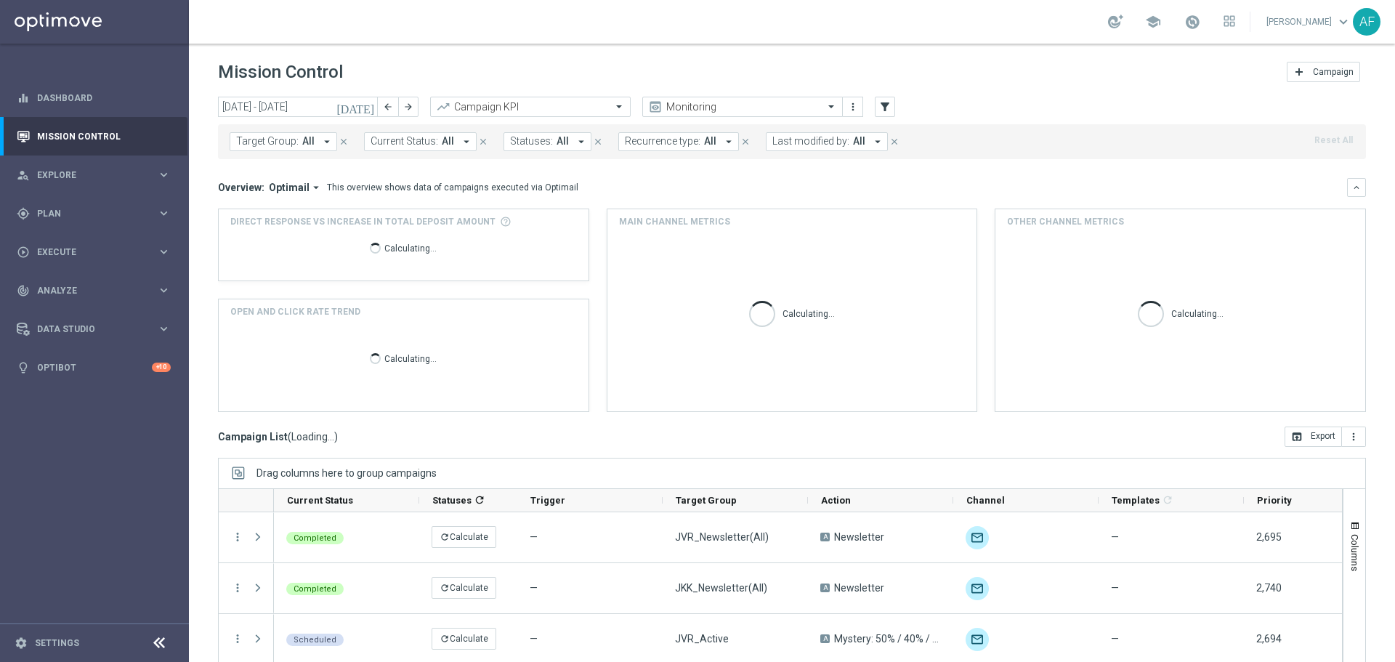
click at [367, 105] on icon "[DATE]" at bounding box center [355, 106] width 39 height 13
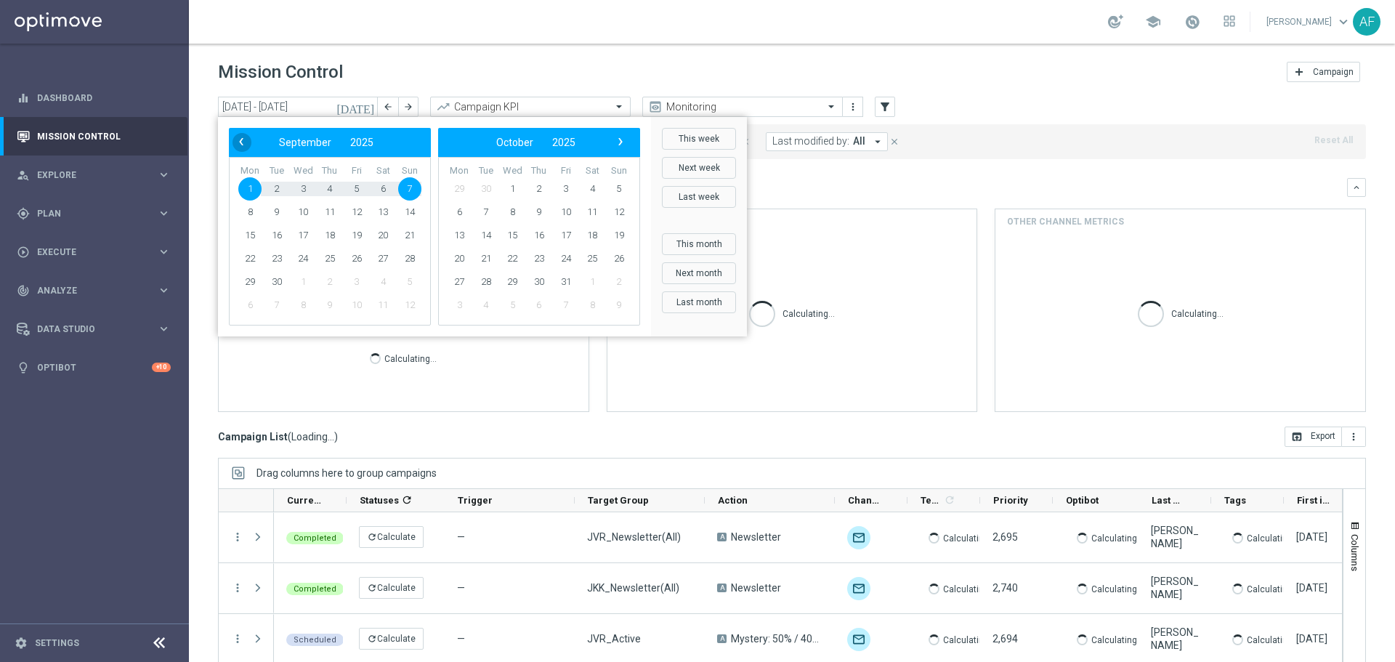
click at [245, 145] on span "‹" at bounding box center [241, 141] width 19 height 19
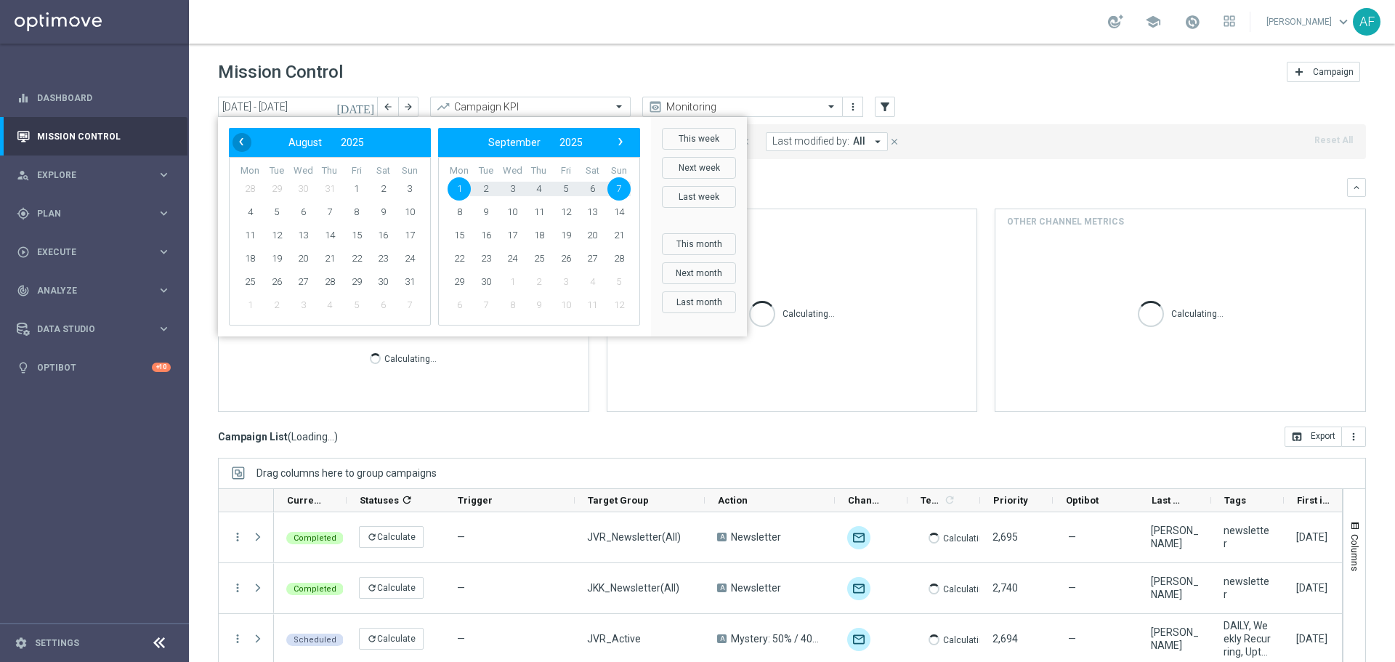
click at [241, 144] on span "‹" at bounding box center [241, 141] width 19 height 19
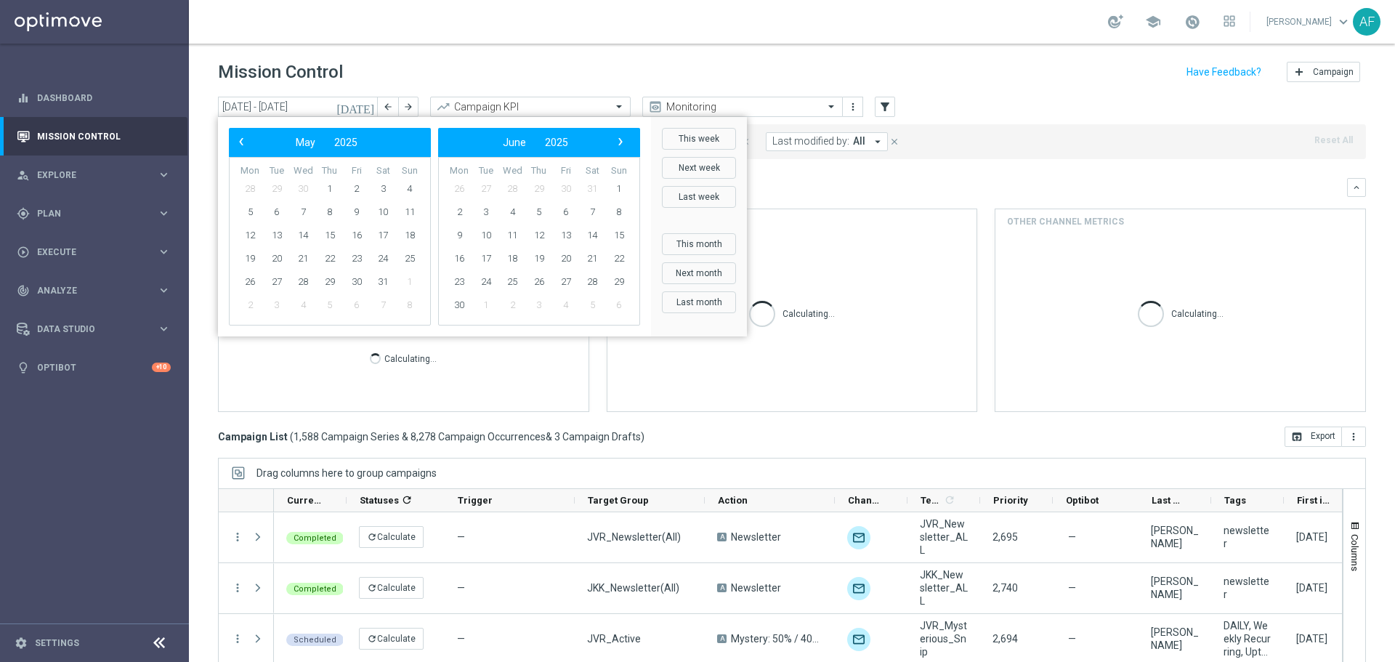
click at [241, 144] on span "‹" at bounding box center [241, 141] width 19 height 19
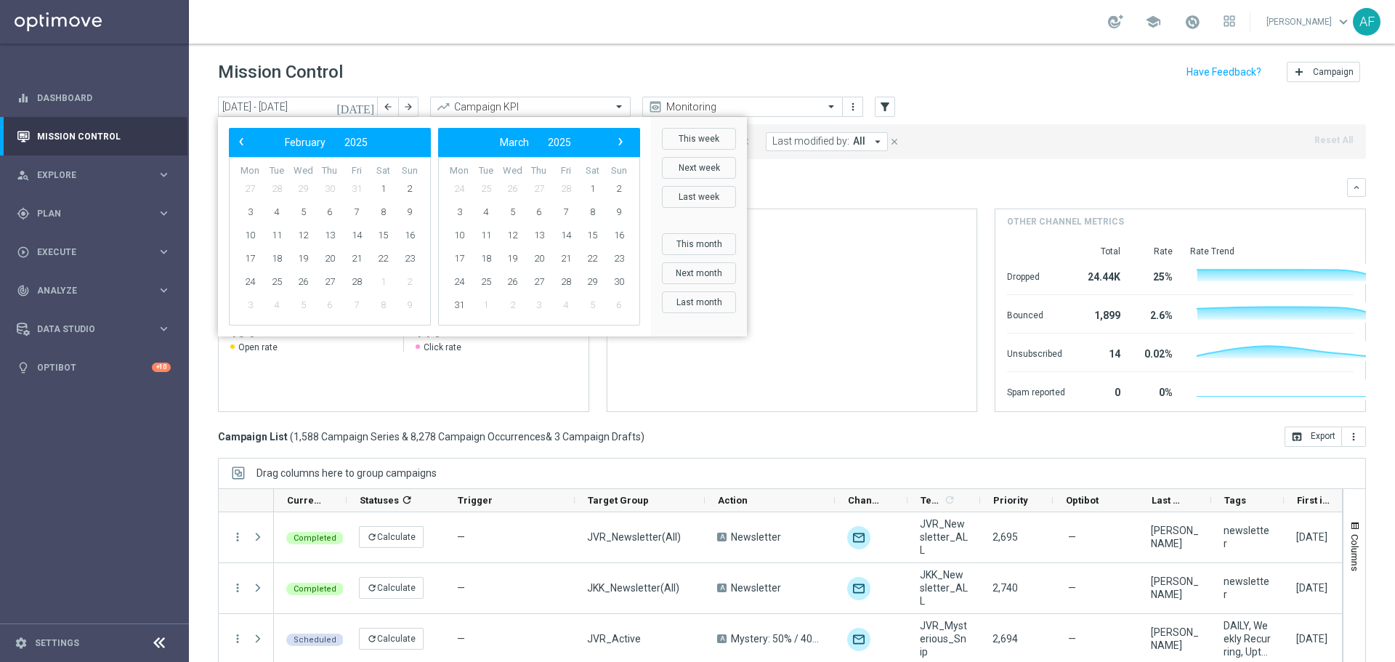
click at [241, 144] on span "‹" at bounding box center [241, 141] width 19 height 19
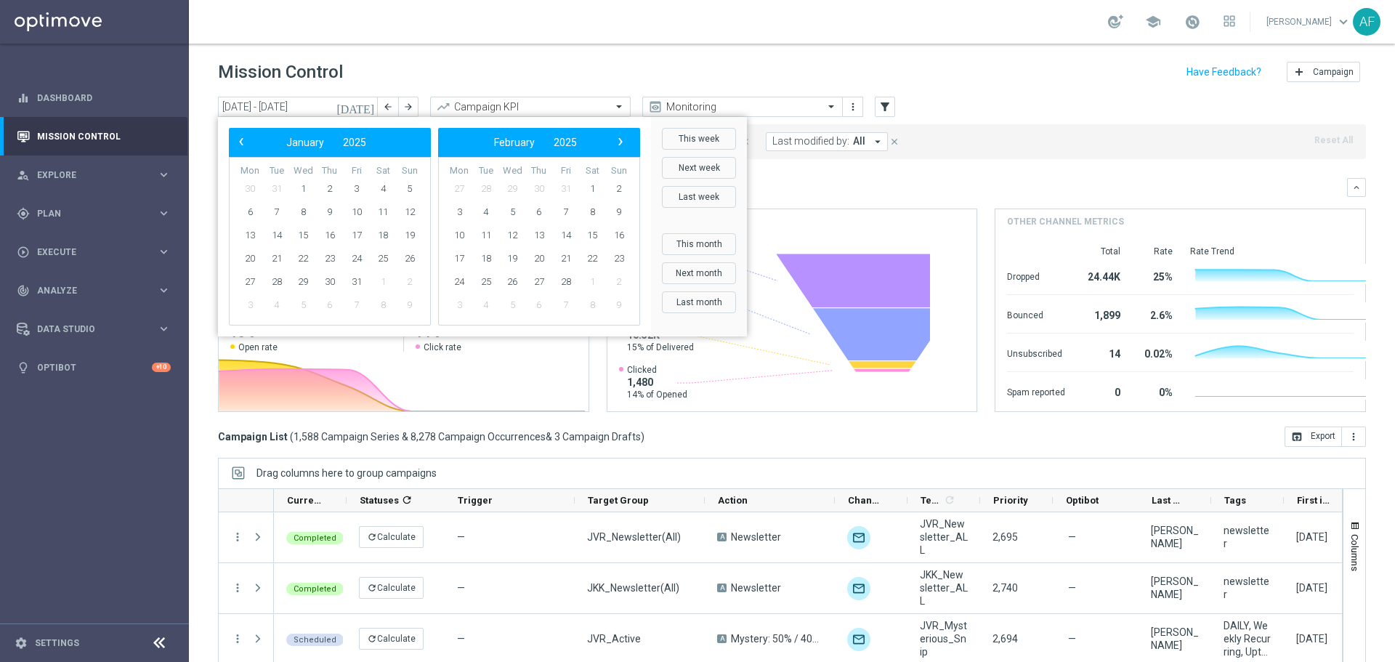
click at [241, 144] on span "‹" at bounding box center [241, 141] width 19 height 19
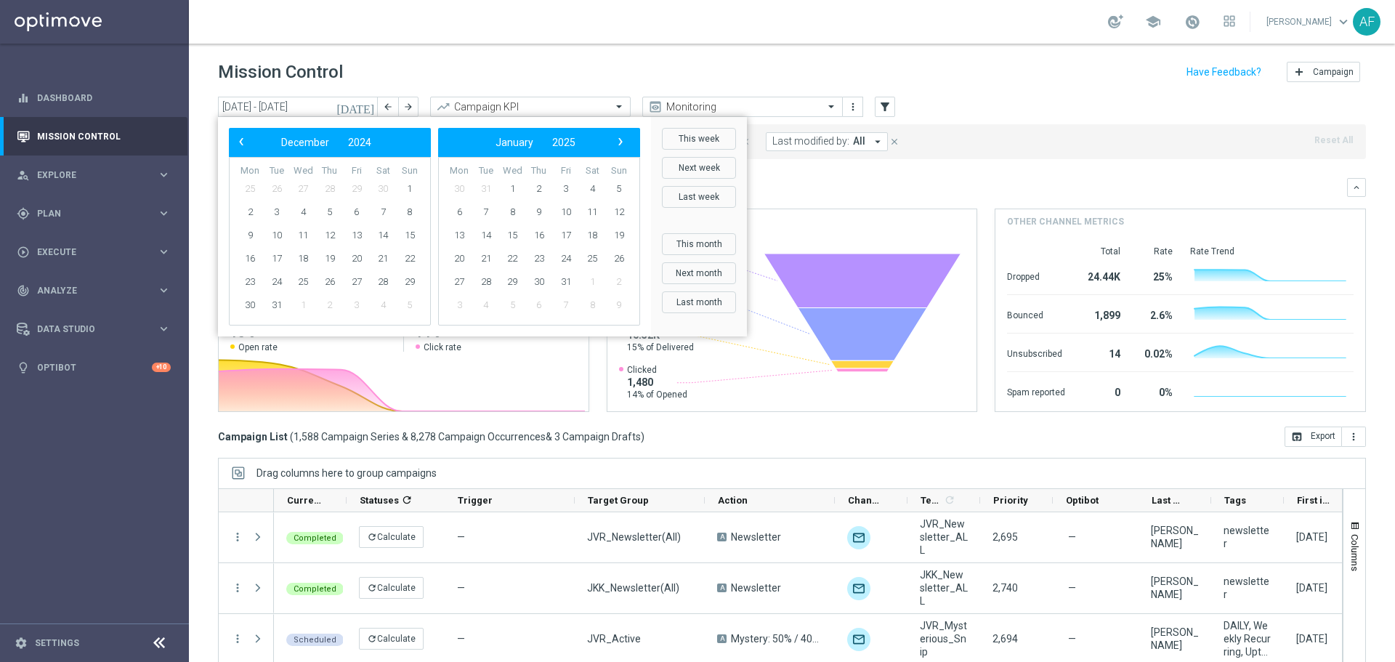
click at [241, 144] on span "‹" at bounding box center [241, 141] width 19 height 19
click at [281, 183] on span "1" at bounding box center [276, 188] width 23 height 23
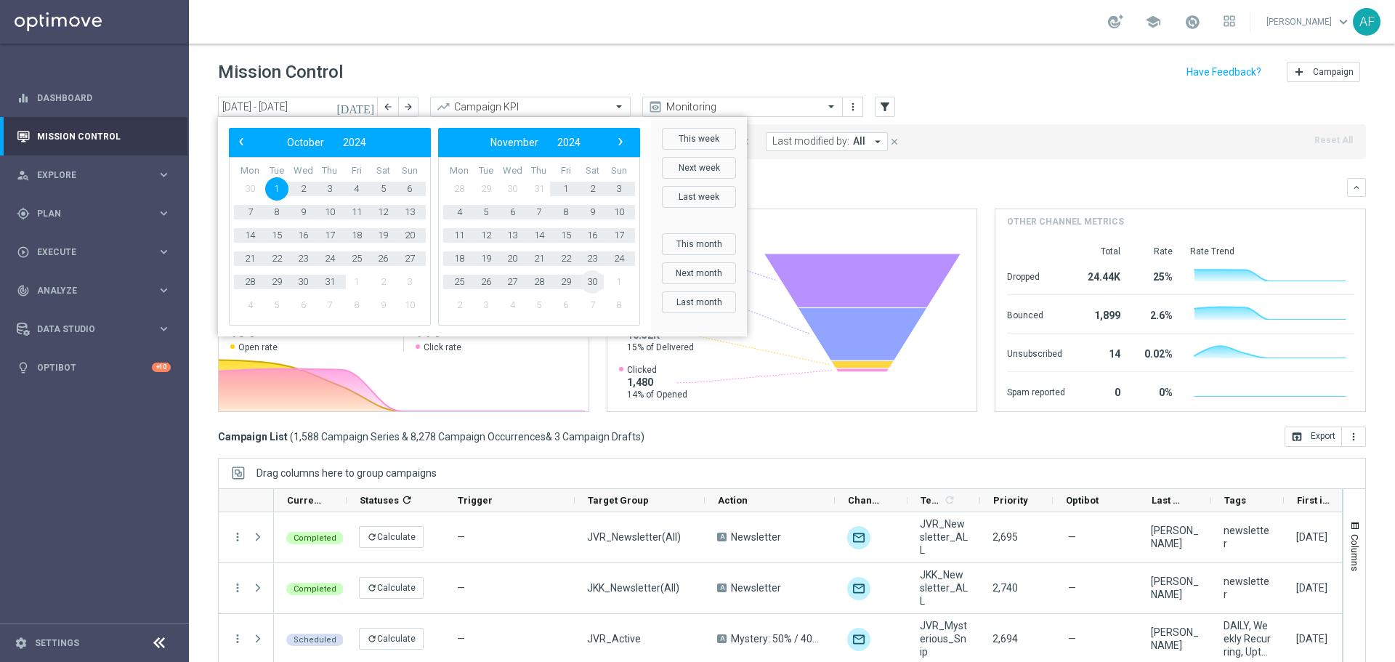
click at [596, 283] on span "30" at bounding box center [591, 281] width 23 height 23
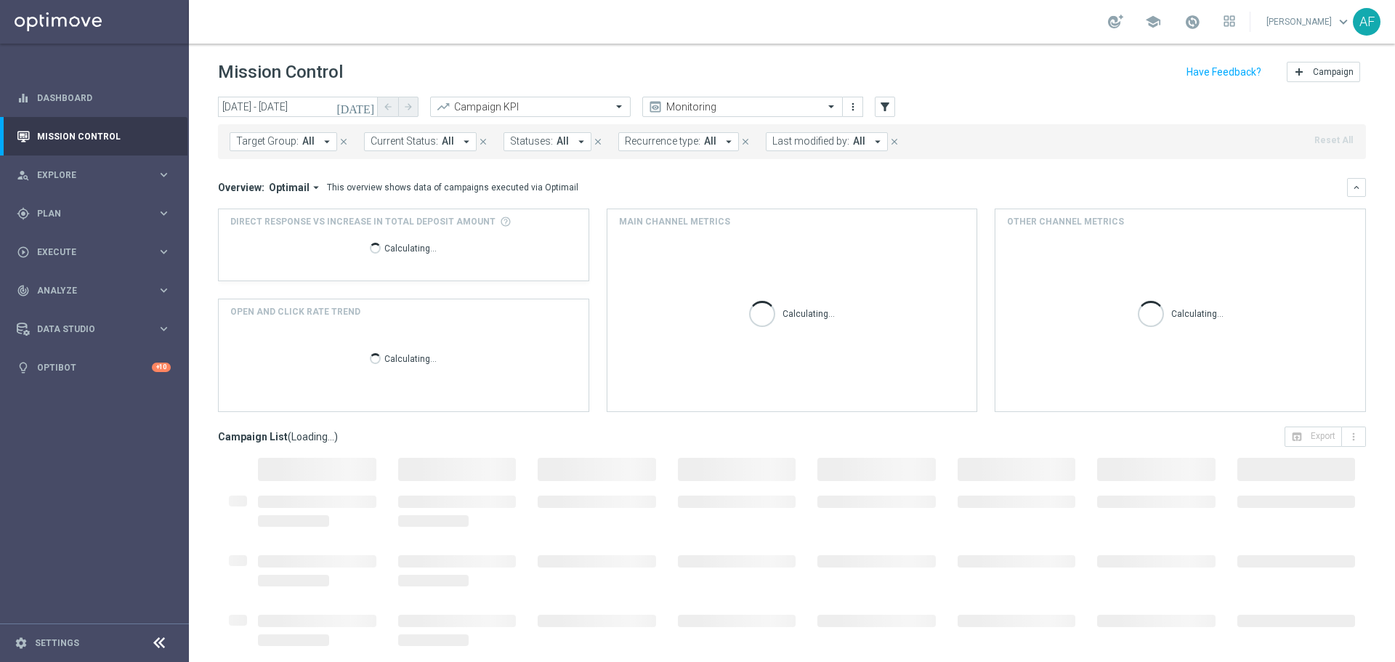
type input "[DATE] - [DATE]"
click at [308, 140] on span "All" at bounding box center [308, 141] width 12 height 12
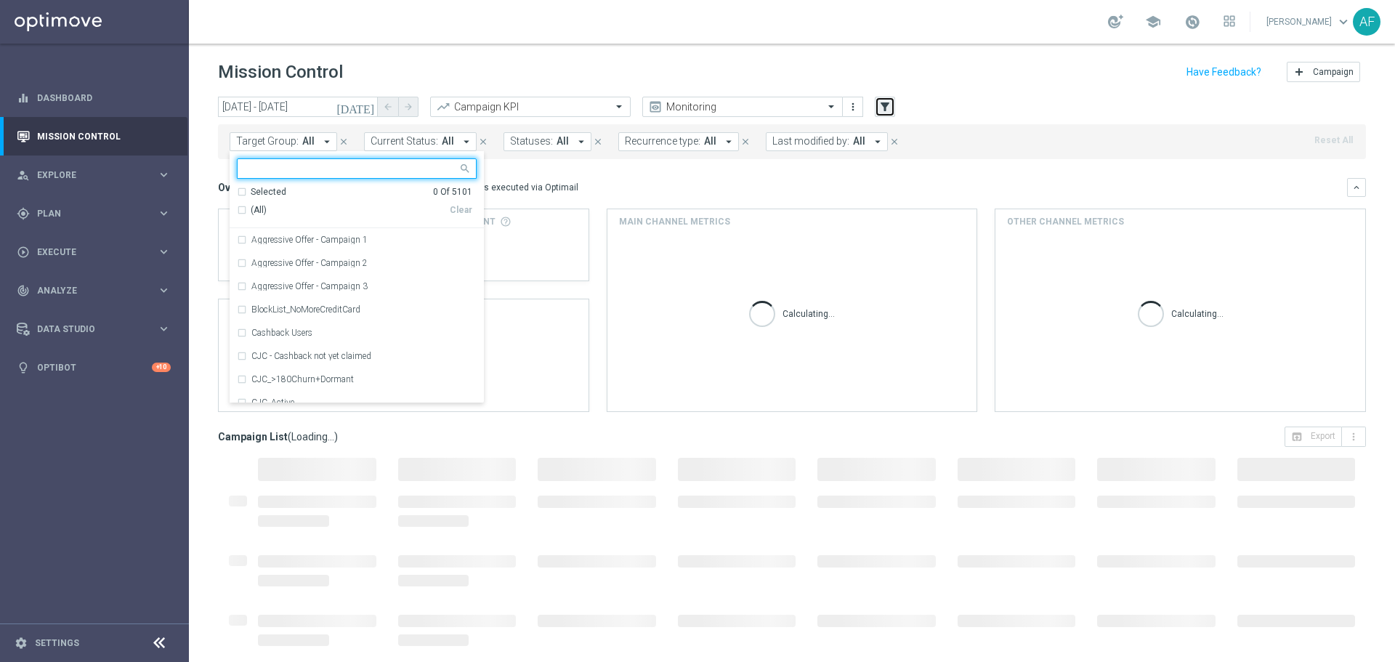
click at [889, 106] on icon "filter_alt" at bounding box center [884, 106] width 13 height 13
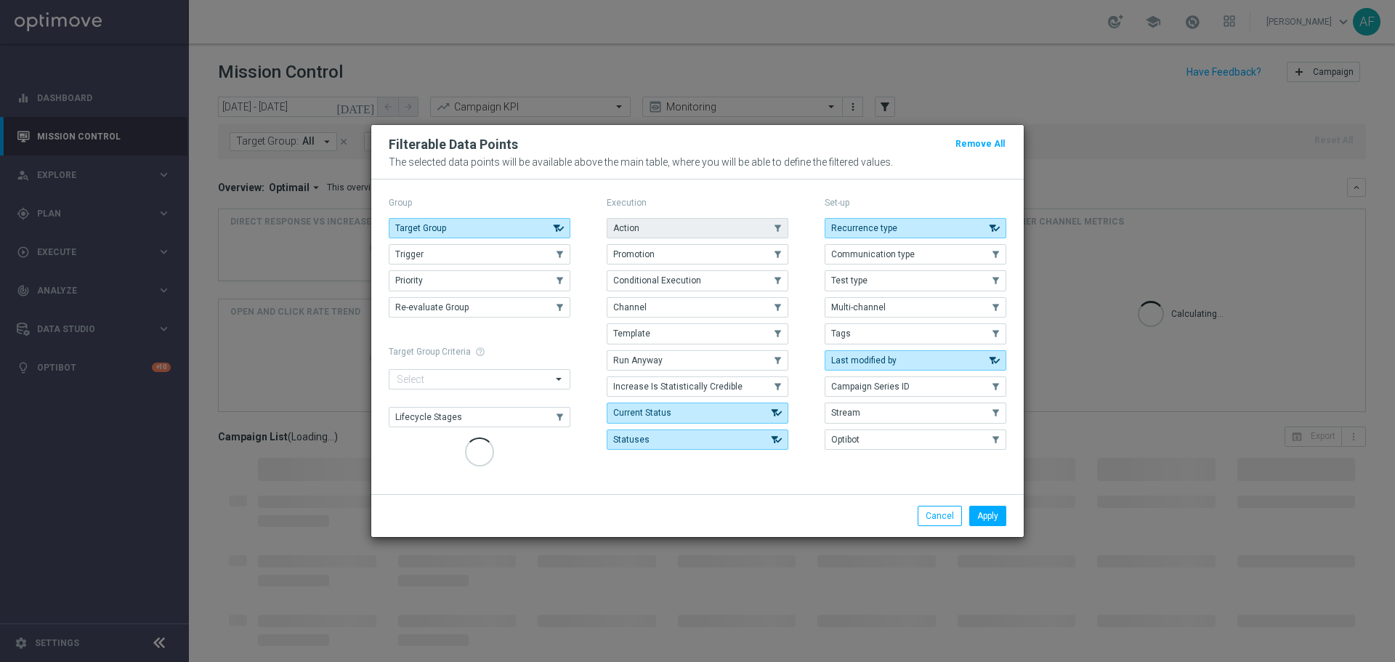
click at [721, 228] on button "Action" at bounding box center [698, 228] width 182 height 20
click at [727, 230] on button "Action" at bounding box center [698, 228] width 182 height 20
click at [731, 234] on button "Action" at bounding box center [698, 228] width 182 height 20
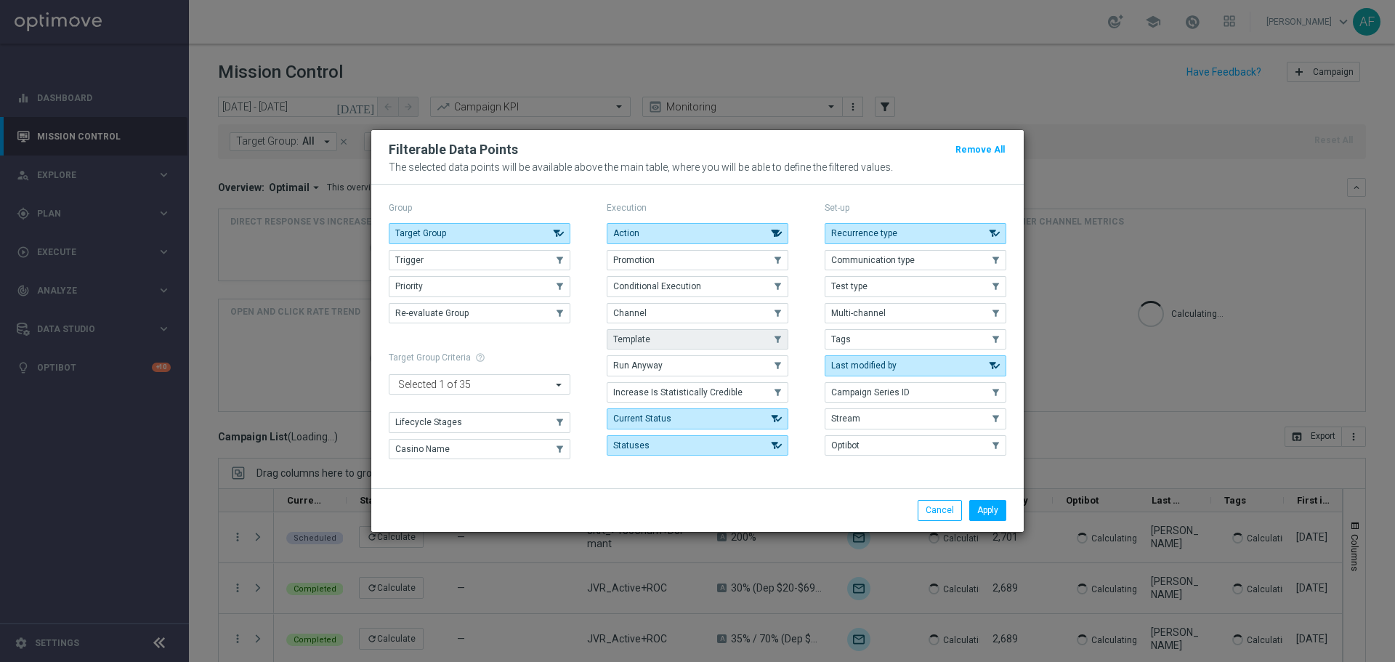
click at [708, 336] on button "Template" at bounding box center [698, 339] width 182 height 20
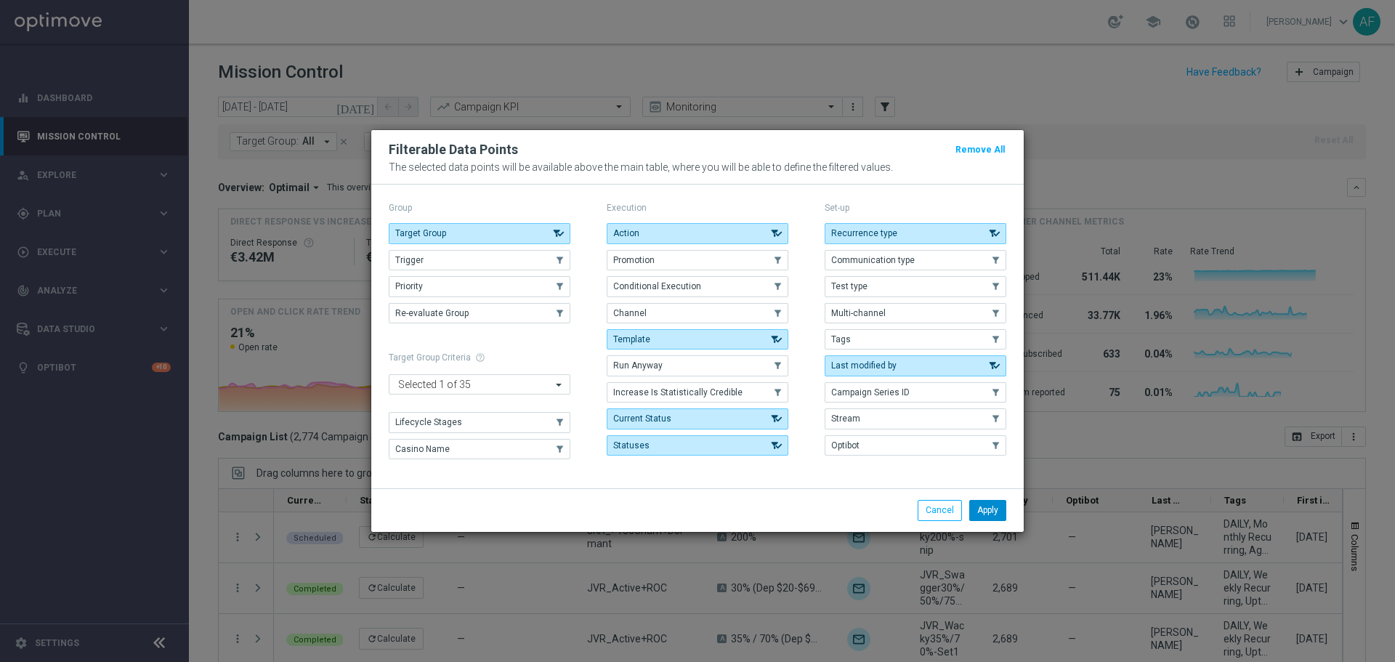
click at [981, 509] on button "Apply" at bounding box center [987, 510] width 37 height 20
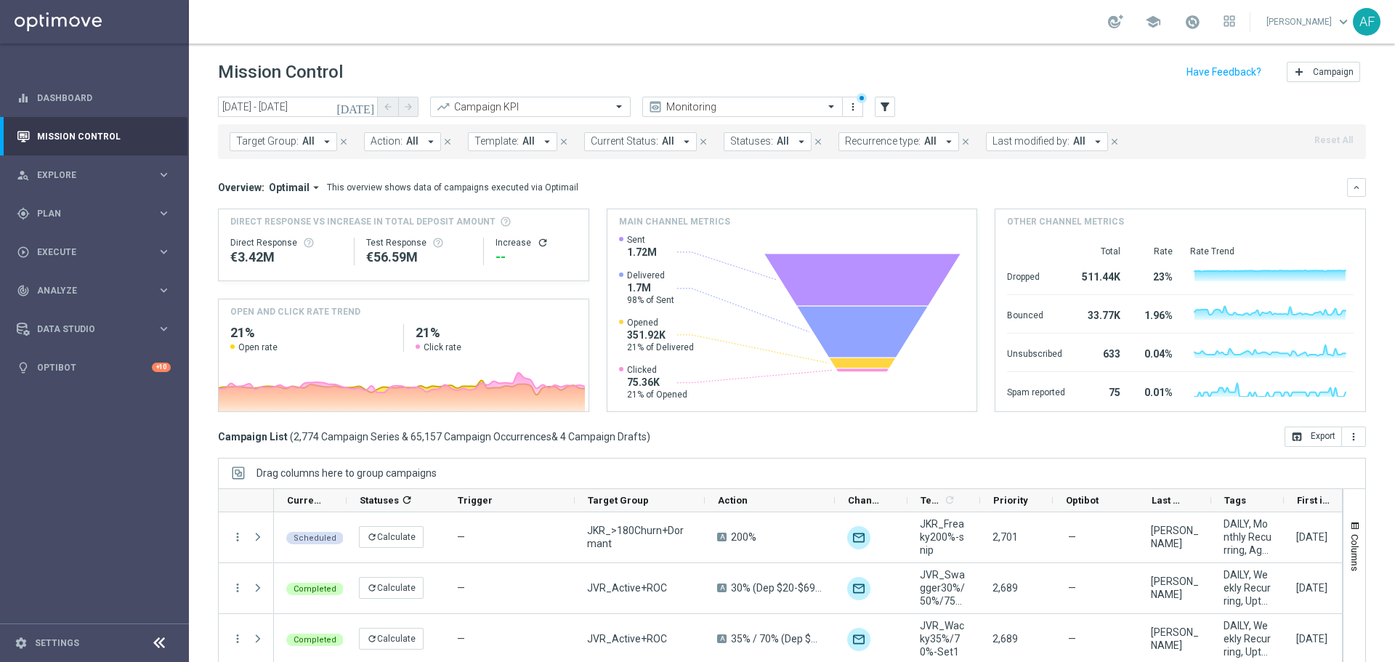
click at [540, 143] on icon "arrow_drop_down" at bounding box center [546, 141] width 13 height 13
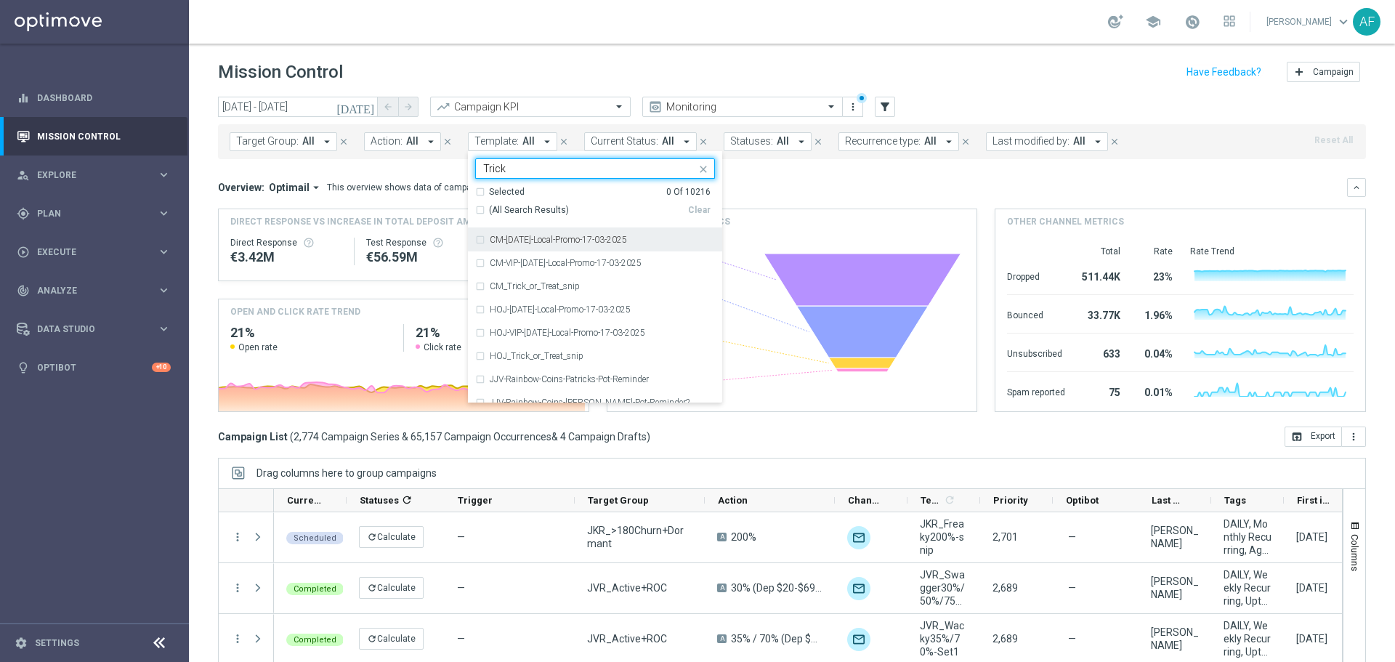
click at [496, 194] on div "Selected" at bounding box center [507, 192] width 36 height 12
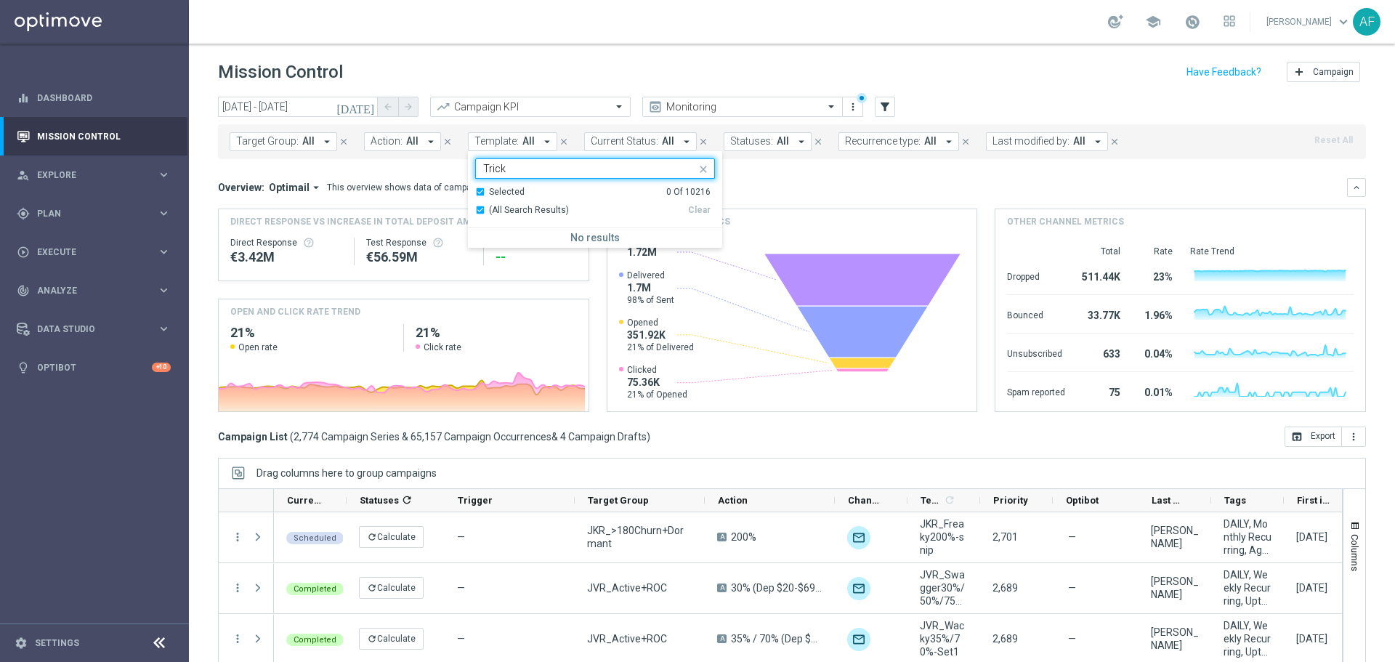
click at [499, 192] on div "Selected" at bounding box center [507, 192] width 36 height 12
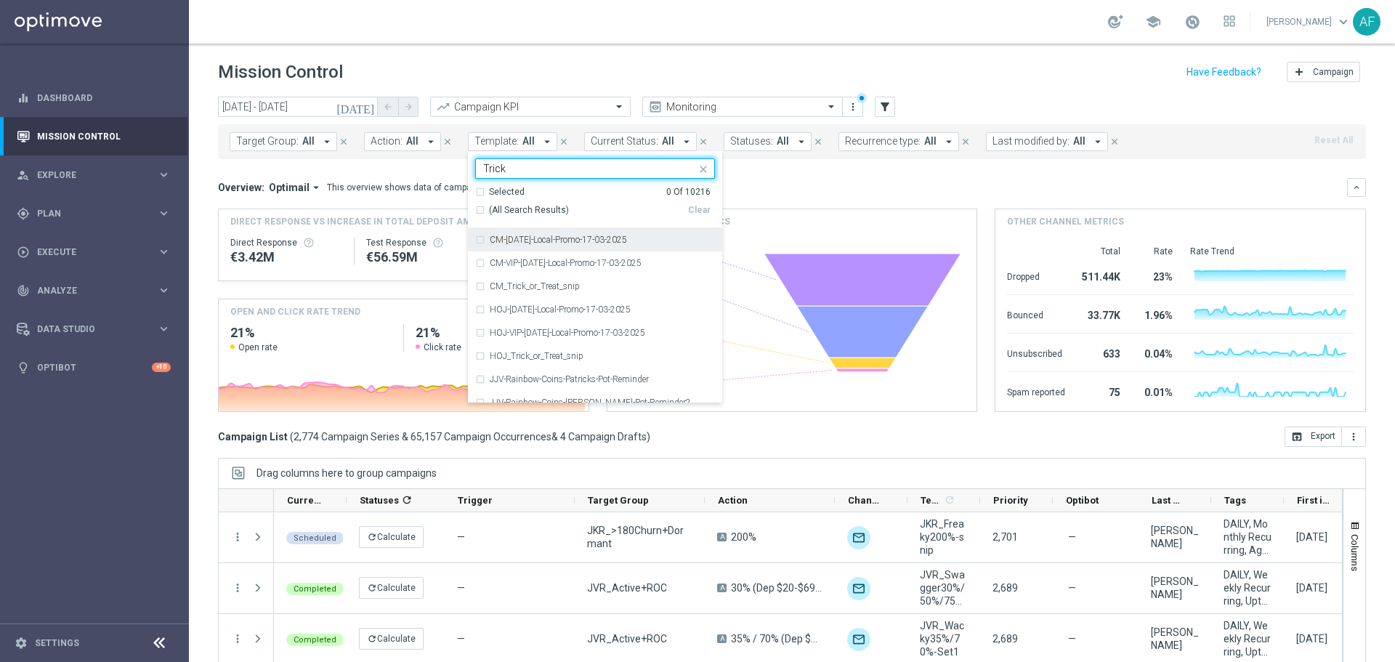
click at [498, 204] on span "(All Search Results)" at bounding box center [529, 210] width 80 height 12
type input "Trick"
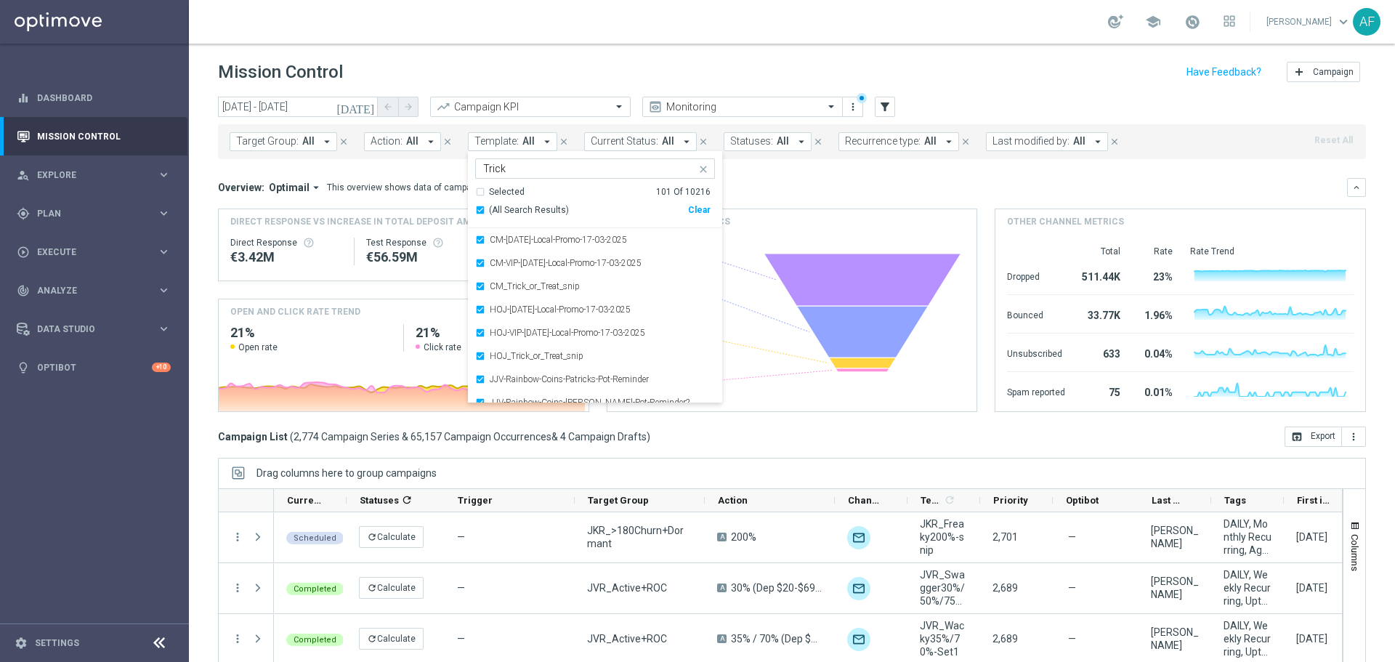
click at [785, 181] on div "Overview: Optimail arrow_drop_down This overview shows data of campaigns execut…" at bounding box center [782, 187] width 1129 height 13
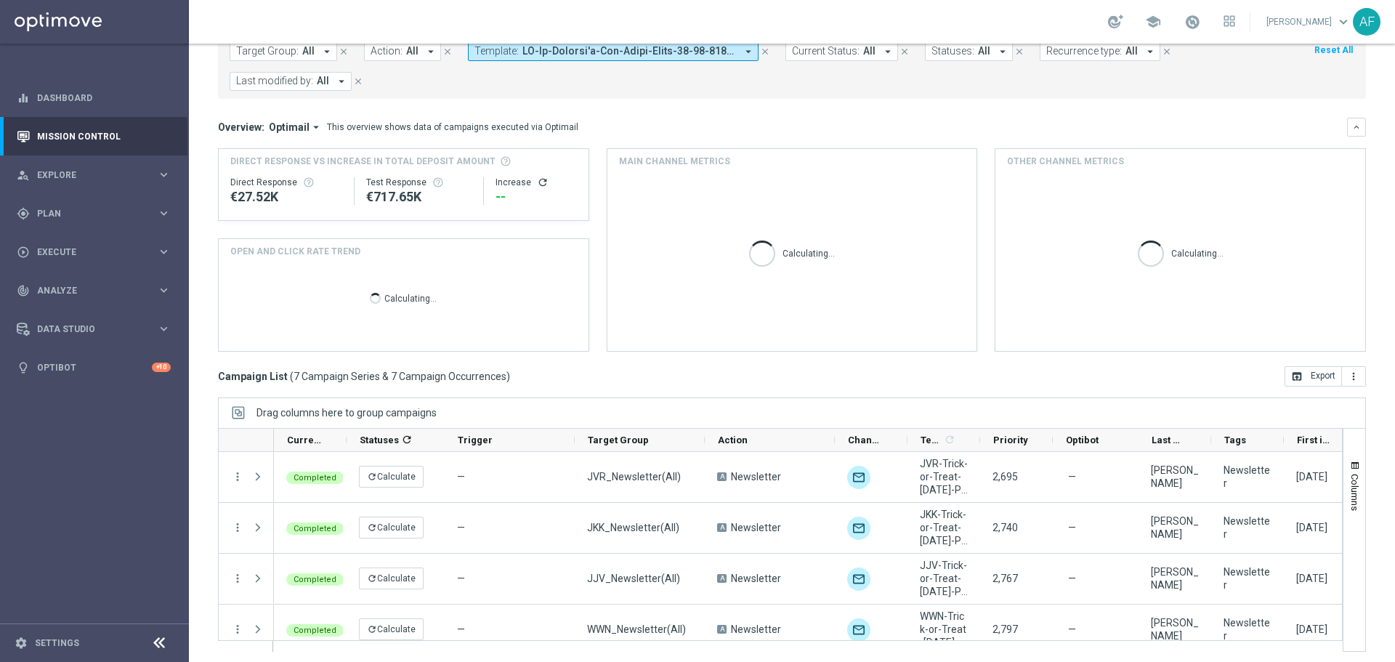
scroll to position [94, 0]
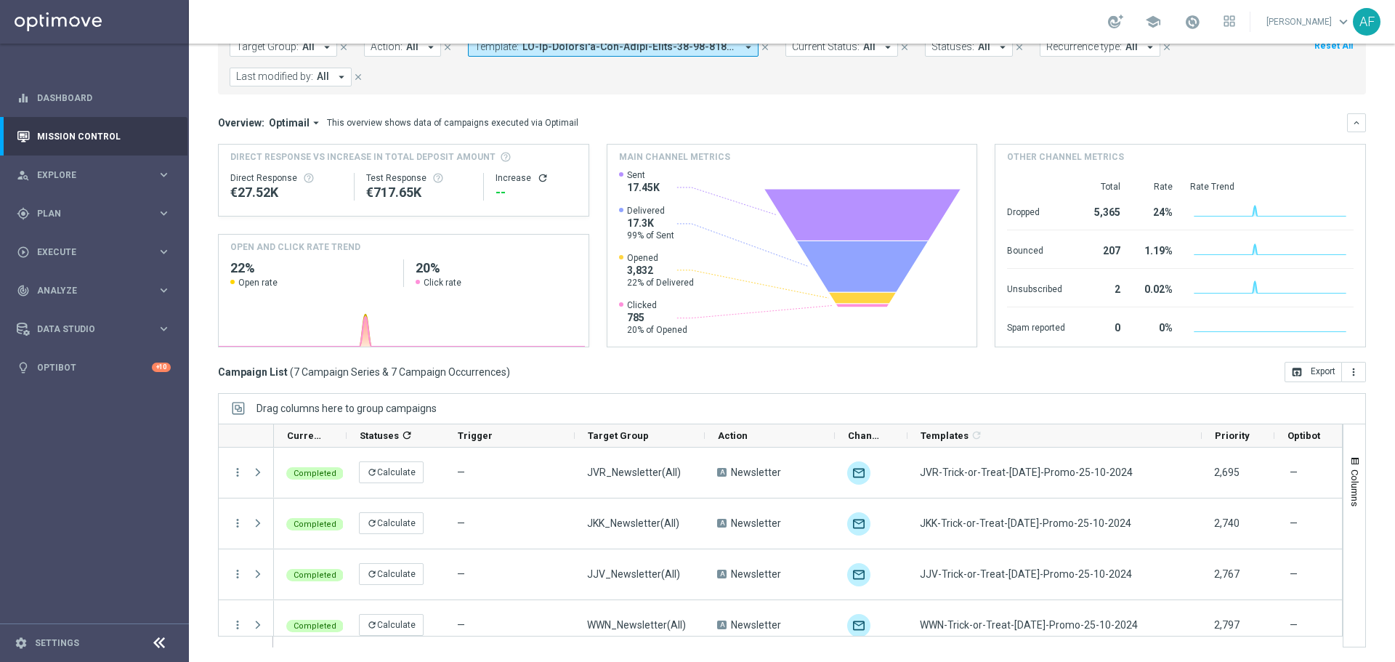
drag, startPoint x: 978, startPoint y: 438, endPoint x: 1199, endPoint y: 423, distance: 222.1
click at [1199, 423] on div at bounding box center [780, 435] width 1124 height 24
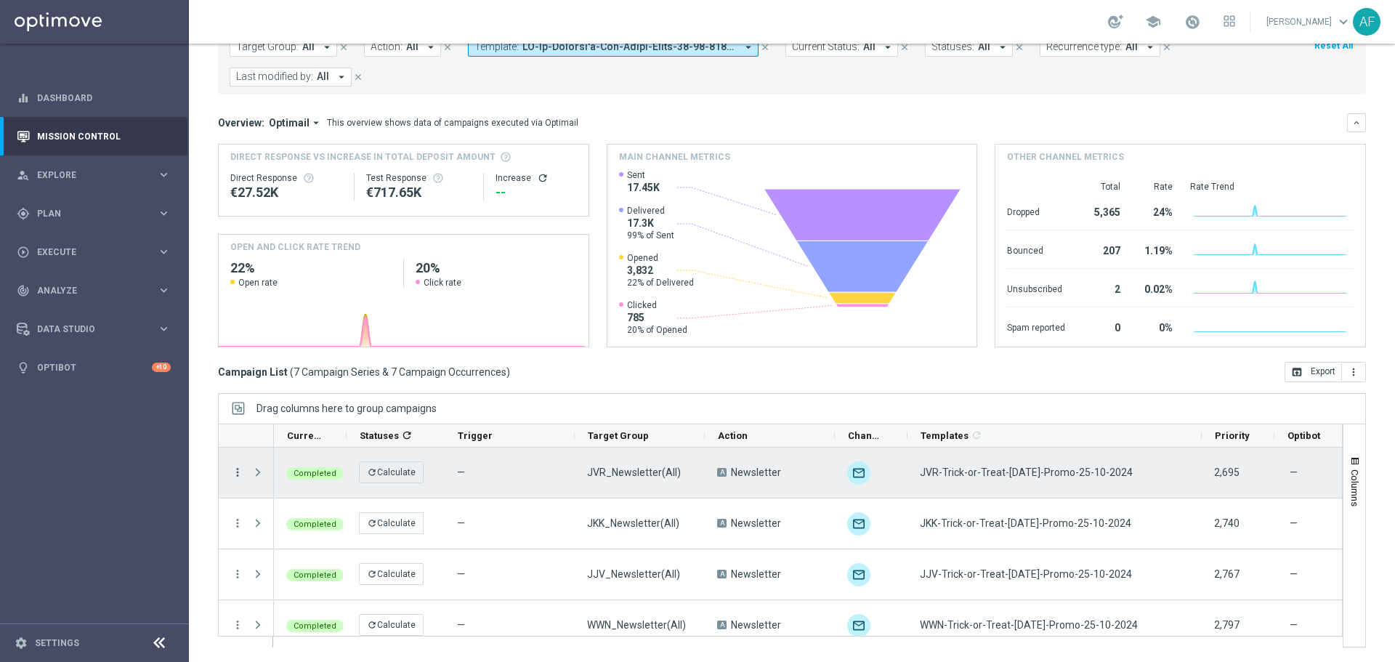
click at [238, 473] on icon "more_vert" at bounding box center [237, 472] width 13 height 13
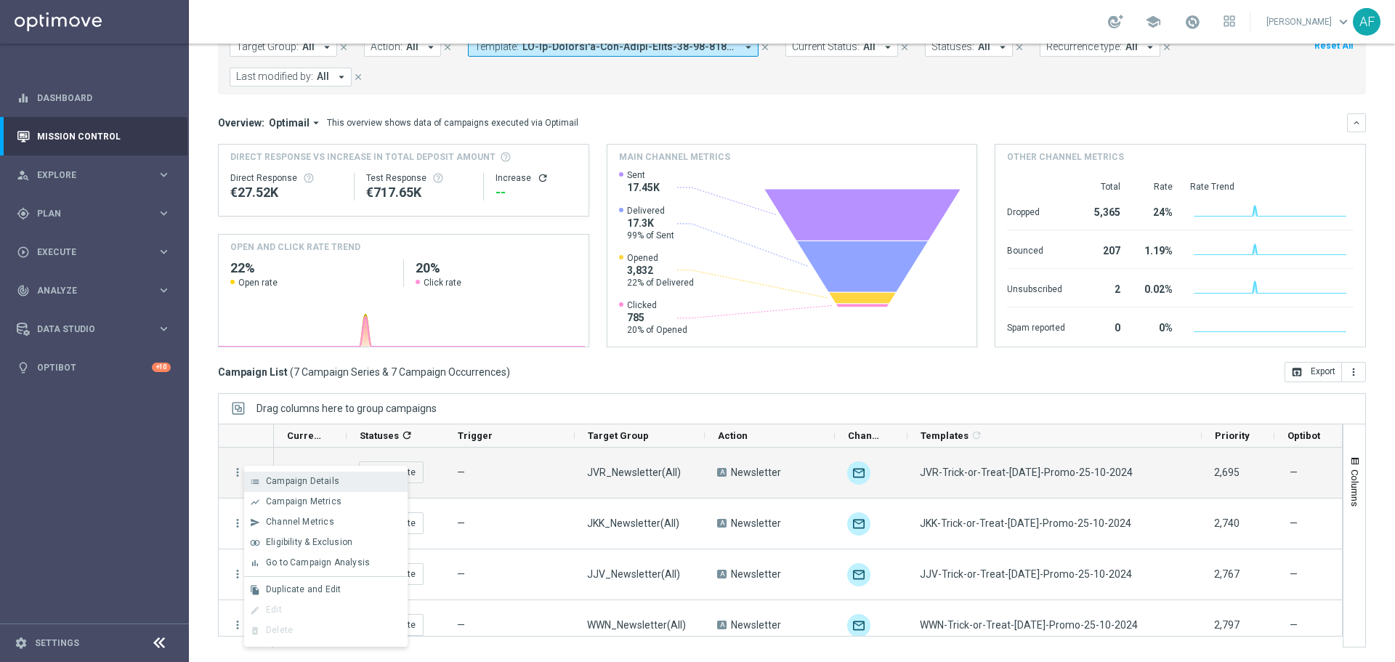
click at [304, 478] on span "Campaign Details" at bounding box center [302, 481] width 73 height 10
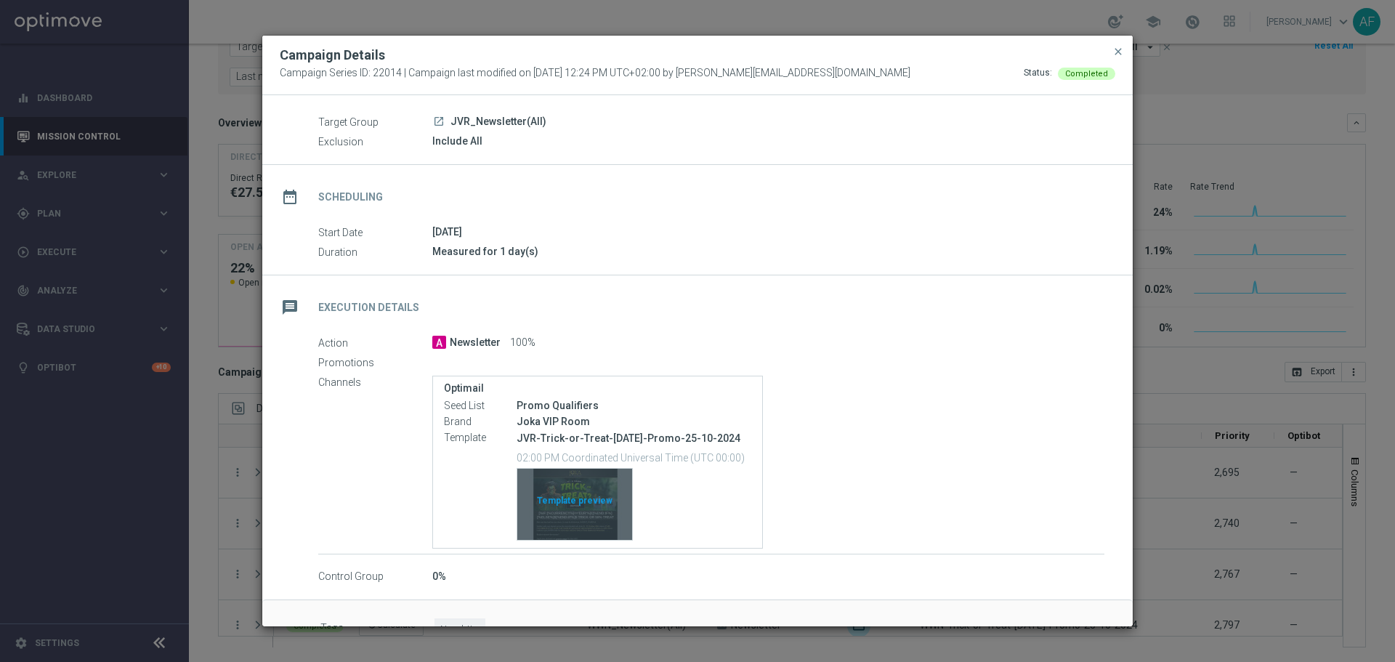
scroll to position [76, 0]
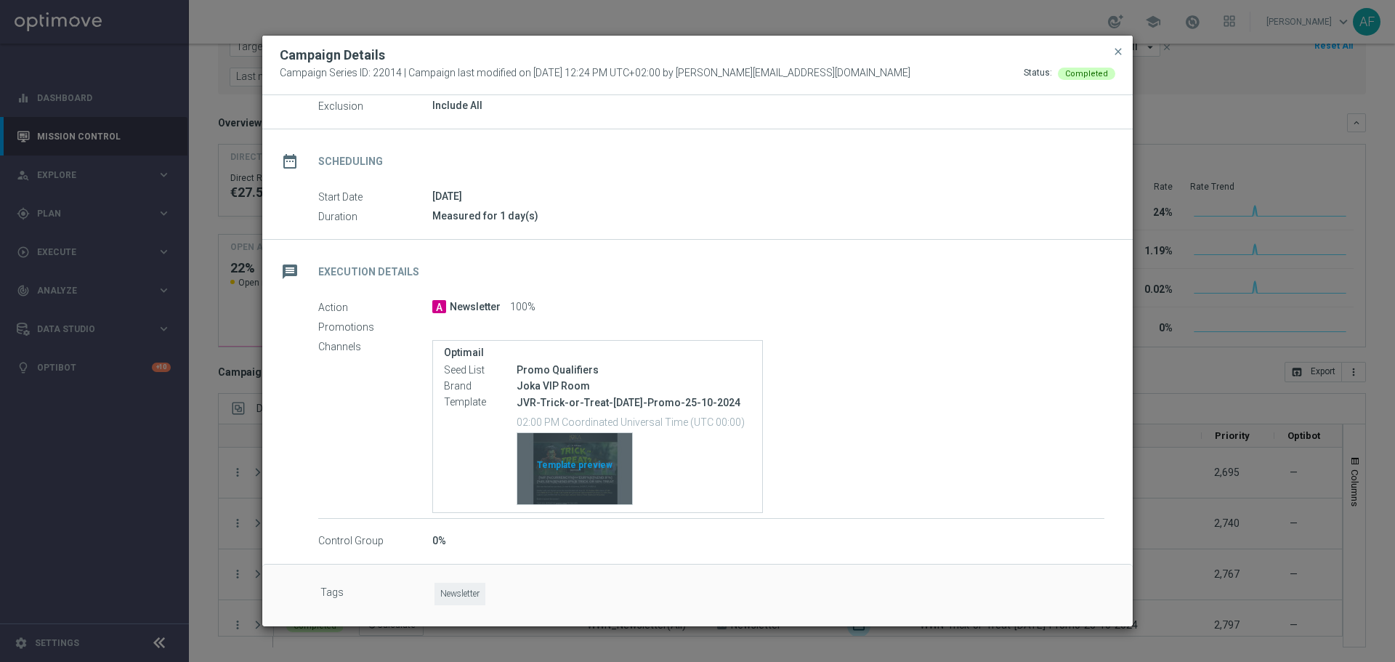
click at [577, 475] on div "Template preview" at bounding box center [574, 468] width 115 height 71
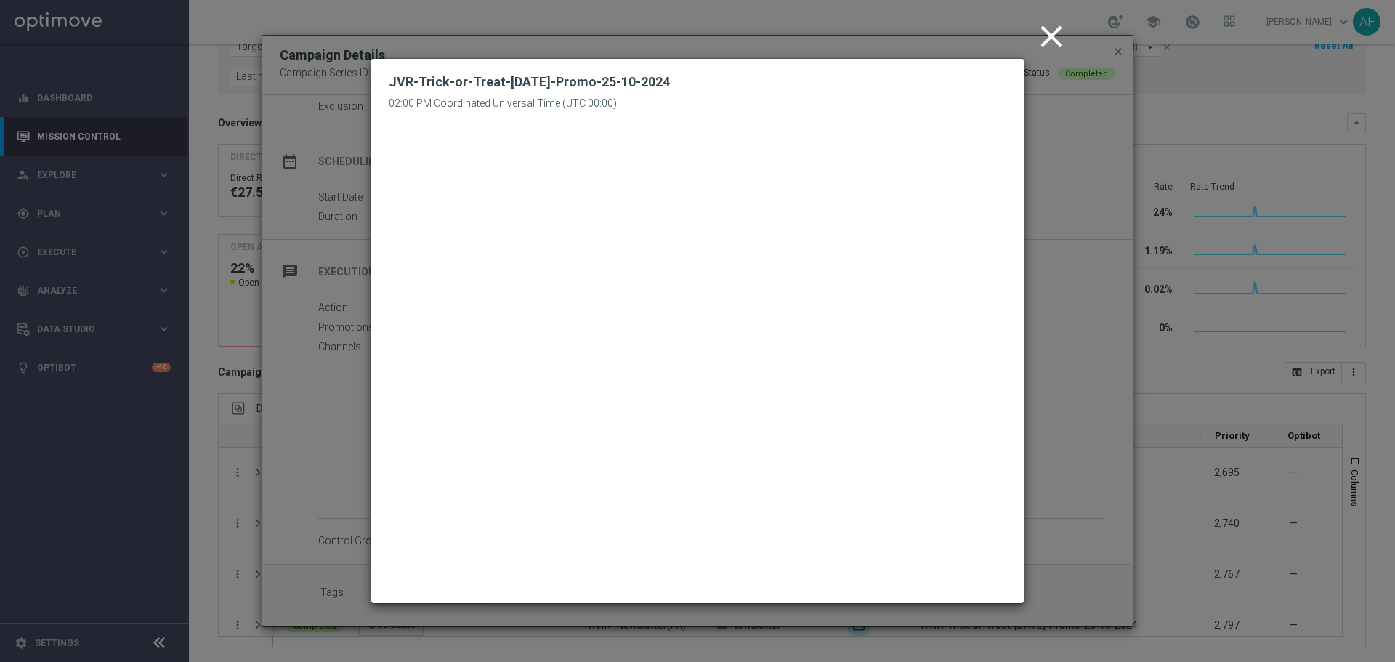
click at [1059, 40] on icon "close" at bounding box center [1051, 36] width 36 height 36
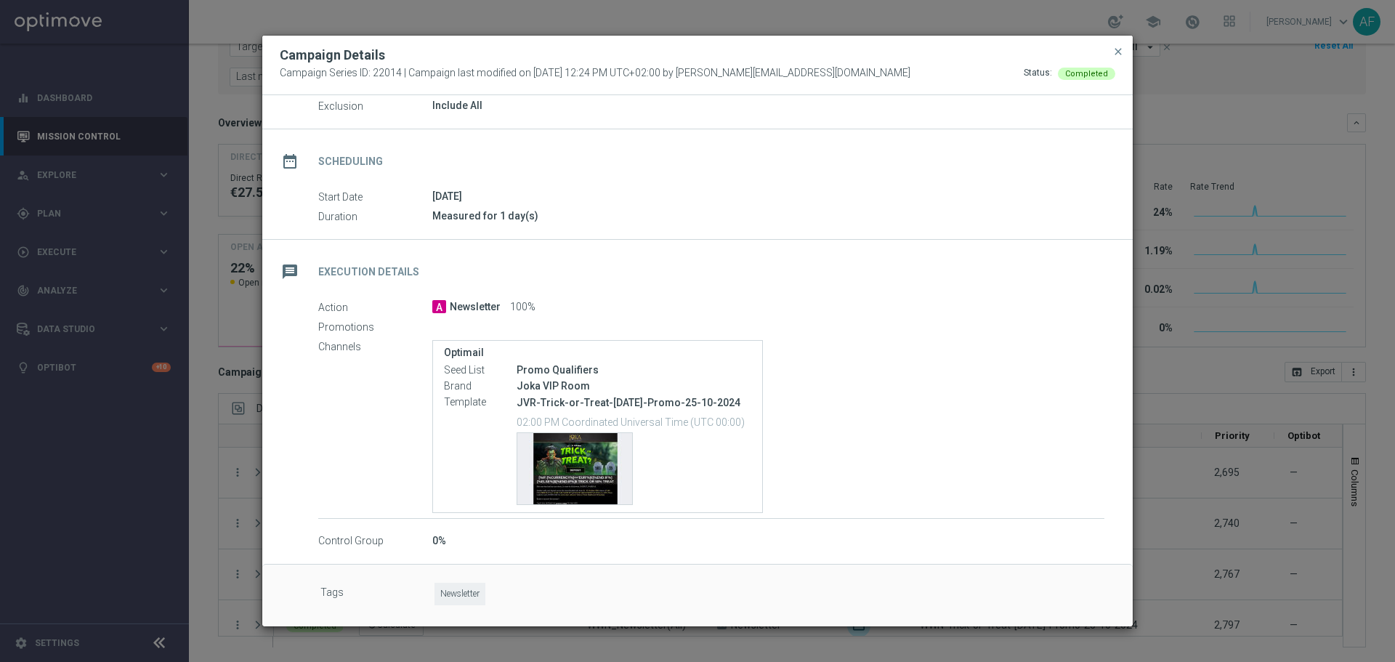
scroll to position [0, 0]
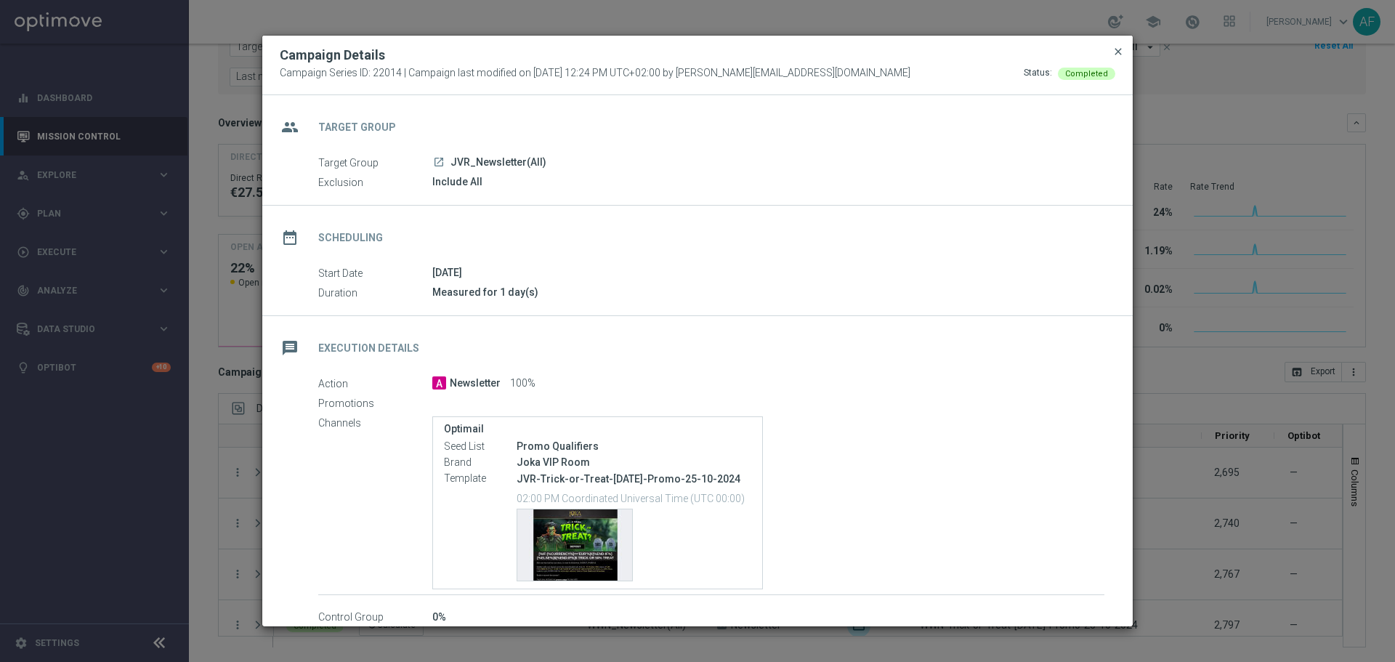
click at [1120, 53] on span "close" at bounding box center [1118, 52] width 12 height 12
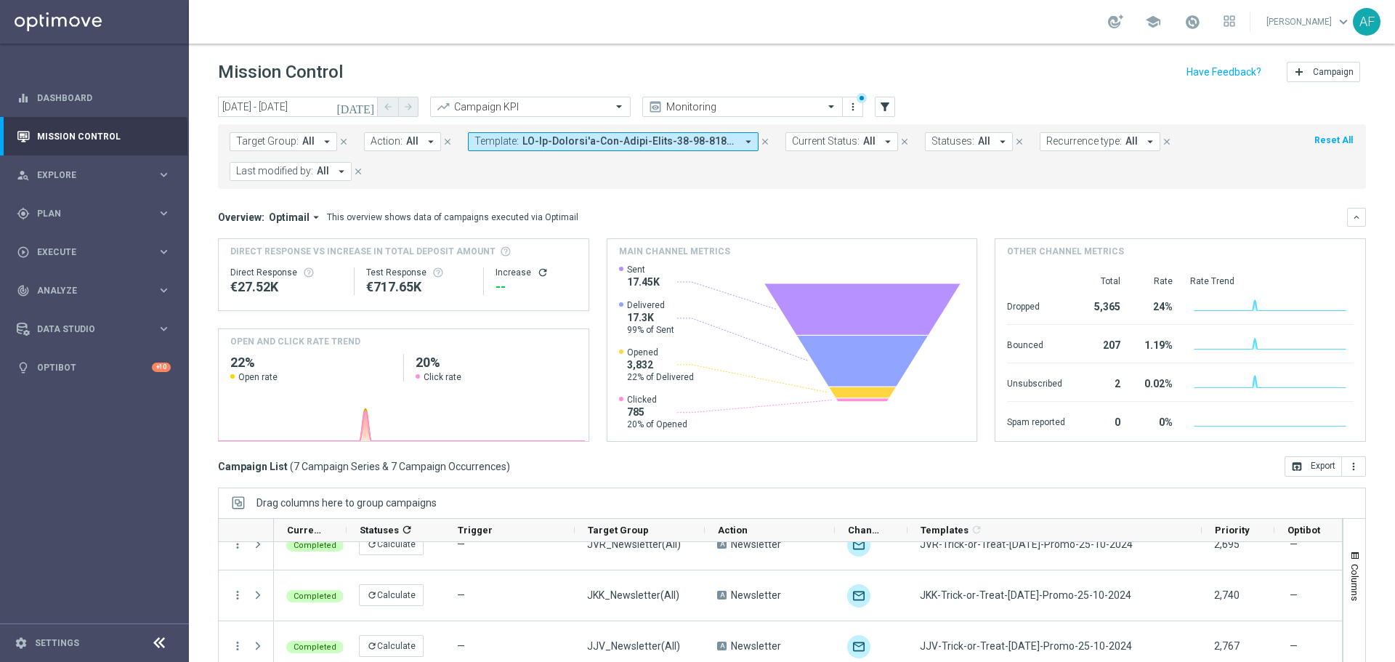
click at [696, 142] on span at bounding box center [629, 141] width 214 height 12
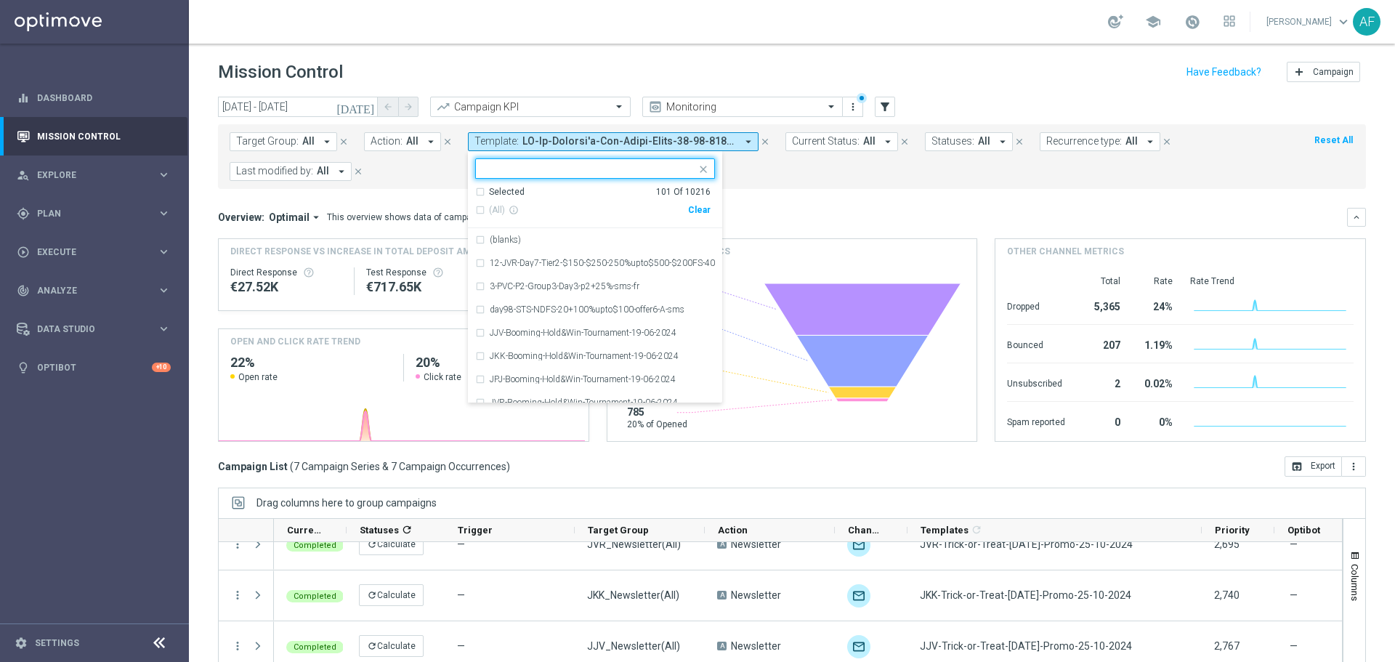
click at [505, 190] on div "Selected" at bounding box center [507, 192] width 36 height 12
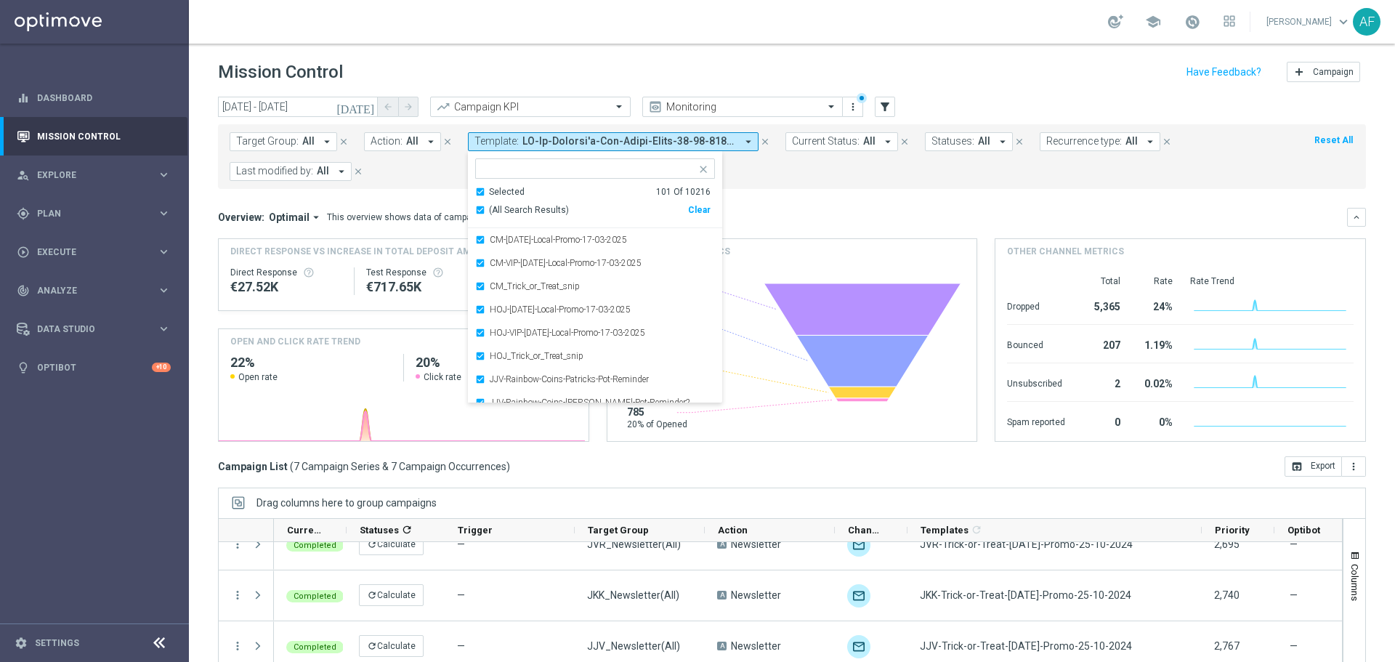
click at [781, 206] on mini-dashboard "Overview: Optimail arrow_drop_down This overview shows data of campaigns execut…" at bounding box center [792, 322] width 1148 height 267
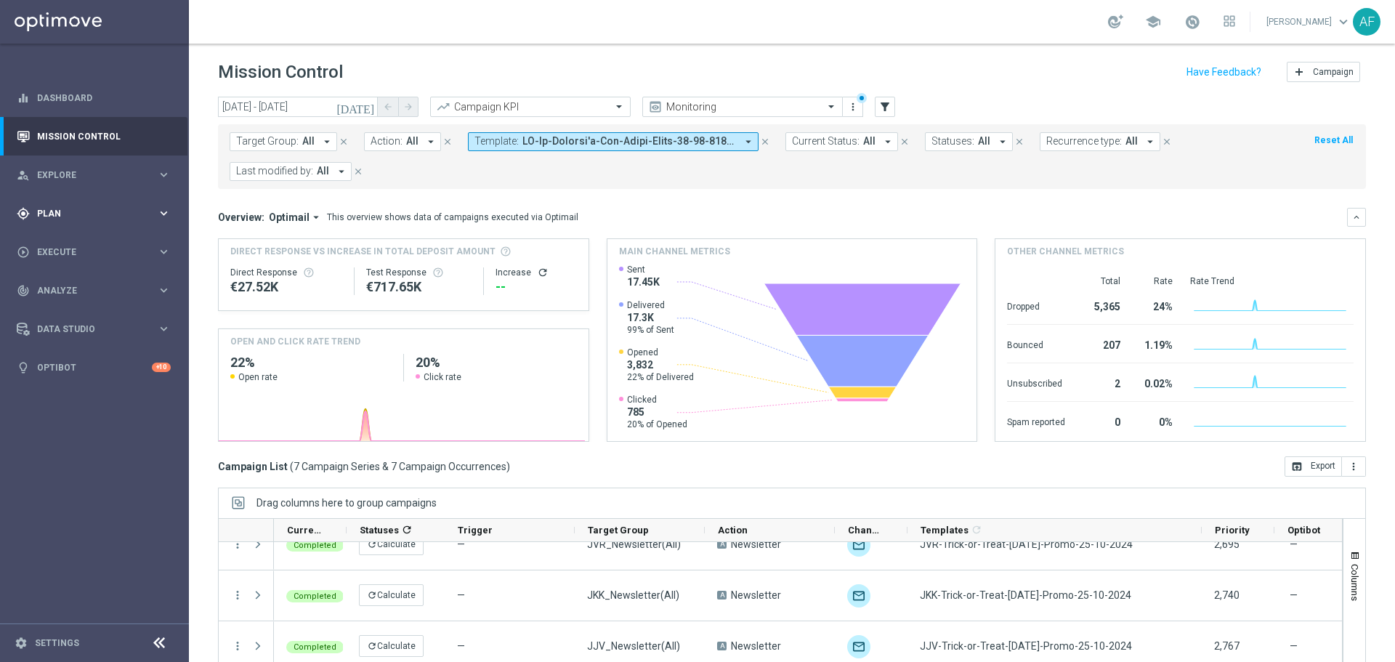
click at [93, 213] on span "Plan" at bounding box center [97, 213] width 120 height 9
click at [77, 244] on link "Target Groups" at bounding box center [94, 244] width 113 height 12
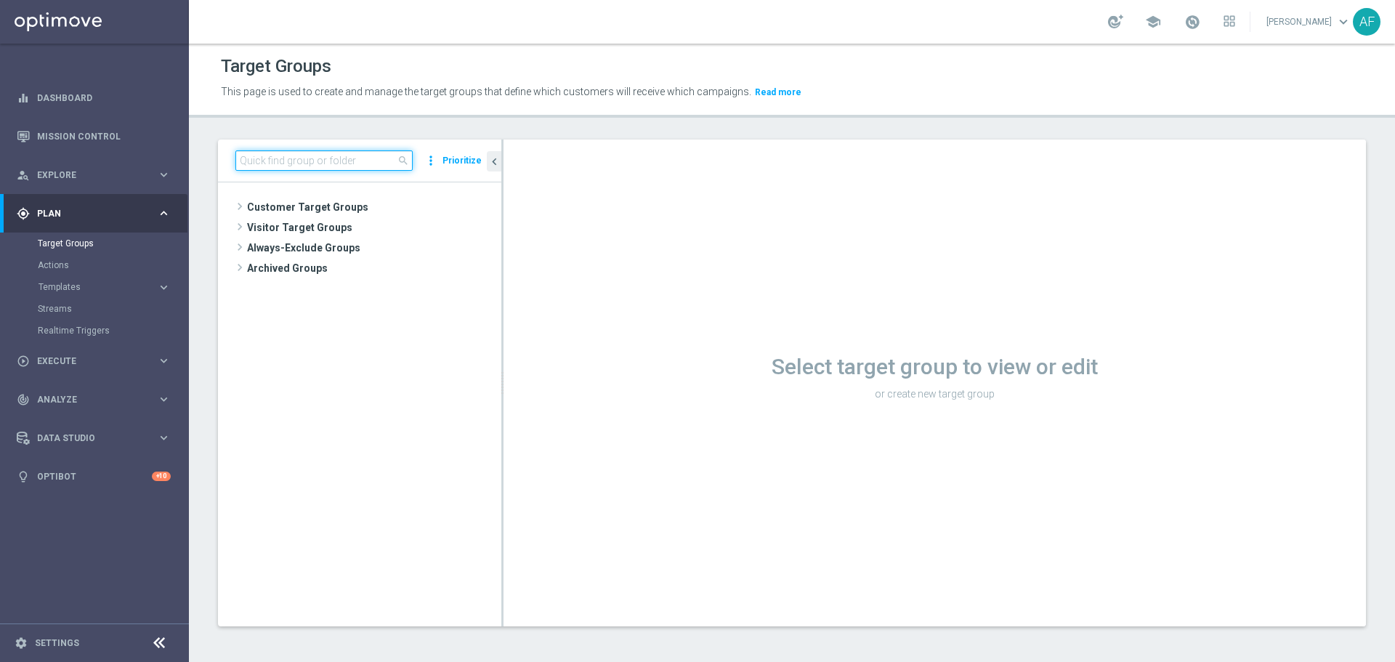
click at [346, 166] on input at bounding box center [323, 160] width 177 height 20
click at [355, 166] on input at bounding box center [323, 160] width 177 height 20
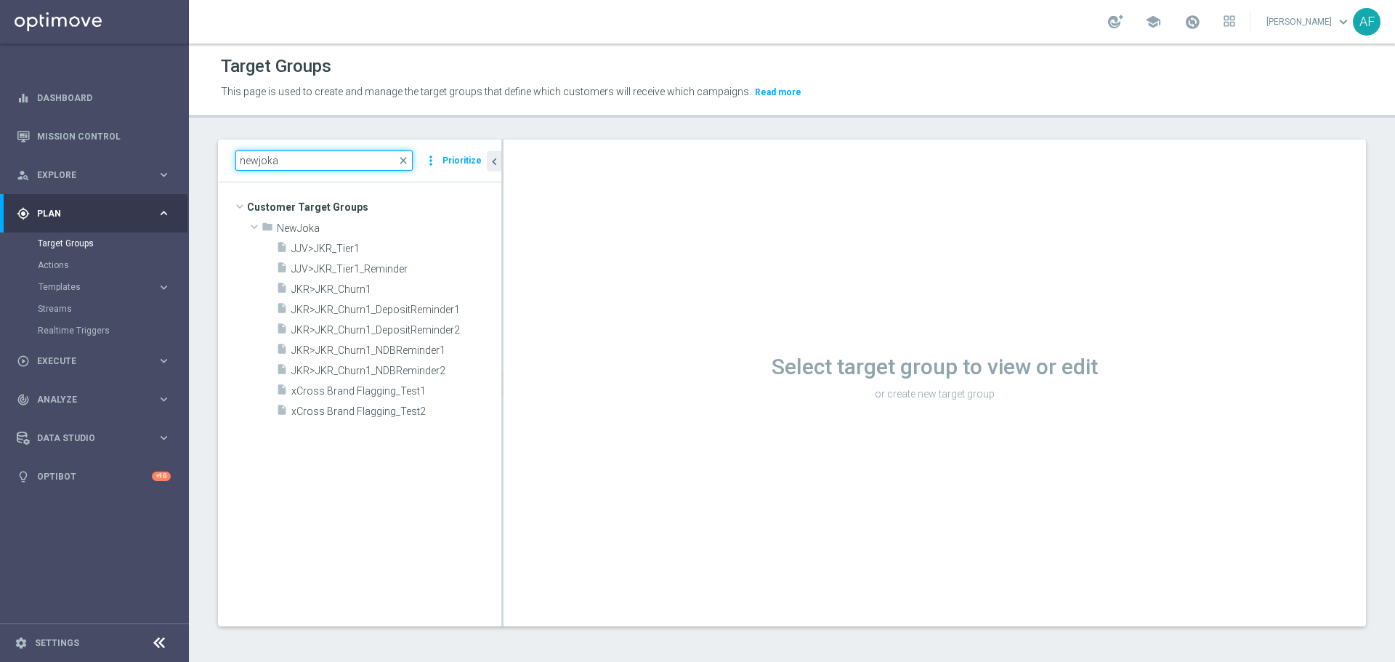
type input "newjoka"
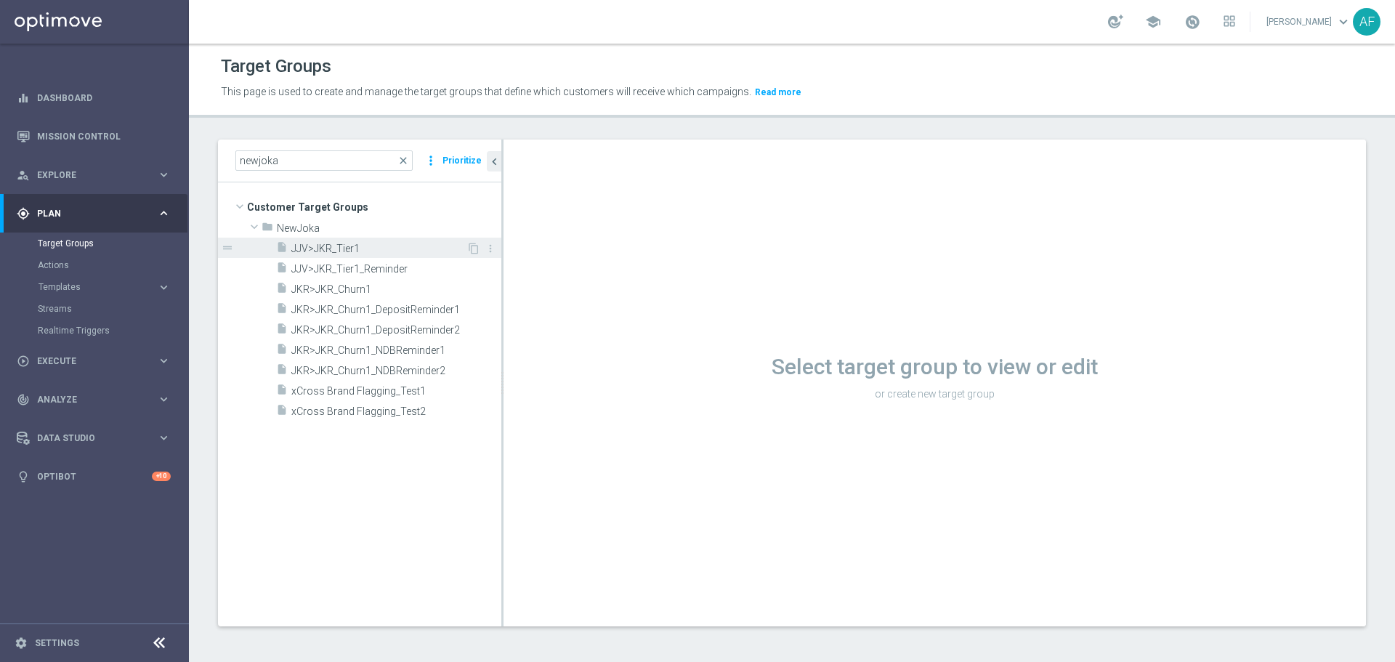
click at [400, 248] on span "JJV>JKR_Tier1" at bounding box center [378, 249] width 175 height 12
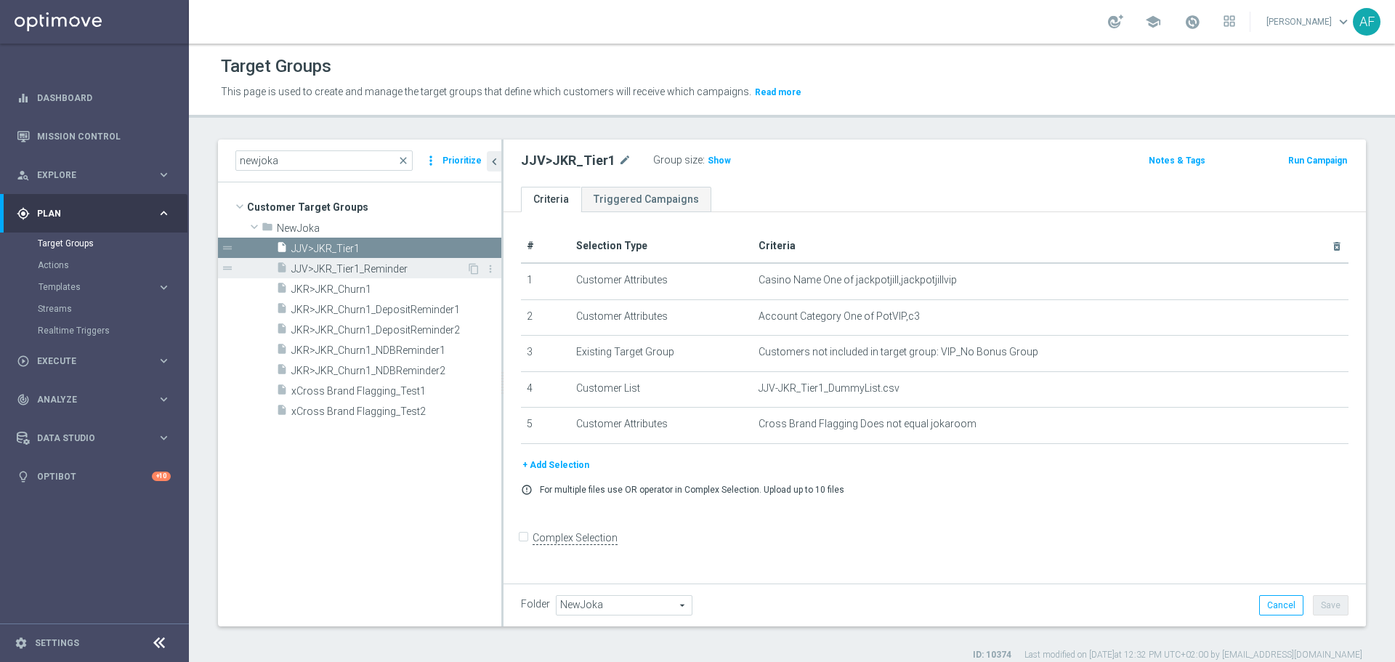
click at [401, 267] on span "JJV>JKR_Tier1_Reminder" at bounding box center [378, 269] width 175 height 12
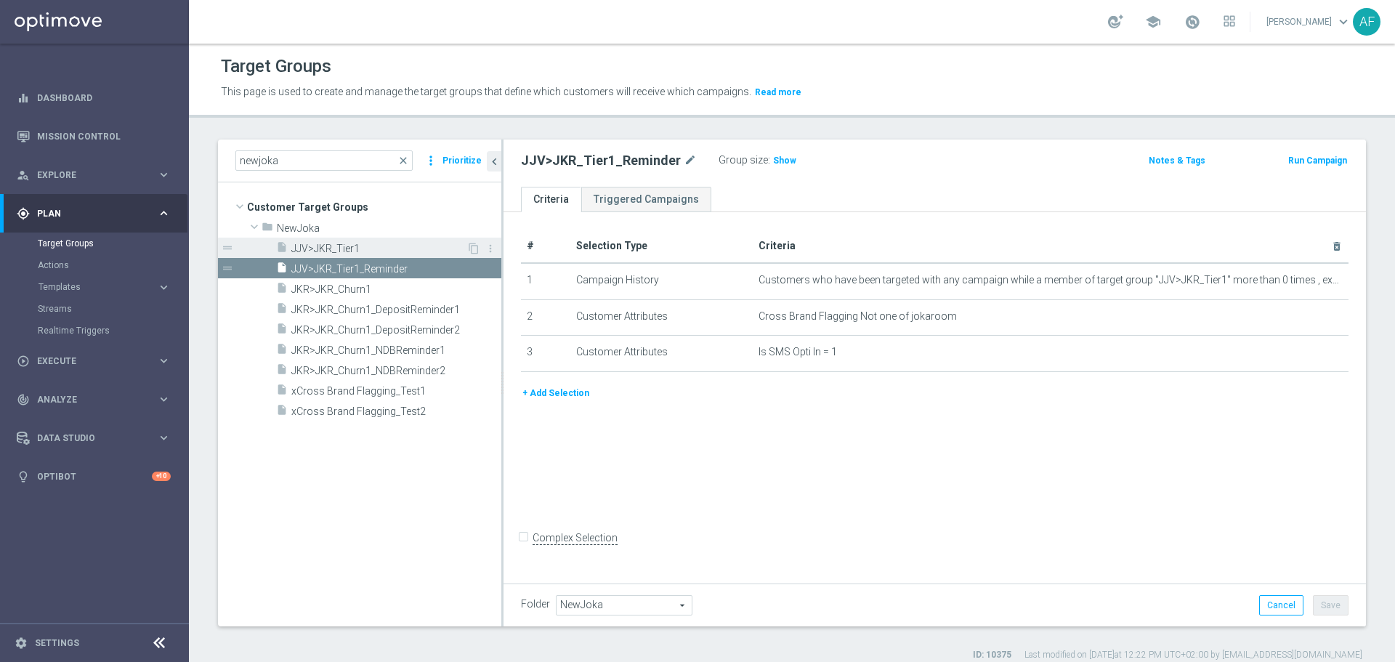
click at [421, 248] on span "JJV>JKR_Tier1" at bounding box center [378, 249] width 175 height 12
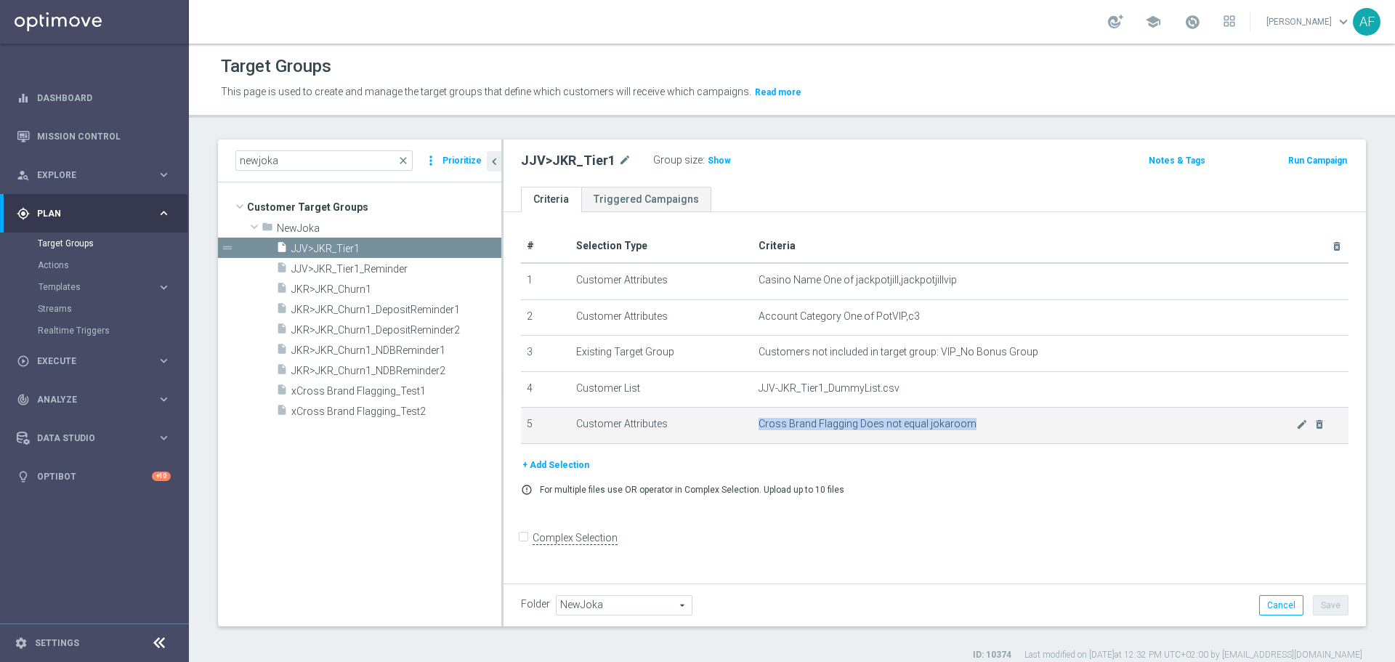
drag, startPoint x: 757, startPoint y: 425, endPoint x: 976, endPoint y: 421, distance: 218.7
click at [976, 423] on span "Cross Brand Flagging Does not equal jokaroom" at bounding box center [1027, 424] width 538 height 12
click at [981, 463] on div "+ Add Selection" at bounding box center [934, 465] width 849 height 16
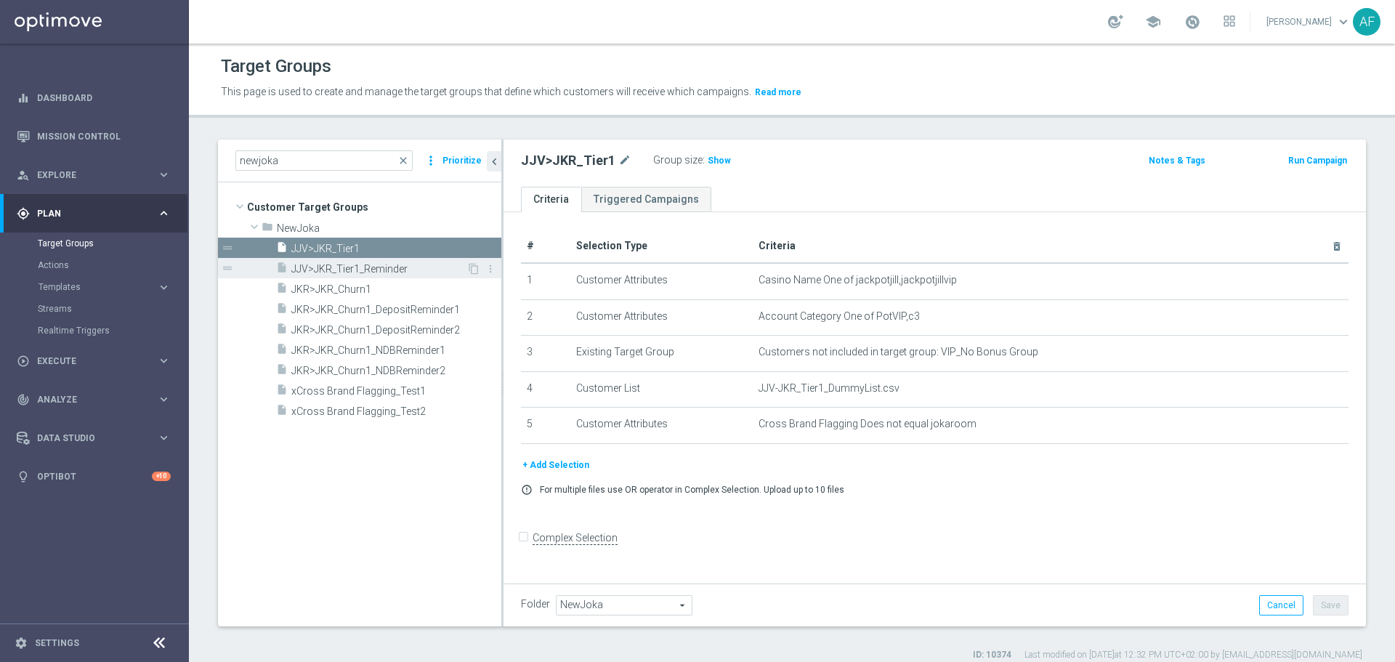
click at [418, 267] on span "JJV>JKR_Tier1_Reminder" at bounding box center [378, 269] width 175 height 12
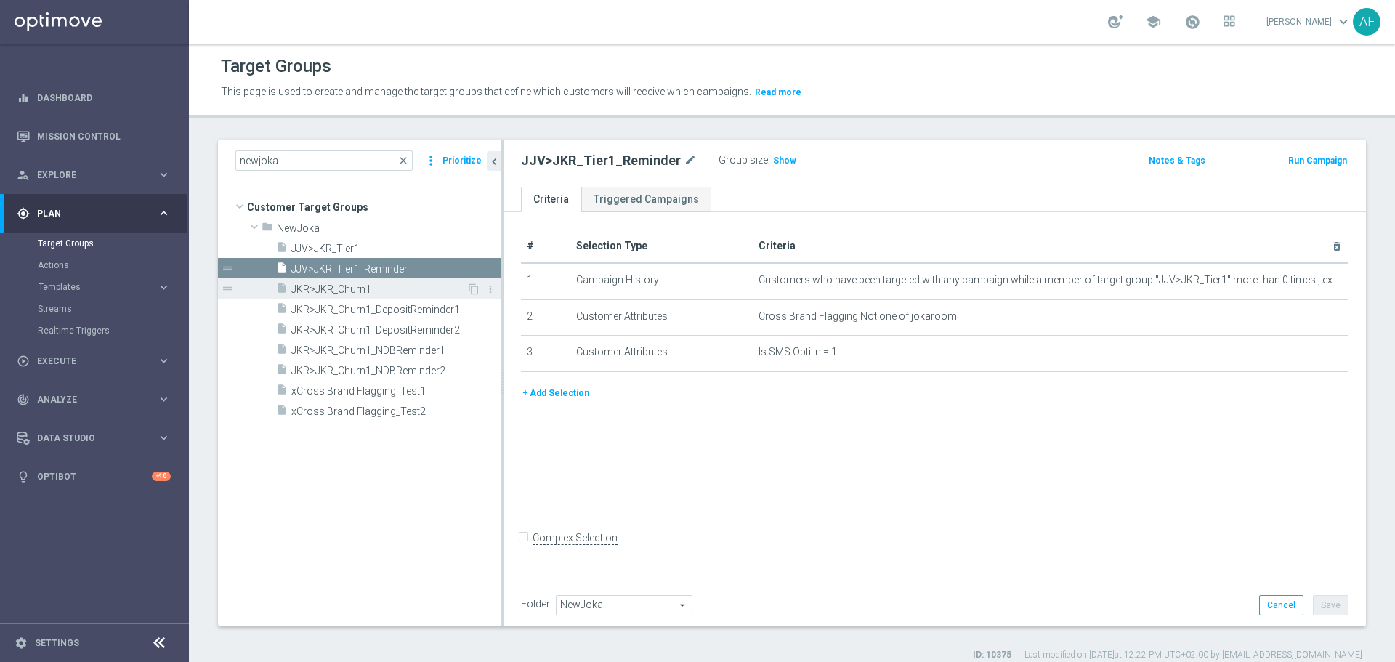
click at [410, 286] on span "JKR>JKR_Churn1" at bounding box center [378, 289] width 175 height 12
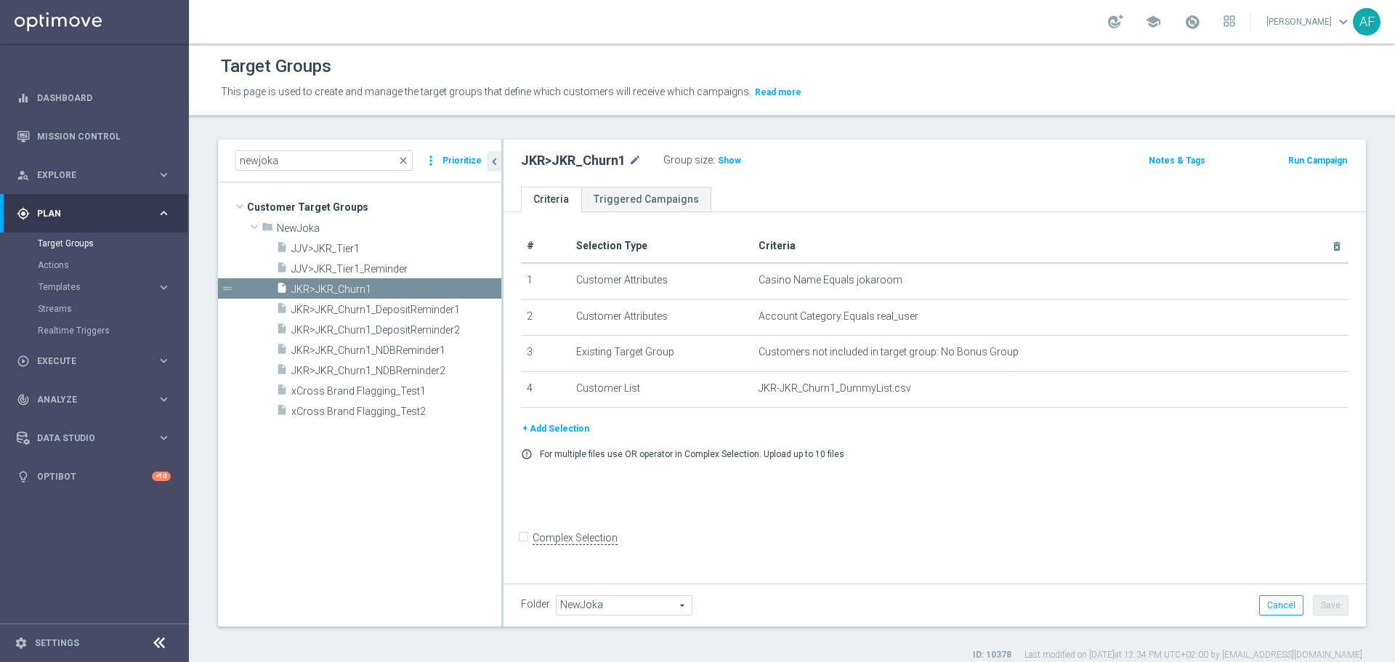
click at [413, 469] on tree-viewport "Customer Target Groups library_add create_new_folder folder" at bounding box center [359, 403] width 283 height 443
click at [134, 205] on div "gps_fixed Plan keyboard_arrow_right" at bounding box center [93, 213] width 187 height 38
click at [438, 121] on div "Target Groups This page is used to create and manage the target groups that def…" at bounding box center [792, 353] width 1206 height 618
